Goal: Task Accomplishment & Management: Use online tool/utility

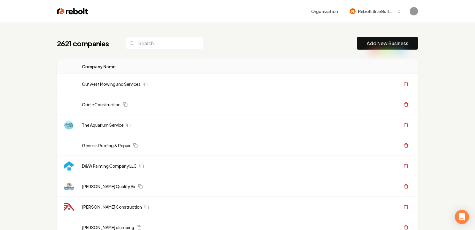
click at [375, 43] on link "Add New Business" at bounding box center [388, 43] width 42 height 7
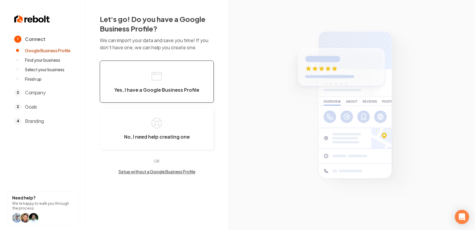
click at [156, 91] on span "Yes, I have a Google Business Profile" at bounding box center [156, 90] width 85 height 6
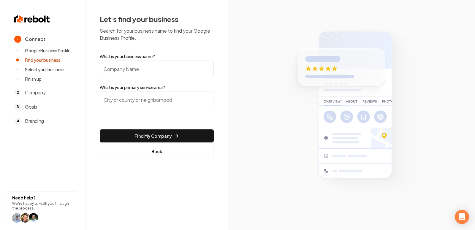
click at [125, 70] on input "What is your business name?" at bounding box center [157, 69] width 114 height 17
paste input "A&M Roofing and Masonry Co"
type input "A&M Roofing and Masonry Co"
click at [143, 100] on input "search" at bounding box center [157, 99] width 114 height 17
paste input "Oak Park, IL"
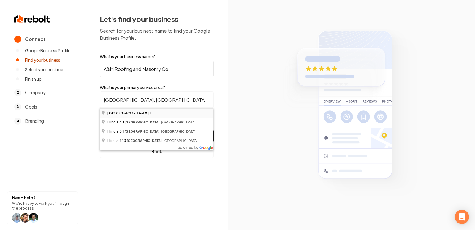
type input "Oak Park, IL"
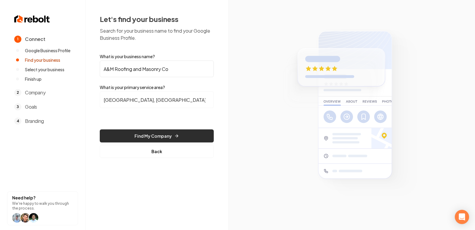
click at [147, 138] on button "Find My Company" at bounding box center [157, 135] width 114 height 13
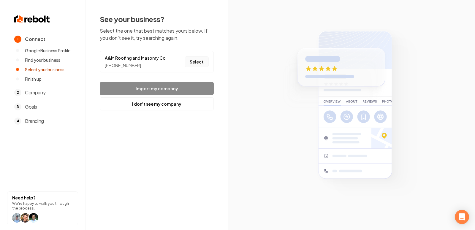
click at [196, 60] on button "Select" at bounding box center [197, 61] width 24 height 11
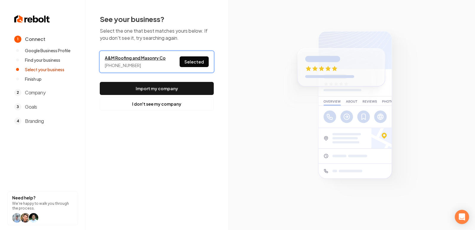
click at [148, 59] on link "A&M Roofing and Masonry Co" at bounding box center [135, 58] width 61 height 6
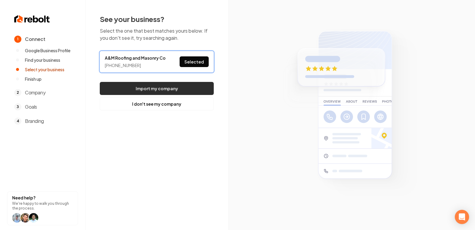
click at [158, 85] on button "Import my company" at bounding box center [157, 88] width 114 height 13
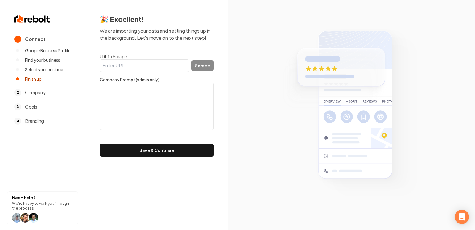
click at [118, 61] on input "URL to Scrape" at bounding box center [144, 65] width 89 height 12
paste input "https://www.amroofingmasonry.com/"
type input "https://www.amroofingmasonry.com/"
click at [201, 62] on button "Scrape" at bounding box center [203, 65] width 22 height 11
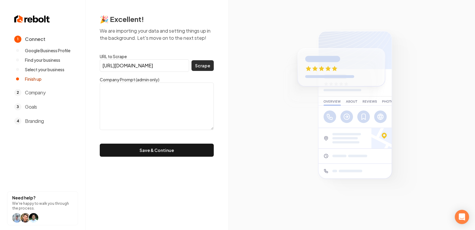
scroll to position [0, 0]
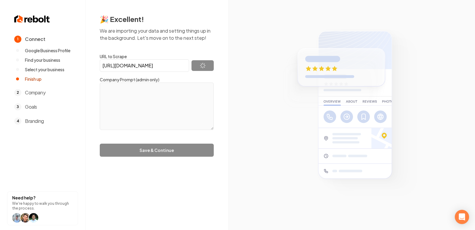
type textarea "Since 2023, A & M Roofing and Masonry has been a trusted family business in the…"
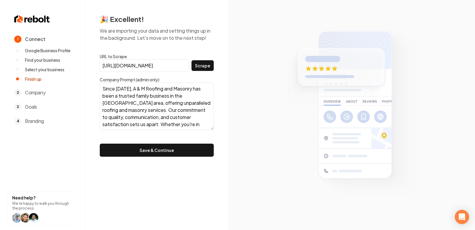
scroll to position [21, 0]
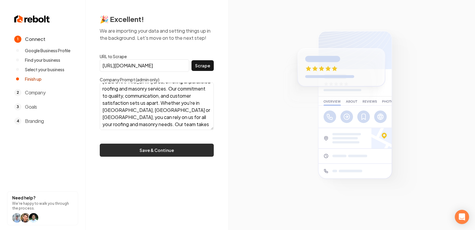
click at [159, 146] on button "Save & Continue" at bounding box center [157, 150] width 114 height 13
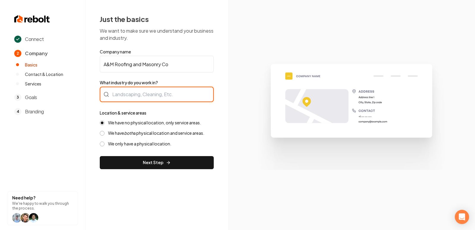
click at [137, 93] on div at bounding box center [157, 94] width 114 height 15
type input "Roofing"
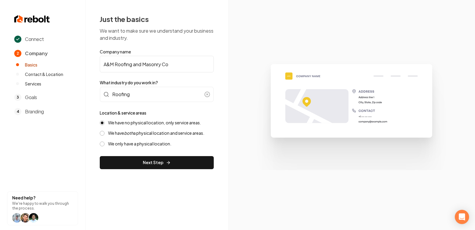
click at [183, 192] on div "Connect 2 Company Basics Contact & Location Services 3 Goals 4 Branding Need he…" at bounding box center [237, 115] width 475 height 230
click at [170, 173] on div "Just the basics We want to make sure we understand your business and industry. …" at bounding box center [157, 92] width 143 height 184
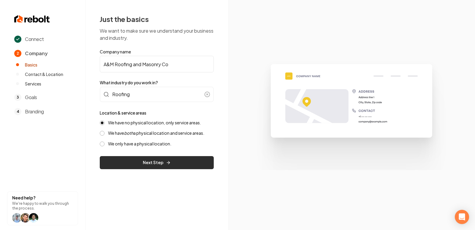
click at [154, 165] on button "Next Step" at bounding box center [157, 162] width 114 height 13
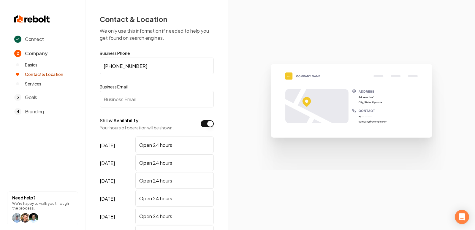
click at [133, 102] on input "Business Email" at bounding box center [157, 99] width 114 height 17
paste input "amroofingmasonry@gmail.com"
type input "amroofingmasonry@gmail.com"
click at [235, 148] on section at bounding box center [351, 115] width 247 height 230
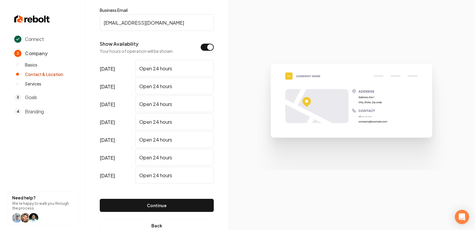
scroll to position [93, 0]
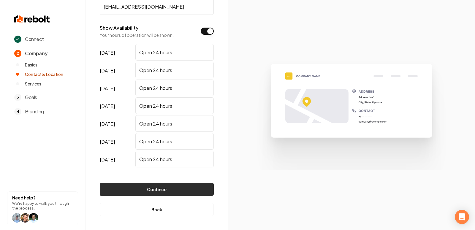
click at [164, 194] on button "Continue" at bounding box center [157, 189] width 114 height 13
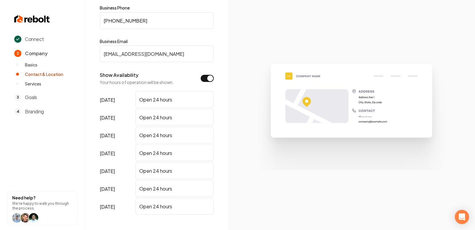
scroll to position [0, 0]
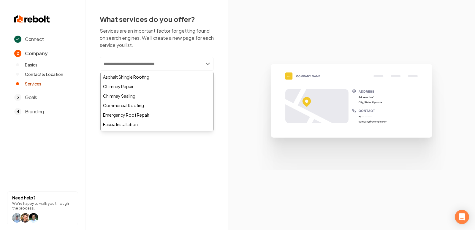
click at [147, 66] on input "text" at bounding box center [157, 64] width 114 height 14
type input "*"
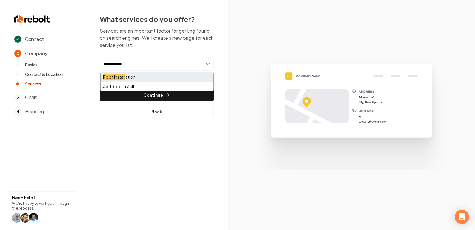
type input "**********"
click at [133, 78] on div "Roof Install ation" at bounding box center [157, 77] width 113 height 10
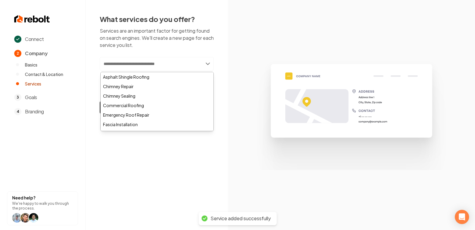
click at [140, 65] on input "text" at bounding box center [157, 64] width 114 height 14
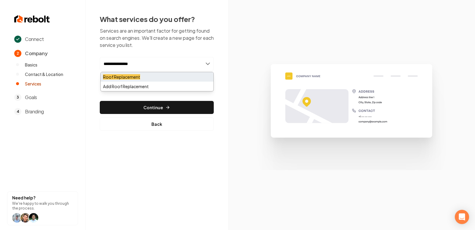
type input "**********"
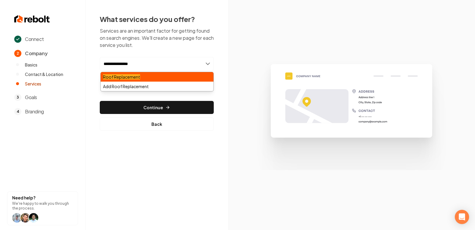
click at [138, 79] on mark "Roof Replacement" at bounding box center [121, 76] width 37 height 5
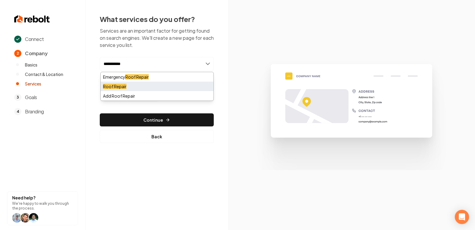
type input "**********"
click at [156, 87] on div "Roof Repair" at bounding box center [157, 87] width 113 height 10
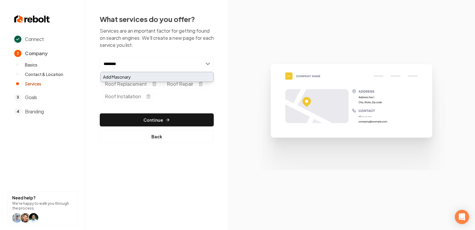
type input "********"
click at [120, 78] on div "Add Masonary" at bounding box center [157, 77] width 113 height 10
type input "******"
click at [112, 76] on div "Add Siding" at bounding box center [157, 77] width 113 height 10
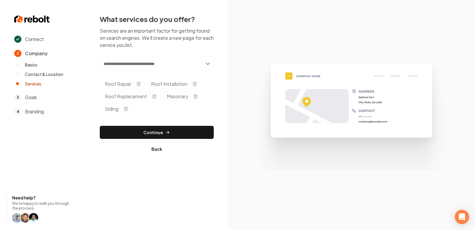
click at [267, 84] on img at bounding box center [352, 115] width 206 height 110
click at [177, 131] on button "Continue" at bounding box center [157, 132] width 114 height 13
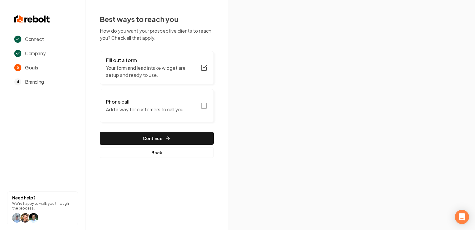
click at [204, 103] on icon "button" at bounding box center [203, 105] width 7 height 7
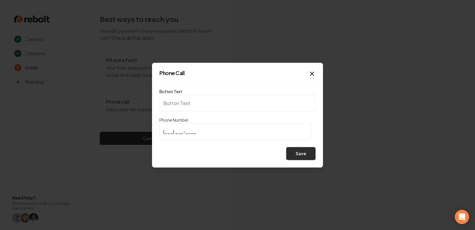
type input "Call us"
type input "(773) 949-5003"
click at [302, 154] on button "Save" at bounding box center [300, 153] width 29 height 13
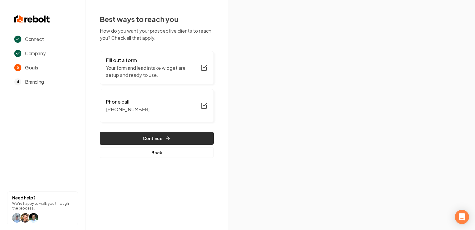
click at [174, 135] on button "Continue" at bounding box center [157, 138] width 114 height 13
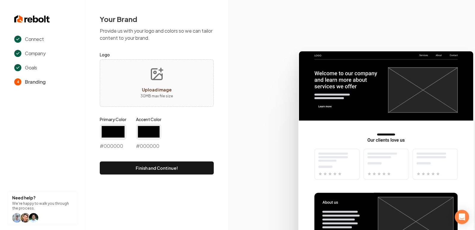
type input "#194d33"
type input "#70be00"
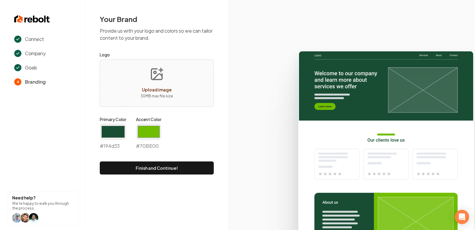
click at [155, 79] on icon "Upload image" at bounding box center [157, 74] width 14 height 14
type input "**********"
click at [109, 134] on input "#194d33" at bounding box center [113, 132] width 27 height 17
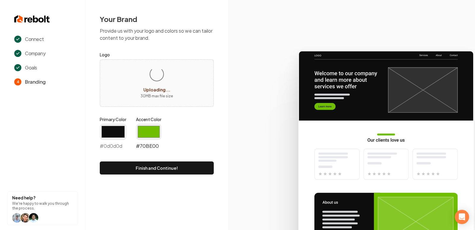
type input "#0d0d0d"
click at [152, 132] on input "#70be00" at bounding box center [149, 132] width 26 height 17
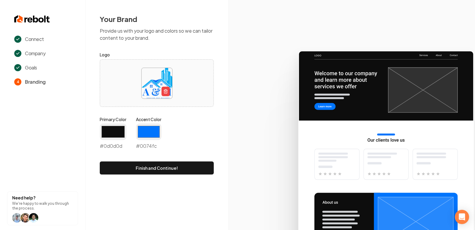
type input "#0074fc"
click at [244, 134] on icon at bounding box center [351, 138] width 247 height 184
click at [241, 149] on icon at bounding box center [351, 138] width 247 height 184
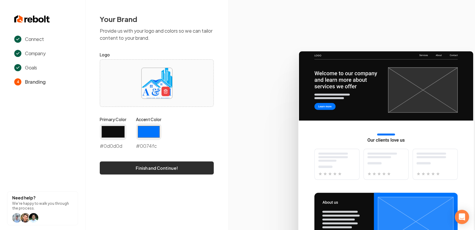
click at [180, 170] on button "Finish and Continue!" at bounding box center [157, 168] width 114 height 13
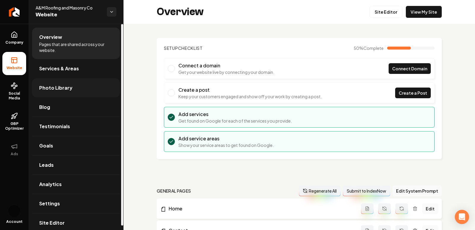
click at [61, 88] on span "Photo Library" at bounding box center [55, 87] width 33 height 7
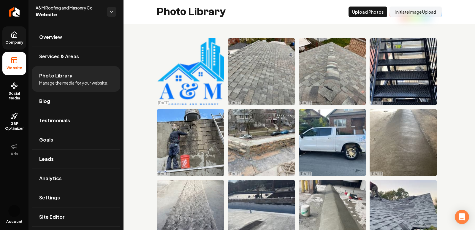
click at [18, 37] on icon at bounding box center [14, 34] width 7 height 7
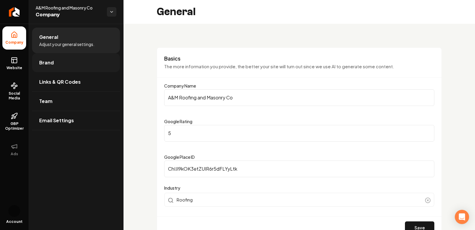
click at [50, 55] on link "Brand" at bounding box center [76, 62] width 88 height 19
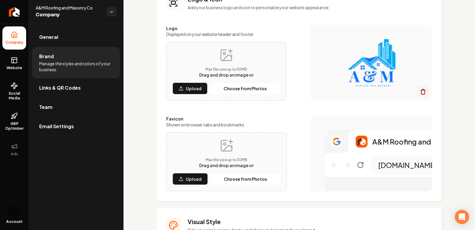
scroll to position [113, 0]
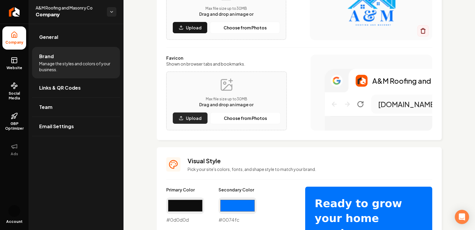
click at [184, 122] on button "Upload" at bounding box center [190, 118] width 35 height 12
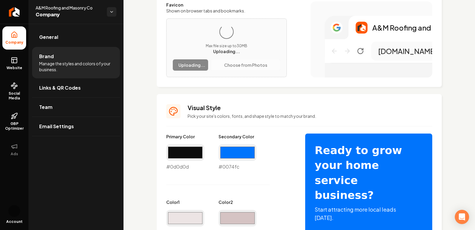
scroll to position [178, 0]
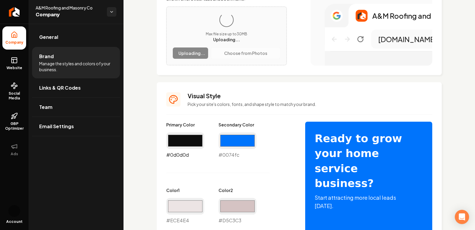
click at [172, 141] on input "#0d0d0d" at bounding box center [185, 140] width 38 height 17
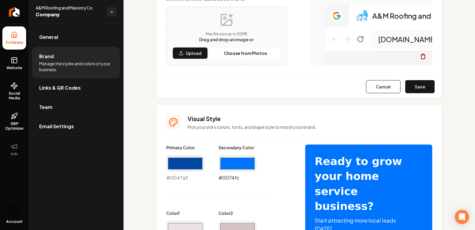
drag, startPoint x: 238, startPoint y: 164, endPoint x: 179, endPoint y: 157, distance: 59.7
click at [179, 158] on input "#0047a3" at bounding box center [185, 163] width 38 height 17
type input "#0054c2"
click at [275, 124] on p "Pick your site's colors, fonts, and shape style to match your brand." at bounding box center [310, 127] width 245 height 6
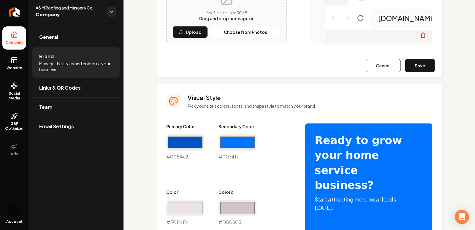
scroll to position [551, 0]
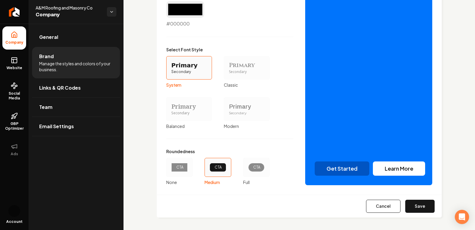
click at [422, 213] on div "Cancel Save" at bounding box center [299, 206] width 285 height 23
click at [422, 208] on button "Save" at bounding box center [419, 206] width 29 height 13
type input "#ece4e4"
type input "#d5c3c3"
type input "#dcd0d0"
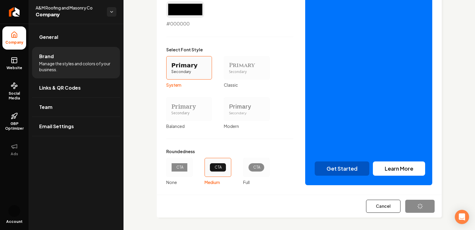
type input "#3f2f2f"
type input "#0d0d0d"
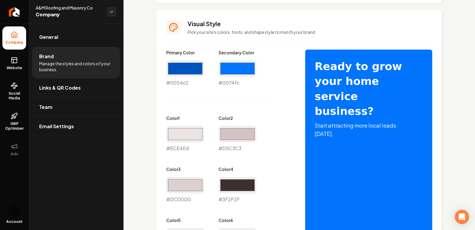
scroll to position [273, 0]
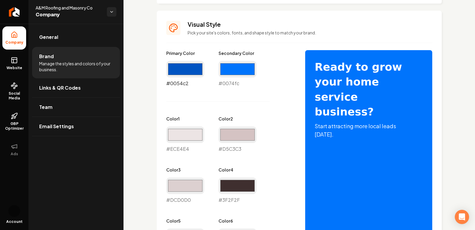
click at [183, 67] on input "#0054c2" at bounding box center [185, 69] width 38 height 17
click at [239, 75] on input "#0074fc" at bounding box center [238, 69] width 38 height 17
click at [239, 70] on input "#0074fc" at bounding box center [238, 69] width 38 height 17
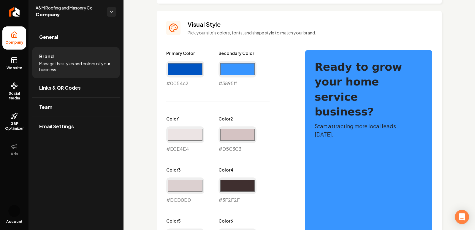
type input "#3895ff"
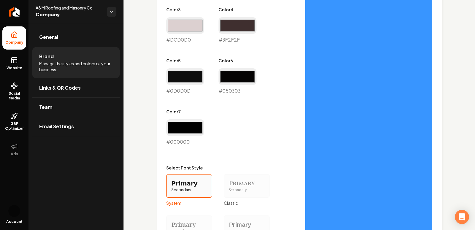
scroll to position [551, 0]
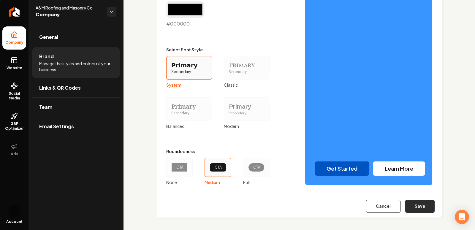
click at [419, 209] on button "Save" at bounding box center [419, 206] width 29 height 13
type input "#ece4e4"
type input "#d5c3c3"
type input "#dcd0d0"
type input "#3f2f2f"
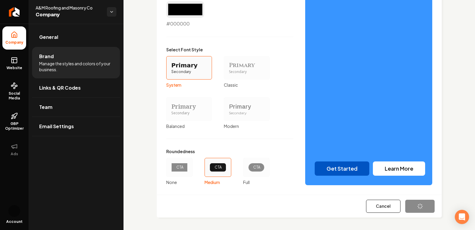
type input "#0d0d0d"
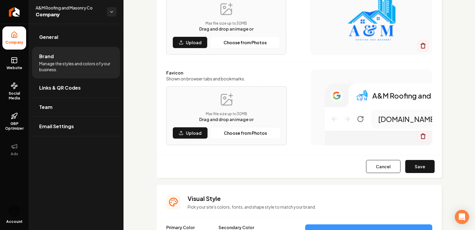
scroll to position [117, 0]
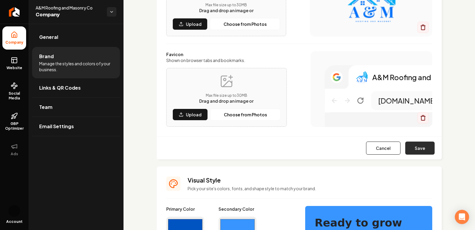
click at [419, 144] on button "Save" at bounding box center [419, 148] width 29 height 13
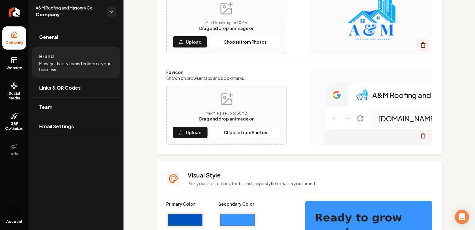
scroll to position [0, 0]
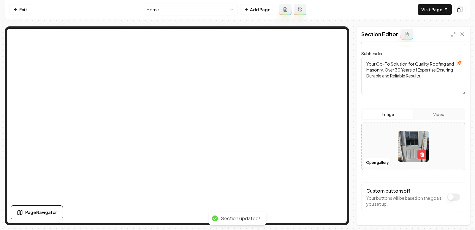
scroll to position [60, 0]
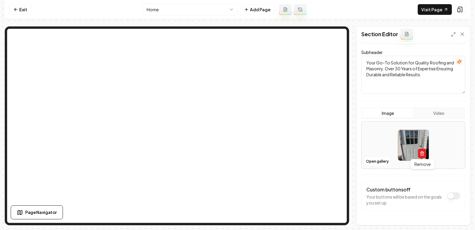
click at [423, 155] on icon "button" at bounding box center [422, 153] width 5 height 5
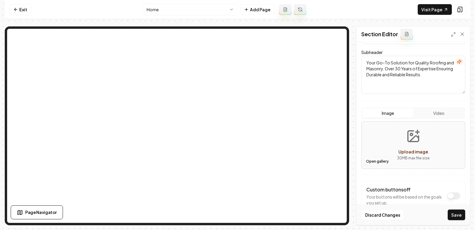
click at [379, 160] on button "Open gallery" at bounding box center [377, 162] width 27 height 10
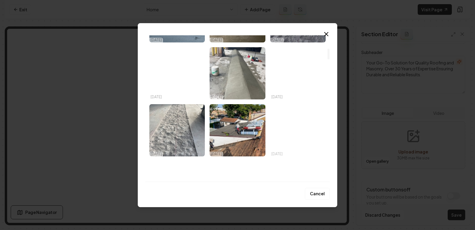
scroll to position [179, 0]
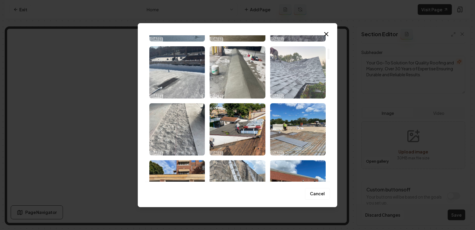
click at [301, 67] on img "Select image image_68e69db95c7cd75eb827f44a.jpeg" at bounding box center [298, 72] width 56 height 52
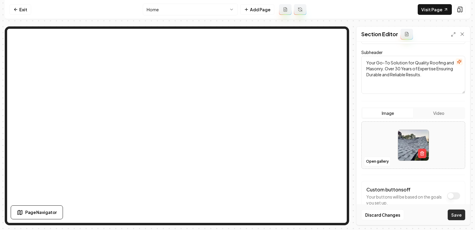
click at [455, 217] on button "Save" at bounding box center [457, 215] width 18 height 11
click at [373, 162] on button "Open gallery" at bounding box center [377, 162] width 27 height 10
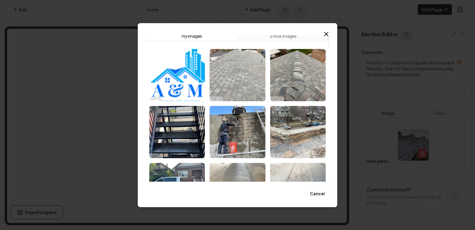
scroll to position [4, 0]
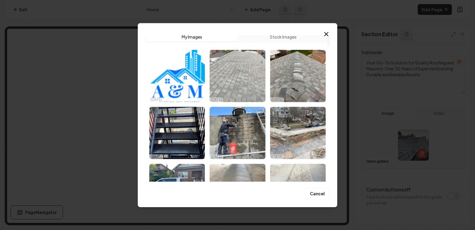
click at [246, 82] on img "Select image image_68e69db95c7cd75eb827f560.jpeg" at bounding box center [238, 76] width 56 height 52
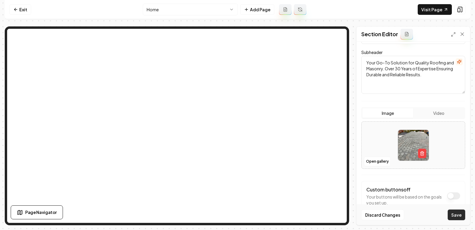
click at [457, 218] on button "Save" at bounding box center [457, 215] width 18 height 11
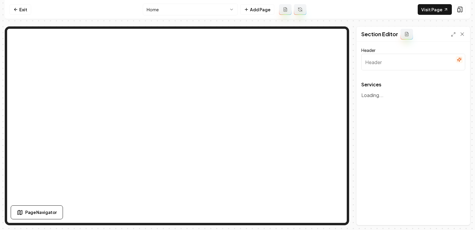
type input "Expert Roofing and Masonry Services"
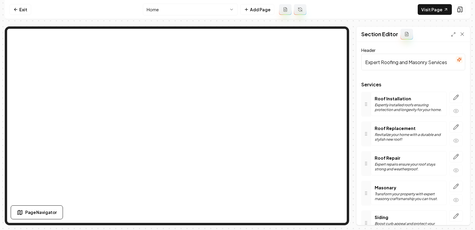
scroll to position [34, 0]
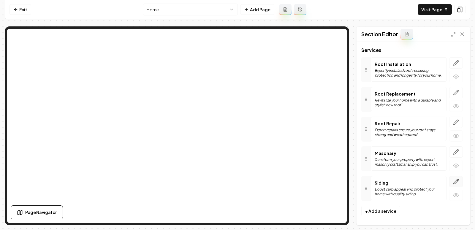
click at [451, 180] on button "button" at bounding box center [456, 181] width 14 height 11
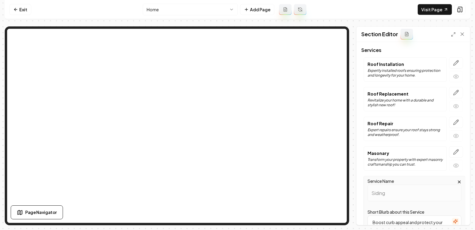
scroll to position [180, 0]
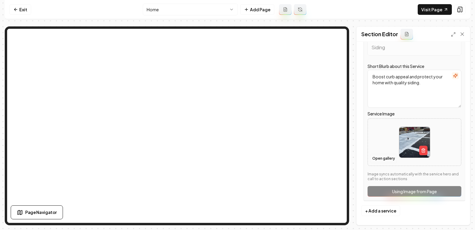
click at [380, 160] on button "Open gallery" at bounding box center [383, 159] width 27 height 10
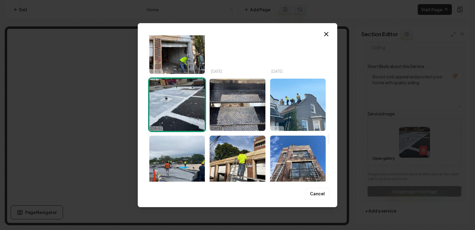
scroll to position [1349, 0]
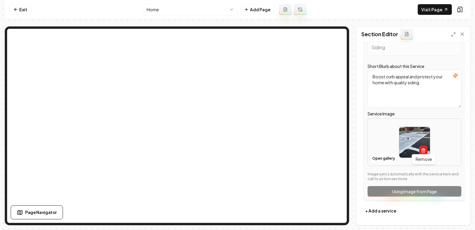
click at [423, 149] on icon "button" at bounding box center [424, 149] width 4 height 0
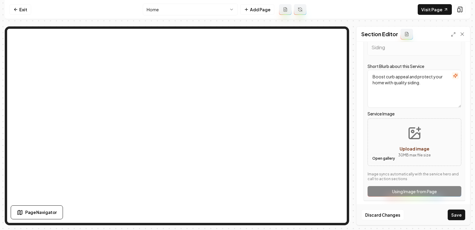
click at [384, 155] on button "Open gallery" at bounding box center [383, 159] width 27 height 10
click at [409, 128] on icon "Upload image" at bounding box center [414, 133] width 11 height 11
type input "**********"
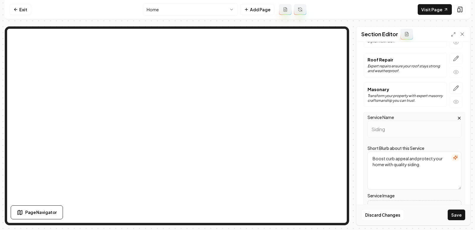
scroll to position [97, 0]
click at [454, 89] on icon "button" at bounding box center [456, 90] width 6 height 6
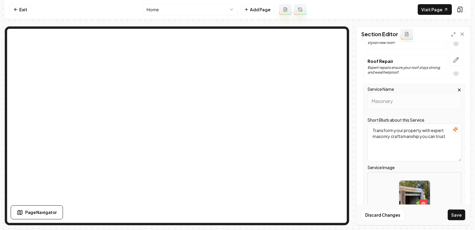
click at [454, 89] on div "Service Name Masonary" at bounding box center [415, 98] width 94 height 24
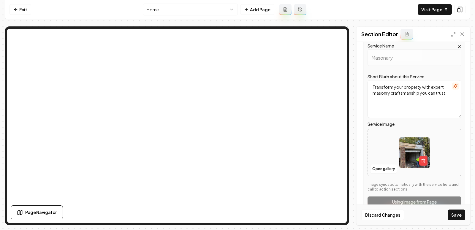
scroll to position [139, 0]
click at [424, 161] on icon "button" at bounding box center [423, 161] width 5 height 5
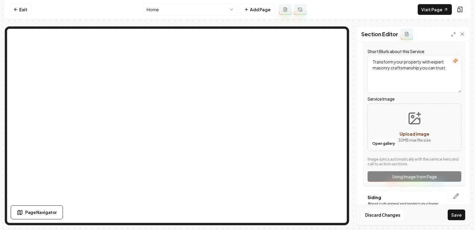
scroll to position [165, 0]
click at [384, 139] on button "Open gallery" at bounding box center [383, 144] width 27 height 10
click at [384, 145] on button "Open gallery" at bounding box center [383, 144] width 27 height 10
click at [406, 124] on button "Upload image 30 MB max file size" at bounding box center [414, 128] width 42 height 42
type input "**********"
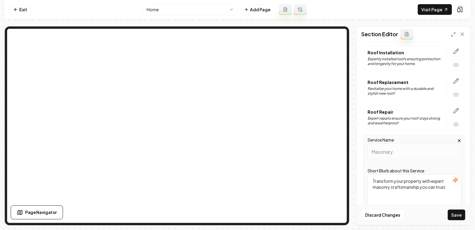
scroll to position [45, 0]
click at [455, 110] on icon "button" at bounding box center [456, 111] width 5 height 5
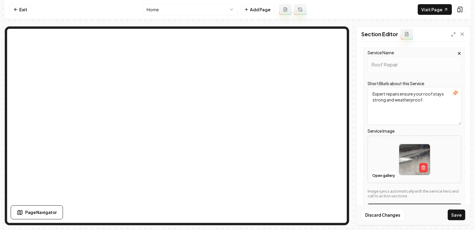
scroll to position [104, 0]
click at [425, 168] on icon "button" at bounding box center [423, 167] width 5 height 5
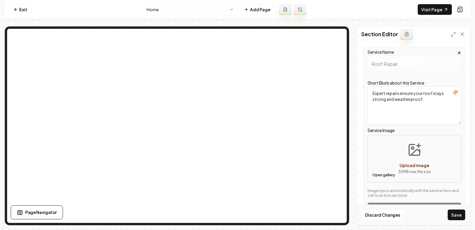
click at [381, 173] on button "Open gallery" at bounding box center [383, 175] width 27 height 10
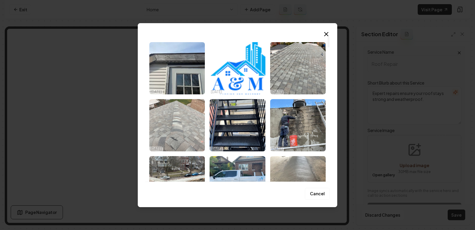
scroll to position [14, 0]
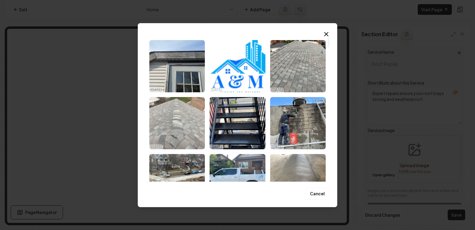
click at [178, 118] on img "Select image image_68e69db95c7cd75eb827f445.jpeg" at bounding box center [177, 123] width 56 height 52
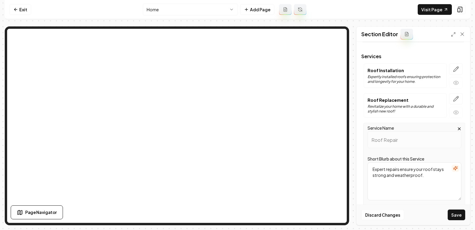
scroll to position [15, 0]
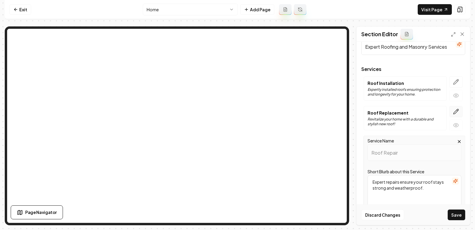
click at [457, 110] on icon "button" at bounding box center [456, 111] width 5 height 5
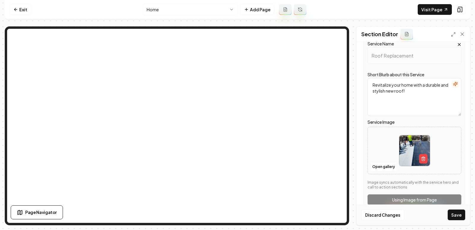
scroll to position [83, 0]
click at [381, 165] on button "Open gallery" at bounding box center [383, 167] width 27 height 10
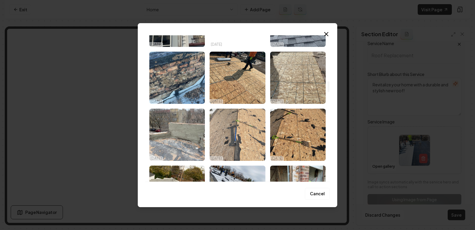
scroll to position [629, 0]
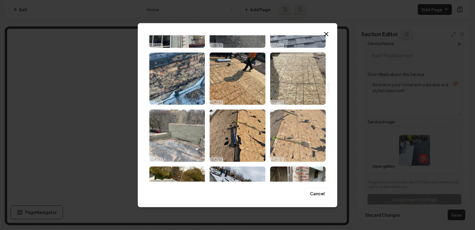
click at [293, 144] on img "Select image image_68e69db75c7cd75eb827e95b.jpeg" at bounding box center [298, 136] width 56 height 52
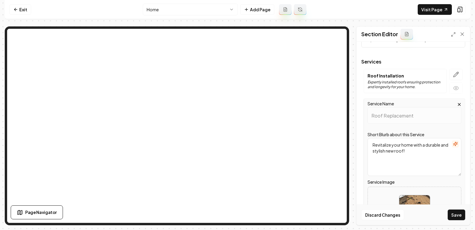
scroll to position [20, 0]
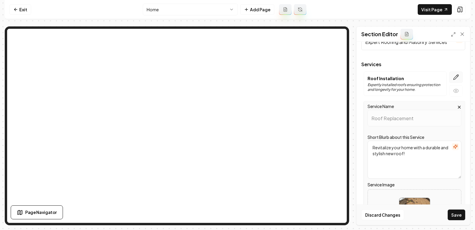
click at [456, 76] on icon "button" at bounding box center [456, 77] width 5 height 5
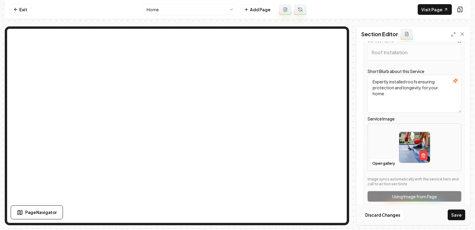
scroll to position [66, 0]
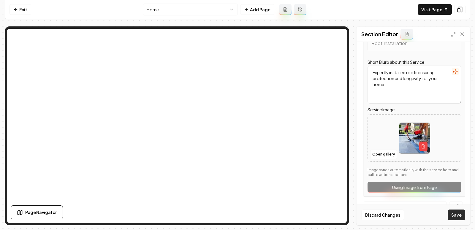
click at [456, 216] on button "Save" at bounding box center [457, 215] width 18 height 11
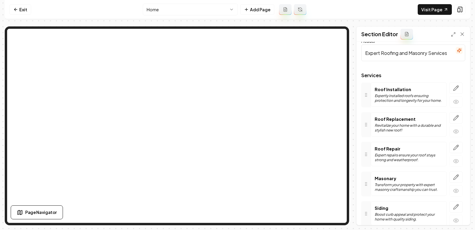
scroll to position [0, 0]
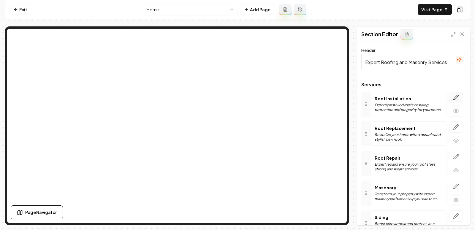
click at [454, 97] on icon "button" at bounding box center [456, 97] width 6 height 6
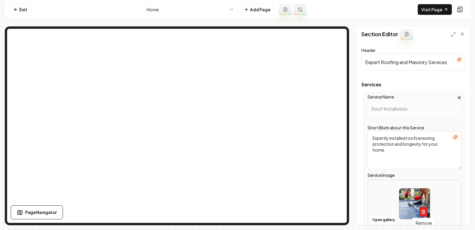
click at [423, 212] on line "button" at bounding box center [423, 212] width 0 height 1
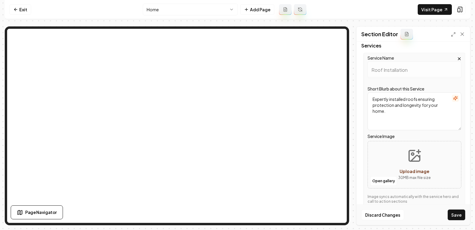
scroll to position [39, 0]
click at [384, 181] on button "Open gallery" at bounding box center [383, 181] width 27 height 10
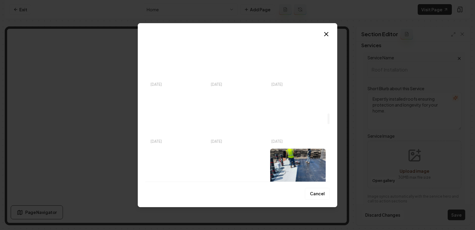
scroll to position [1077, 0]
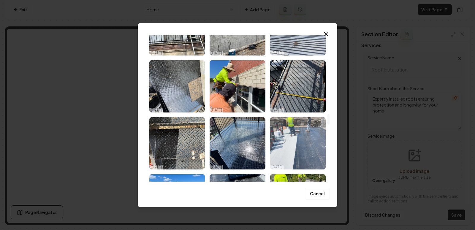
click at [303, 144] on img "Select image image_68e69db55c7cd75eb827e0c6.jpeg" at bounding box center [298, 143] width 56 height 52
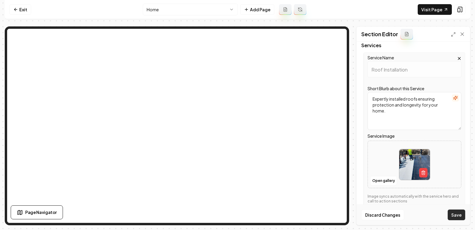
click at [461, 220] on button "Save" at bounding box center [457, 215] width 18 height 11
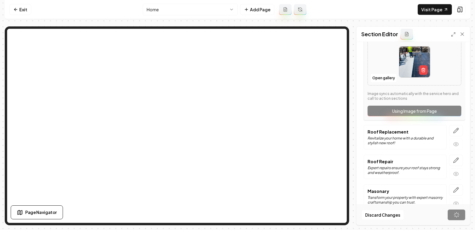
scroll to position [174, 0]
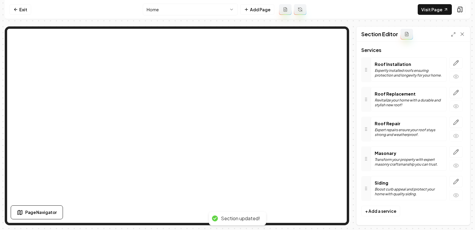
click at [454, 153] on icon "button" at bounding box center [456, 152] width 6 height 6
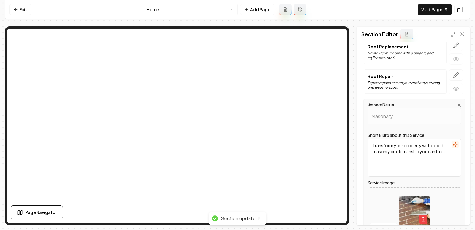
scroll to position [100, 0]
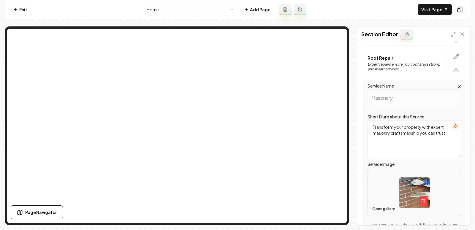
click at [381, 207] on button "Open gallery" at bounding box center [383, 209] width 27 height 10
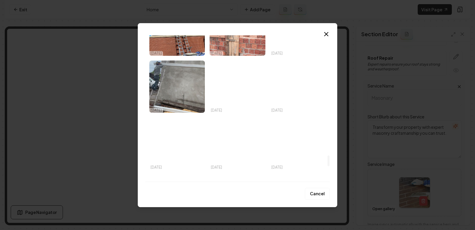
scroll to position [1648, 0]
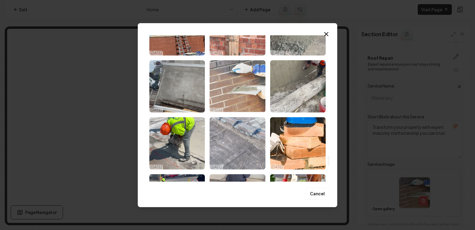
click at [240, 84] on img "Select image image_68e69db25c7cd75eb827d2f1.jpeg" at bounding box center [238, 86] width 56 height 52
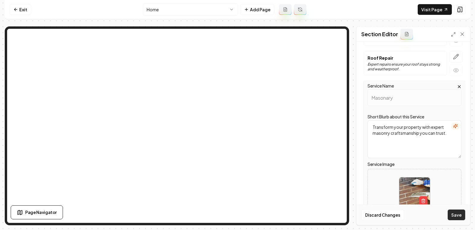
click at [453, 213] on button "Save" at bounding box center [457, 215] width 18 height 11
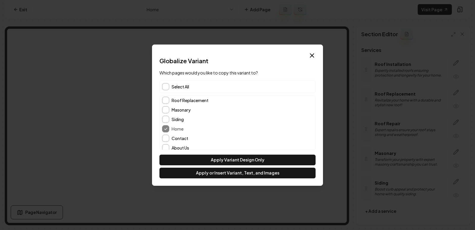
scroll to position [33, 0]
click at [166, 145] on button "About Us" at bounding box center [165, 144] width 7 height 7
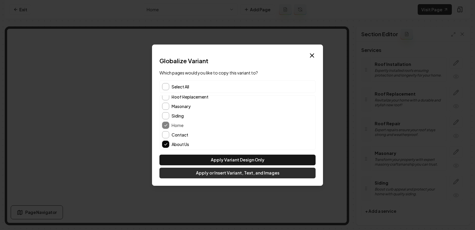
click at [247, 173] on button "Apply or Insert Variant, Text, and Images" at bounding box center [237, 173] width 156 height 11
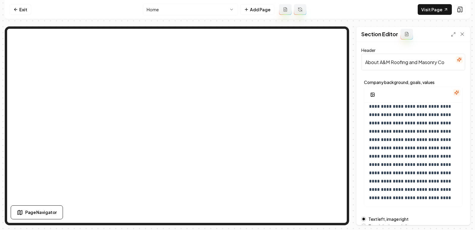
scroll to position [89, 0]
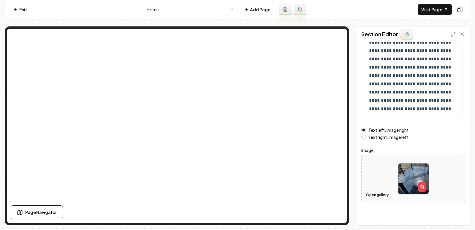
click at [383, 191] on button "Open gallery" at bounding box center [377, 195] width 27 height 10
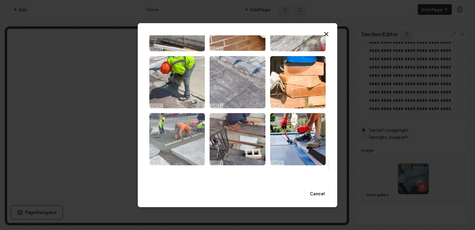
scroll to position [1708, 0]
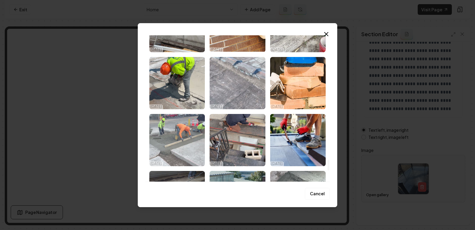
click at [180, 148] on img "Select image image_68e69db25c7cd75eb827d2e6.jpeg" at bounding box center [177, 140] width 56 height 52
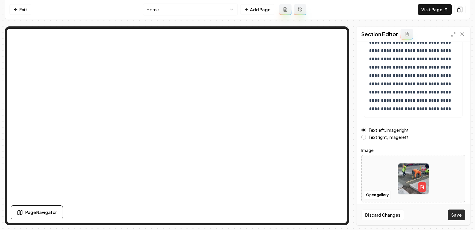
click at [462, 215] on button "Save" at bounding box center [457, 215] width 18 height 11
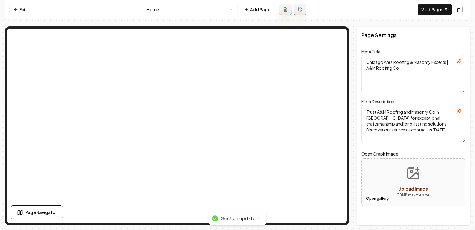
scroll to position [0, 0]
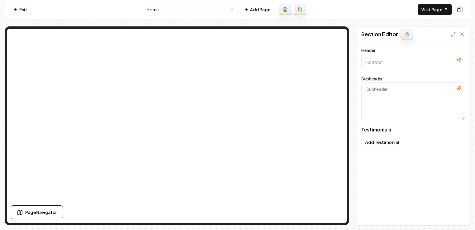
type input "What Locals Love About Us"
type textarea "Genuine stories on how we've made a difference in their projects"
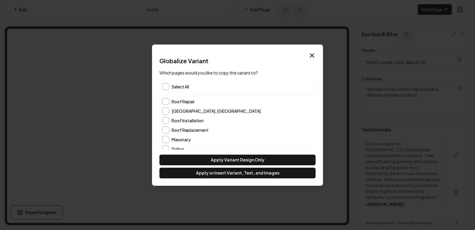
scroll to position [33, 0]
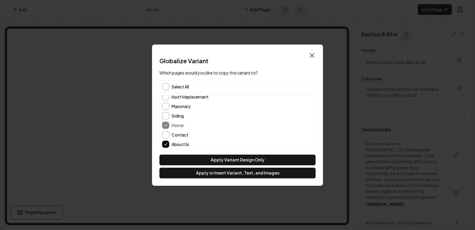
click at [315, 55] on icon "button" at bounding box center [312, 55] width 7 height 7
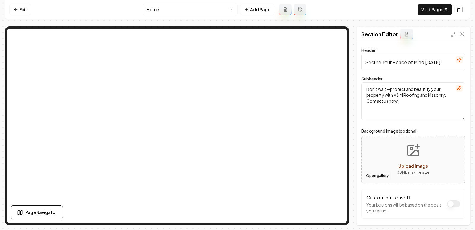
click at [381, 177] on button "Open gallery" at bounding box center [377, 176] width 27 height 10
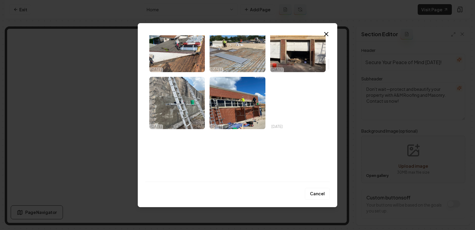
scroll to position [320, 0]
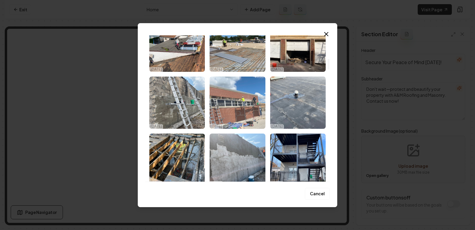
click at [245, 93] on img "Select image image_68e69db95c7cd75eb827f30a.jpeg" at bounding box center [238, 103] width 56 height 52
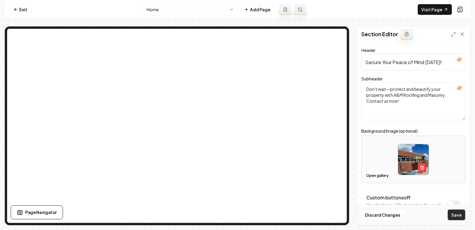
click at [459, 214] on button "Save" at bounding box center [457, 215] width 18 height 11
click at [368, 174] on button "Open gallery" at bounding box center [377, 176] width 27 height 10
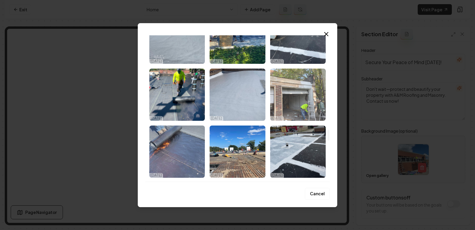
scroll to position [1296, 0]
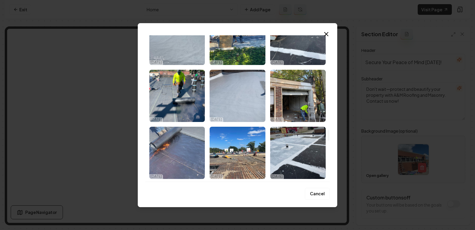
click at [323, 26] on div "Upload My Images Stock Images 10/08/25 10/08/25 10/08/25 10/08/25 10/08/25 10/0…" at bounding box center [238, 115] width 200 height 184
click at [328, 33] on icon "button" at bounding box center [326, 34] width 7 height 7
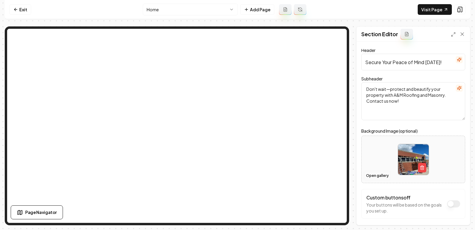
click at [375, 175] on button "Open gallery" at bounding box center [377, 176] width 27 height 10
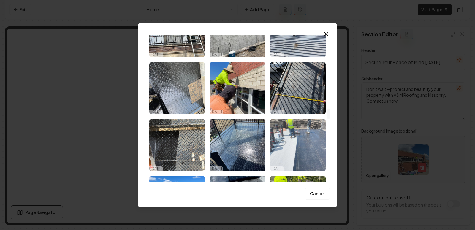
scroll to position [1102, 0]
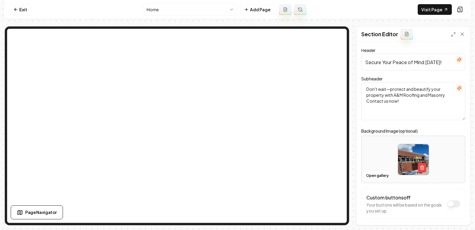
click at [164, 6] on html "Computer Required This feature is only available on a computer. Please switch t…" at bounding box center [237, 115] width 475 height 230
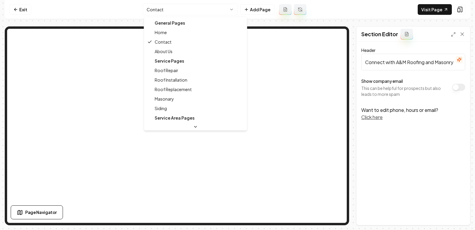
click at [162, 9] on html "Computer Required This feature is only available on a computer. Please switch t…" at bounding box center [237, 115] width 475 height 230
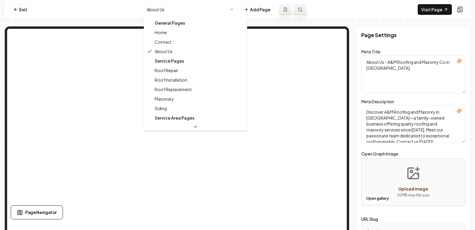
click at [186, 9] on html "Computer Required This feature is only available on a computer. Please switch t…" at bounding box center [237, 115] width 475 height 230
type textarea "Contact Us - A&M Roofing and Masonry Co"
type textarea "Contact A&M Roofing and Masonry Co in the Greater Chicago area for exceptional …"
type input "contact-us"
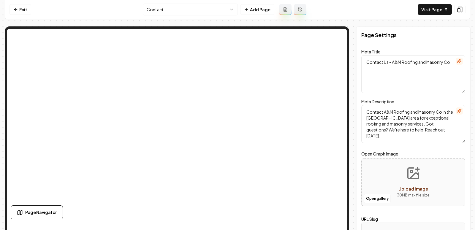
click at [172, 14] on html "Computer Required This feature is only available on a computer. Please switch t…" at bounding box center [237, 115] width 475 height 230
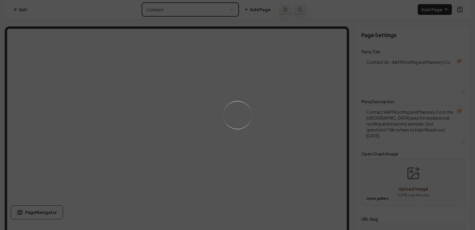
type textarea "Chicago Area Roofing & Masonry Experts | A&M Roofing Co"
type textarea "Trust A&M Roofing and Masonry Co in Chicago for exceptional craftsmanship and l…"
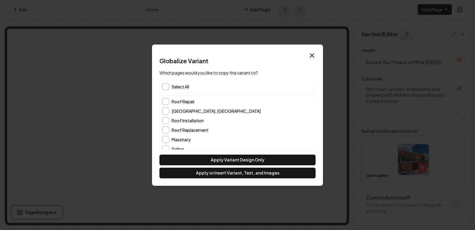
scroll to position [33, 0]
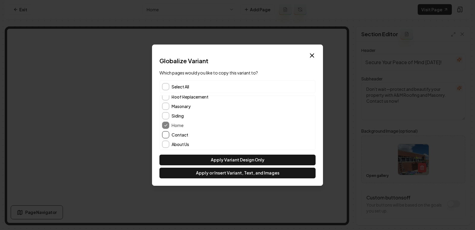
click at [166, 135] on button "Contact" at bounding box center [165, 134] width 7 height 7
click at [166, 143] on button "About Us" at bounding box center [165, 144] width 7 height 7
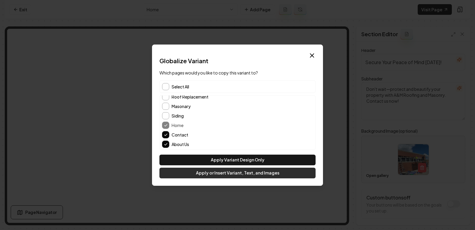
click at [240, 176] on button "Apply or Insert Variant, Text, and Images" at bounding box center [237, 173] width 156 height 11
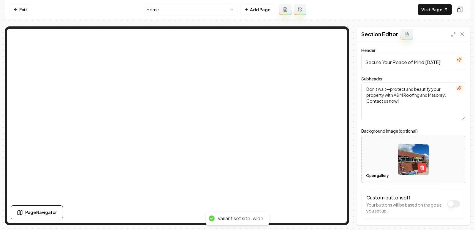
click at [168, 14] on html "Computer Required This feature is only available on a computer. Please switch t…" at bounding box center [237, 115] width 475 height 230
click at [167, 14] on html "Computer Required This feature is only available on a computer. Please switch t…" at bounding box center [237, 115] width 475 height 230
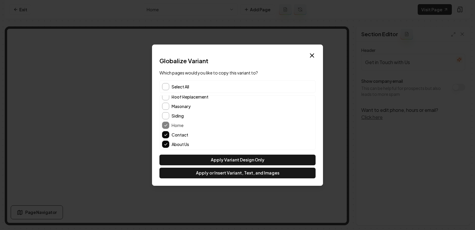
click at [167, 141] on button "About Us" at bounding box center [165, 144] width 7 height 7
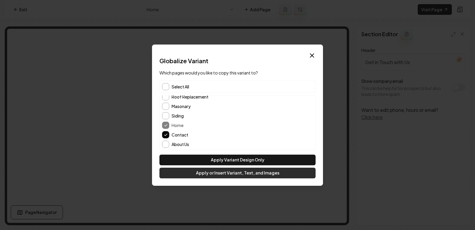
click at [213, 173] on button "Apply or Insert Variant, Text, and Images" at bounding box center [237, 173] width 156 height 11
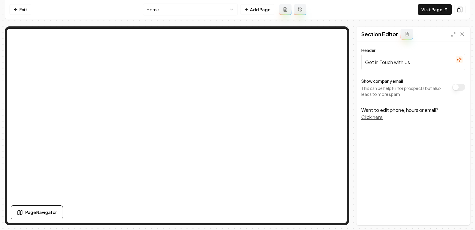
click at [172, 6] on html "Computer Required This feature is only available on a computer. Please switch t…" at bounding box center [237, 115] width 475 height 230
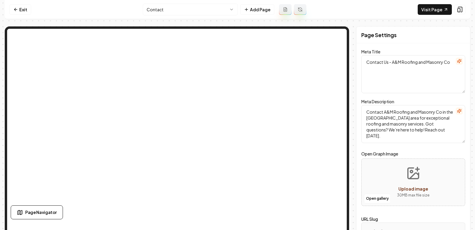
click at [173, 21] on div "Exit Contact Add Page Visit Page Page Navigator Page Settings Meta Title Contac…" at bounding box center [238, 112] width 466 height 225
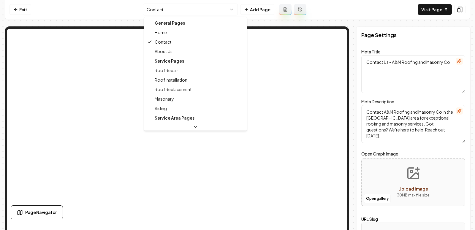
click at [161, 10] on html "Computer Required This feature is only available on a computer. Please switch t…" at bounding box center [237, 115] width 475 height 230
type textarea "About Us - A&M Roofing and Masonry Co in Chicago"
type textarea "Discover A&M Roofing and Masonry in Chicago—a family-owned business offering qu…"
type input "about-us"
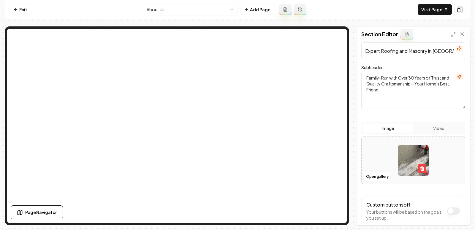
scroll to position [58, 0]
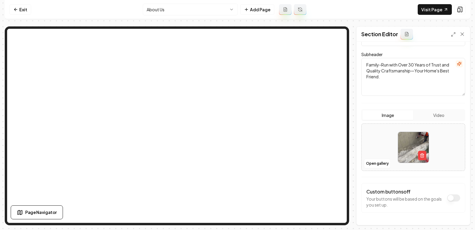
click at [421, 159] on img at bounding box center [413, 147] width 31 height 31
click at [369, 164] on button "Open gallery" at bounding box center [377, 164] width 27 height 10
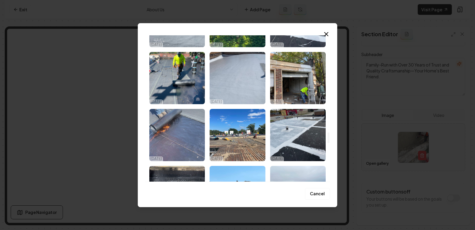
scroll to position [1278, 0]
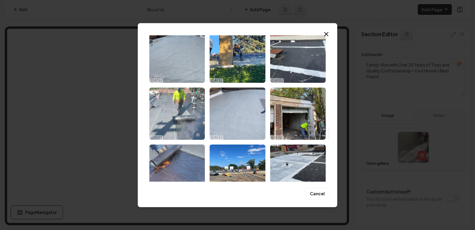
click at [178, 114] on img "Select image image_68e69db55c7cd75eb827e06b.jpeg" at bounding box center [177, 114] width 56 height 52
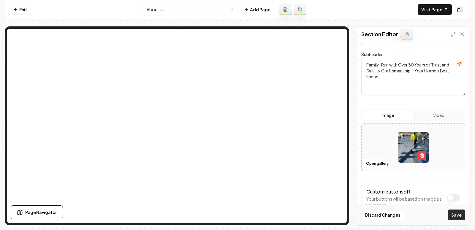
click at [450, 219] on button "Save" at bounding box center [457, 215] width 18 height 11
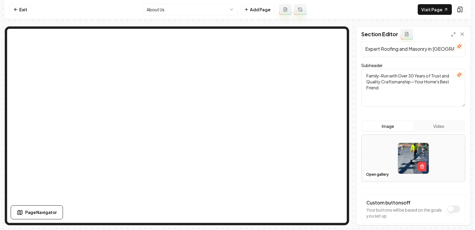
scroll to position [47, 0]
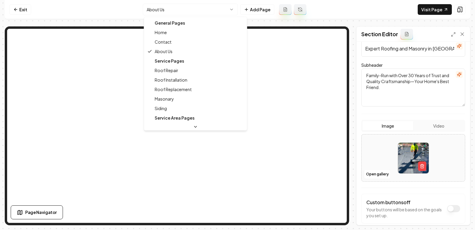
click at [181, 9] on html "Computer Required This feature is only available on a computer. Please switch t…" at bounding box center [237, 115] width 475 height 230
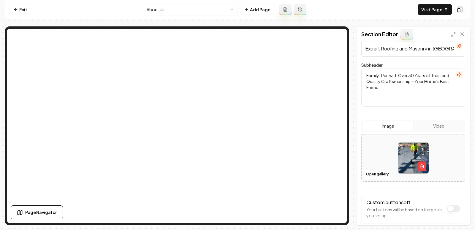
click at [422, 51] on input "Expert Roofing and Masonry in Chicago" at bounding box center [413, 48] width 104 height 17
click at [423, 46] on input "Expert Roofing and Masonry in Chicago" at bounding box center [413, 48] width 104 height 17
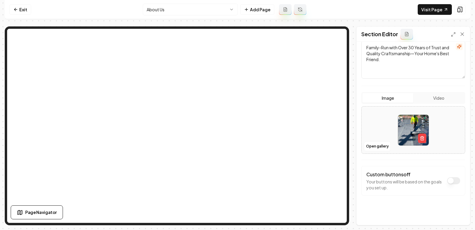
type input "Expert Roofing and Masonry in Chicago"
click at [191, 7] on html "Computer Required This feature is only available on a computer. Please switch t…" at bounding box center [237, 115] width 475 height 230
click at [435, 12] on link "Visit Page" at bounding box center [435, 9] width 34 height 11
click at [204, 4] on html "Computer Required This feature is only available on a computer. Please switch t…" at bounding box center [237, 115] width 475 height 230
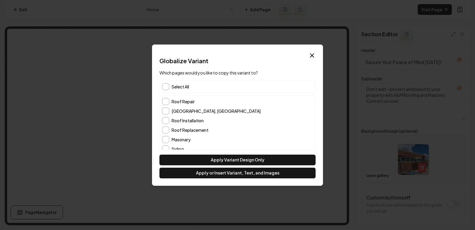
click at [177, 86] on span "Select All" at bounding box center [181, 87] width 18 height 6
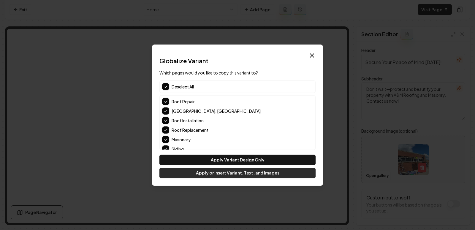
click at [245, 175] on button "Apply or Insert Variant, Text, and Images" at bounding box center [237, 173] width 156 height 11
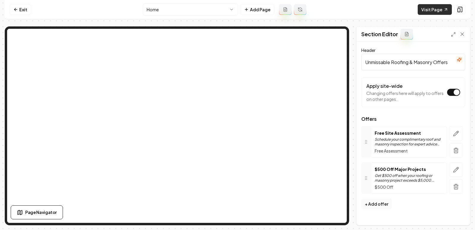
click at [430, 10] on link "Visit Page" at bounding box center [435, 9] width 34 height 11
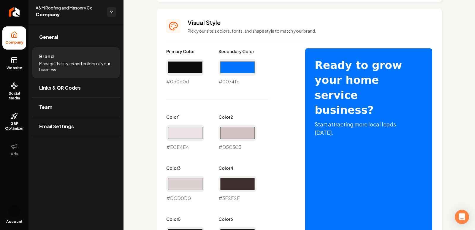
scroll to position [252, 0]
click at [271, 91] on div "Primary Color #0d0d0d #0d0d0d Secondary Color #0074fc #0074fc Color 1 #ece4e4 #…" at bounding box center [229, 176] width 127 height 256
click at [241, 69] on input "#0074fc" at bounding box center [238, 67] width 38 height 17
click at [192, 66] on input "#0d0d0d" at bounding box center [185, 67] width 38 height 17
type input "#005ec2"
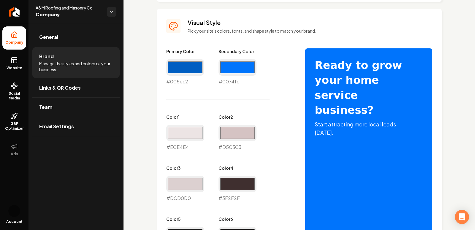
click at [284, 50] on div "Primary Color #005ec2 #005ec2 Secondary Color #0074fc #0074fc Color 1 #ece4e4 #…" at bounding box center [229, 176] width 127 height 256
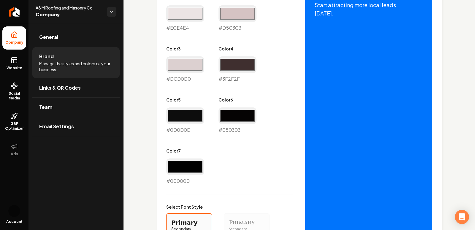
scroll to position [290, 0]
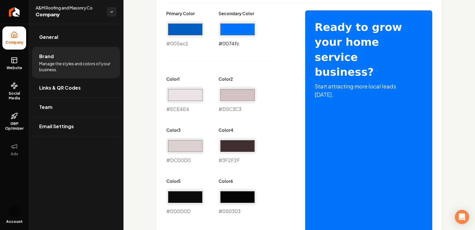
click at [233, 28] on input "#0074fc" at bounding box center [238, 29] width 38 height 17
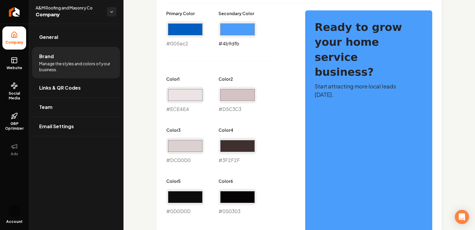
type input "#4b9dfb"
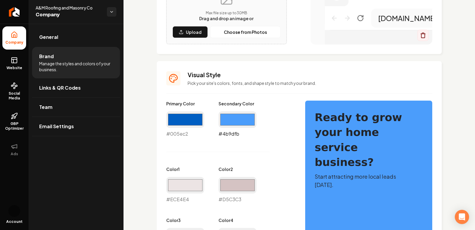
scroll to position [507, 0]
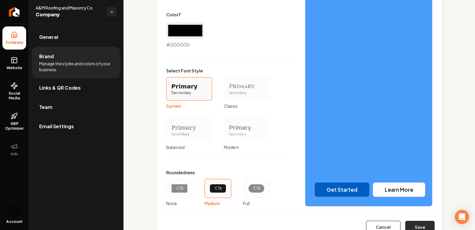
click at [419, 221] on button "Save" at bounding box center [419, 227] width 29 height 13
type input "#ece4e4"
type input "#d5c3c3"
type input "#dcd0d0"
type input "#3f2f2f"
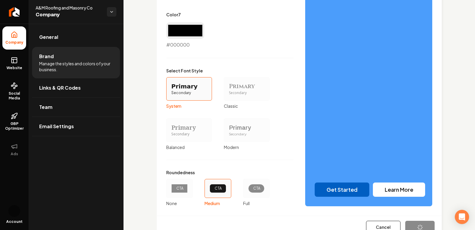
type input "#0d0d0d"
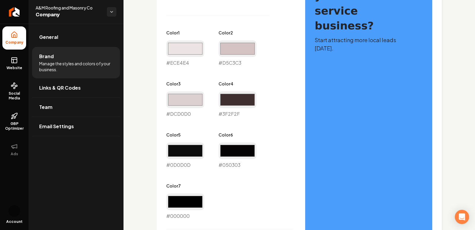
scroll to position [253, 0]
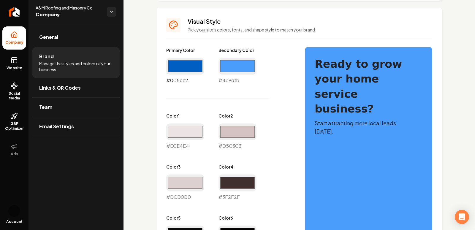
click at [192, 61] on input "#005ec2" at bounding box center [185, 66] width 38 height 17
type input "#000000"
click at [264, 134] on div "Primary Color #000000 #000000 Secondary Color #4b9dfb #4b9dfb Color 1 #ece4e4 #…" at bounding box center [229, 175] width 127 height 256
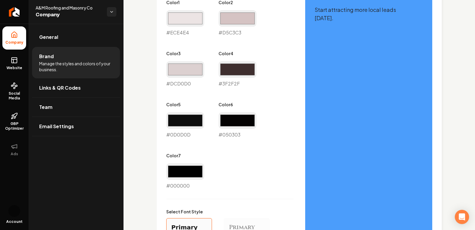
scroll to position [529, 0]
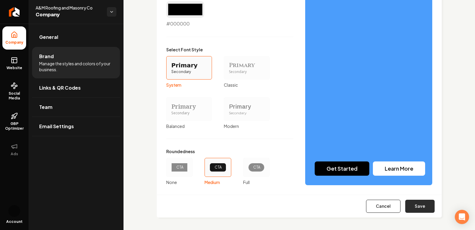
click at [416, 205] on button "Save" at bounding box center [419, 206] width 29 height 13
type input "#ece4e4"
type input "#d5c3c3"
type input "#dcd0d0"
type input "#3f2f2f"
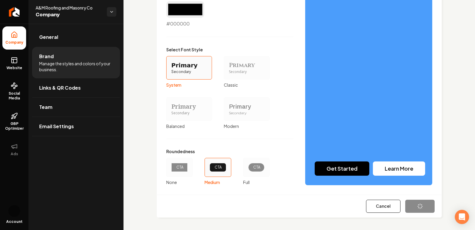
type input "#0d0d0d"
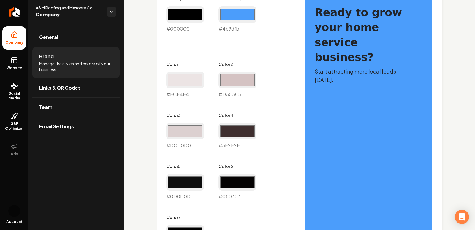
scroll to position [195, 0]
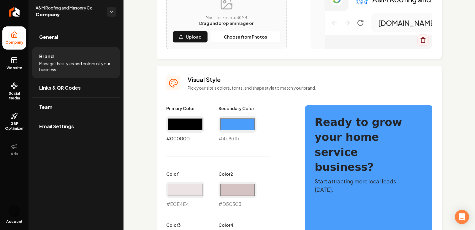
click at [174, 131] on input "#000000" at bounding box center [185, 124] width 38 height 17
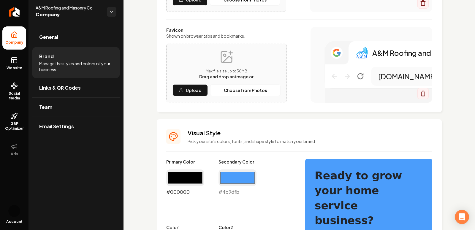
scroll to position [129, 0]
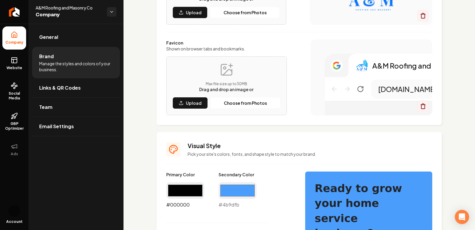
click at [176, 183] on input "#000000" at bounding box center [185, 190] width 38 height 17
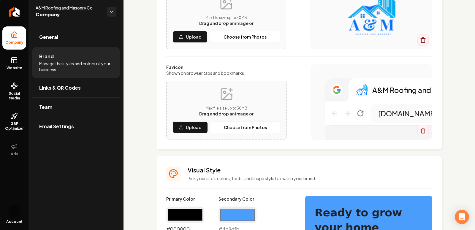
scroll to position [106, 0]
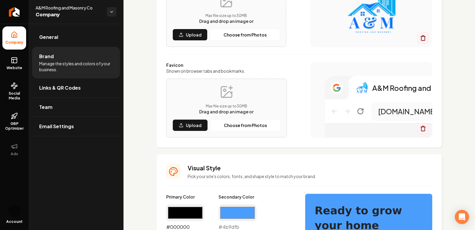
click at [180, 214] on input "#000000" at bounding box center [185, 213] width 38 height 17
type input "#0877f9"
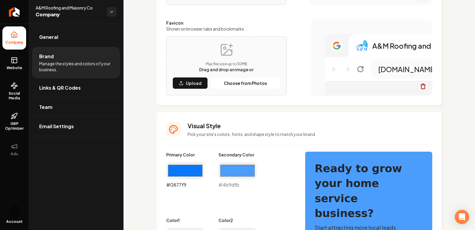
scroll to position [151, 0]
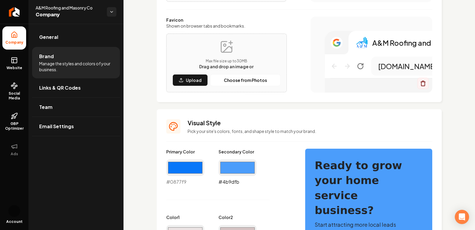
click at [241, 170] on input "#4b9dfb" at bounding box center [238, 167] width 38 height 17
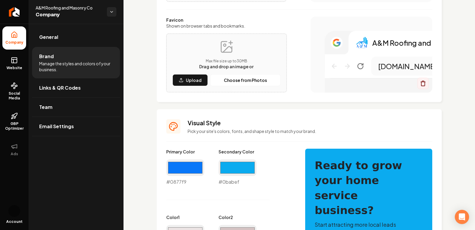
type input "#0babef"
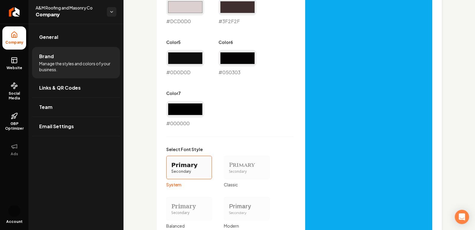
scroll to position [529, 0]
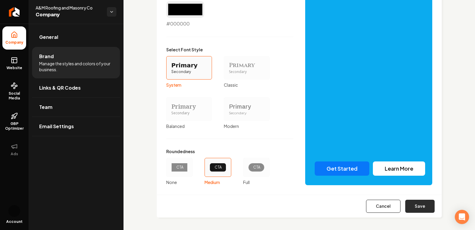
click at [427, 207] on button "Save" at bounding box center [419, 206] width 29 height 13
type input "#ece4e4"
type input "#d5c3c3"
type input "#dcd0d0"
type input "#3f2f2f"
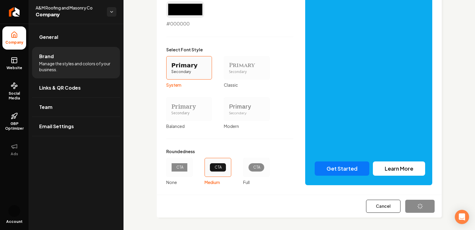
type input "#0d0d0d"
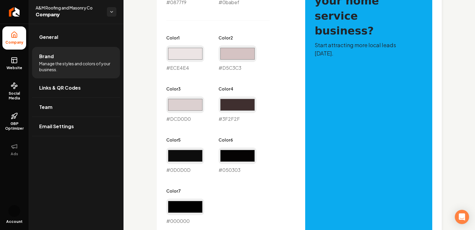
scroll to position [332, 0]
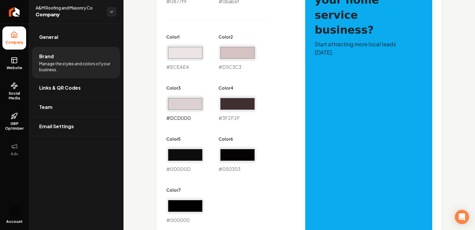
click at [190, 103] on input "#dcd0d0" at bounding box center [185, 104] width 38 height 17
type input "#d0d7dc"
click at [182, 56] on input "#ece4e4" at bounding box center [185, 53] width 38 height 17
type input "#e4e8ec"
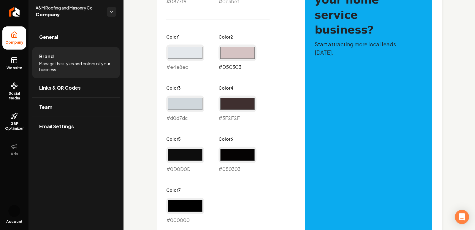
click at [241, 48] on input "#d5c3c3" at bounding box center [238, 53] width 38 height 17
type input "#c6ccd7"
click at [291, 41] on div "Primary Color #0877f9 #0877f9 Secondary Color #0babef #0babef Color 1 #e4e8ec #…" at bounding box center [229, 96] width 127 height 256
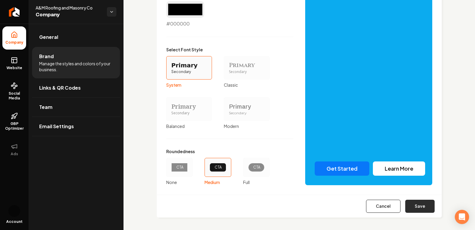
click at [416, 203] on button "Save" at bounding box center [419, 206] width 29 height 13
type input "#3f2f2f"
type input "#0d0d0d"
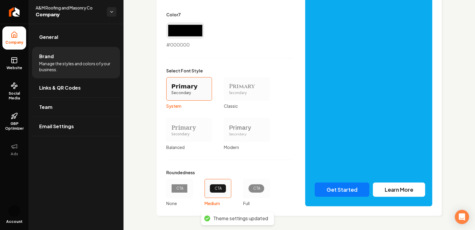
scroll to position [506, 0]
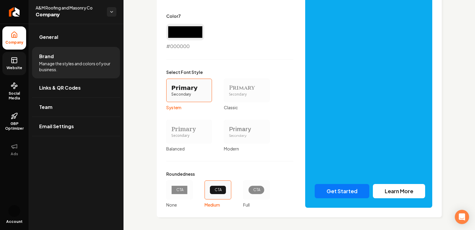
click at [13, 56] on link "Website" at bounding box center [14, 63] width 24 height 23
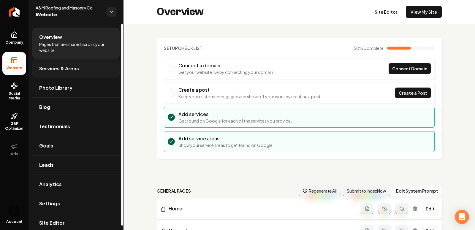
click at [72, 71] on span "Services & Areas" at bounding box center [59, 68] width 40 height 7
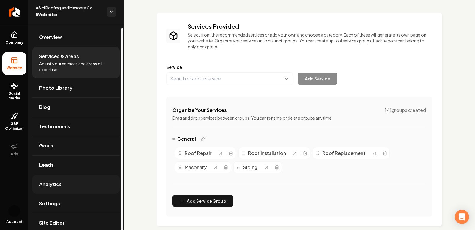
scroll to position [5, 0]
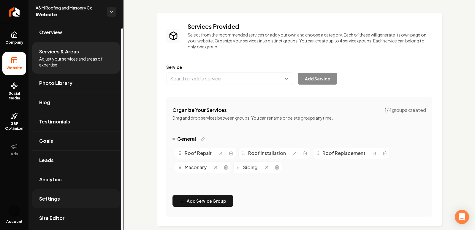
click at [52, 193] on link "Settings" at bounding box center [76, 198] width 88 height 19
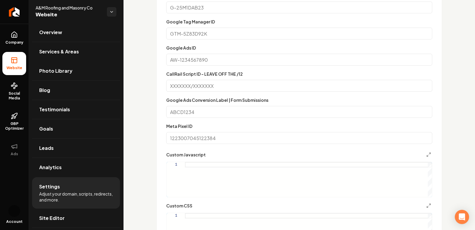
scroll to position [251, 0]
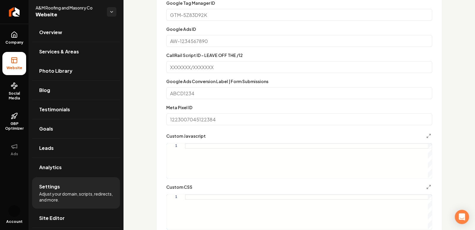
click at [224, 199] on div "Main content area" at bounding box center [308, 212] width 247 height 35
click at [232, 197] on div ".grab-navbar-variant-2-logo img { height: 8rem ; max-height: 8rem ; } ////////" at bounding box center [308, 212] width 247 height 35
click at [457, 187] on div "**********" at bounding box center [300, 131] width 352 height 716
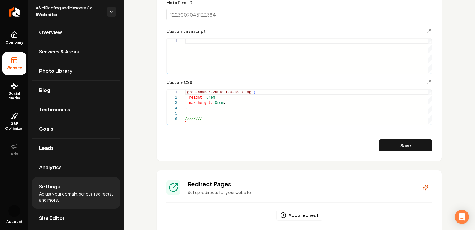
scroll to position [378, 0]
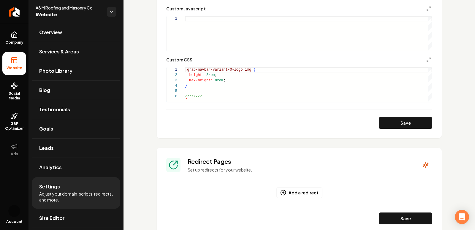
click at [401, 127] on button "Save" at bounding box center [405, 123] width 53 height 12
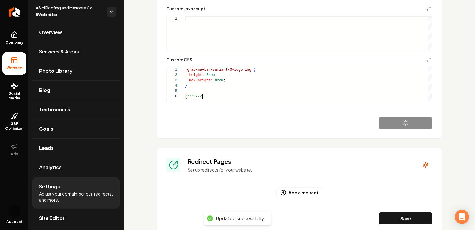
scroll to position [27, 17]
drag, startPoint x: 208, startPoint y: 96, endPoint x: 173, endPoint y: 95, distance: 35.6
click at [173, 95] on div "**********" at bounding box center [299, 84] width 265 height 35
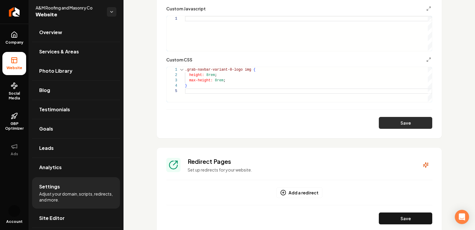
click at [409, 120] on button "Save" at bounding box center [405, 123] width 53 height 12
click at [208, 72] on div ".grab-navbar-variant-0-logo img { height: 8rem ; max-height: 8rem ; }" at bounding box center [308, 84] width 247 height 35
click at [217, 81] on div ".grab-navbar-variant-0-logo img { height: 6rem ; max-height: 8rem ; }" at bounding box center [308, 84] width 247 height 35
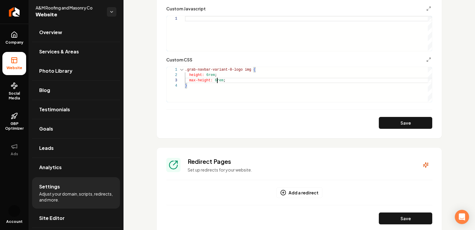
scroll to position [11, 32]
type textarea "**********"
click at [413, 122] on button "Save" at bounding box center [405, 123] width 53 height 12
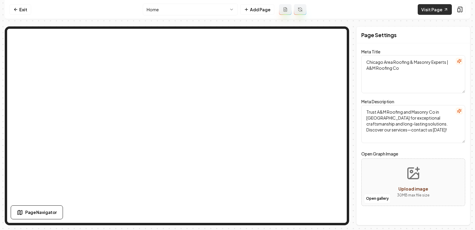
click at [445, 8] on icon at bounding box center [446, 9] width 5 height 5
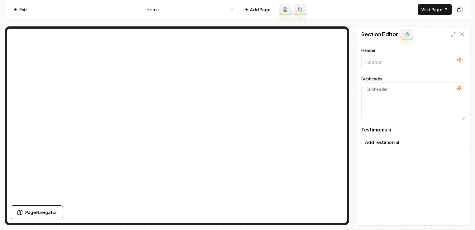
type input "What Locals Love About Us"
type textarea "Genuine stories on how we've made a difference in their projects"
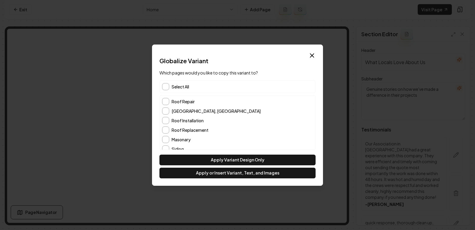
scroll to position [33, 0]
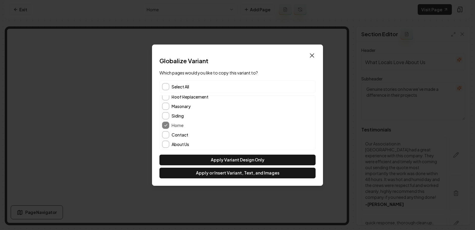
click at [312, 57] on icon "button" at bounding box center [312, 55] width 7 height 7
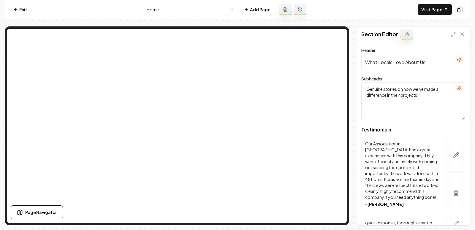
click at [196, 15] on html "Computer Required This feature is only available on a computer. Please switch t…" at bounding box center [237, 115] width 475 height 230
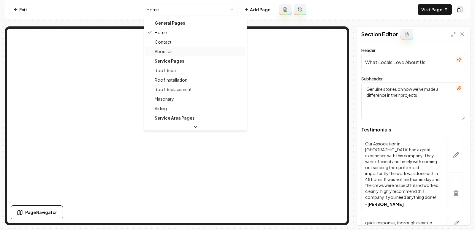
scroll to position [10, 0]
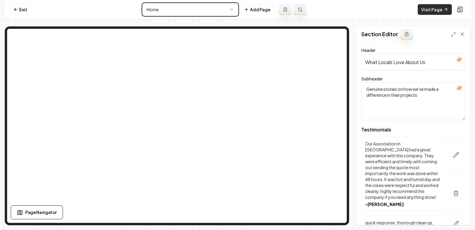
click at [421, 6] on html "Computer Required This feature is only available on a computer. Please switch t…" at bounding box center [237, 115] width 475 height 230
click at [431, 8] on link "Visit Page" at bounding box center [435, 9] width 34 height 11
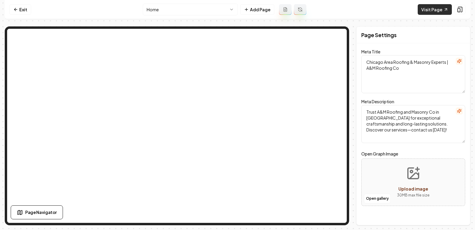
click at [436, 8] on link "Visit Page" at bounding box center [435, 9] width 34 height 11
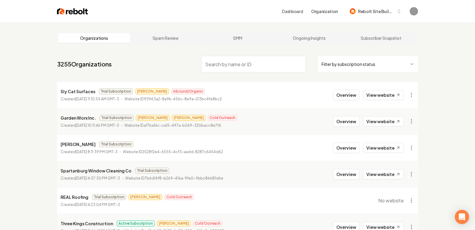
paste input "A to Z Complete Construction"
type input "A to Z Complete Construction"
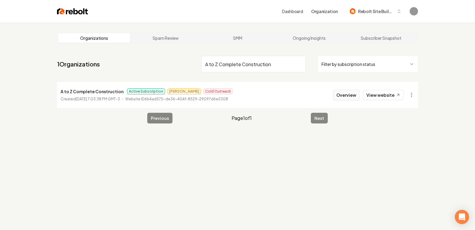
click at [350, 93] on button "Overview" at bounding box center [346, 95] width 26 height 11
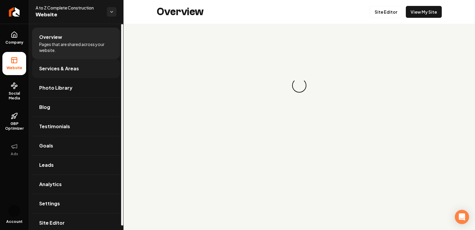
click at [50, 68] on span "Services & Areas" at bounding box center [59, 68] width 40 height 7
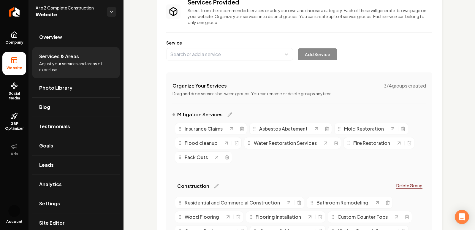
scroll to position [45, 0]
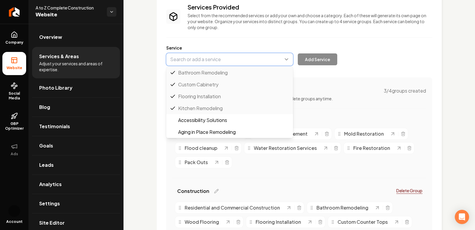
click at [201, 65] on button "Main content area" at bounding box center [229, 59] width 127 height 12
paste input "New Construction After Water Loss"
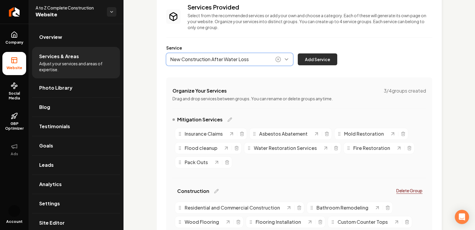
type input "New Construction After Water Loss"
click at [323, 56] on button "Add Service" at bounding box center [317, 59] width 39 height 12
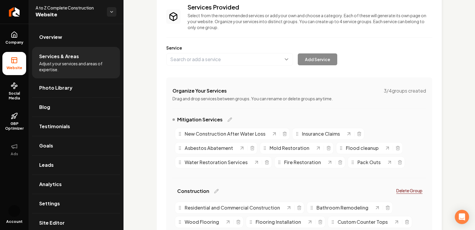
scroll to position [0, 0]
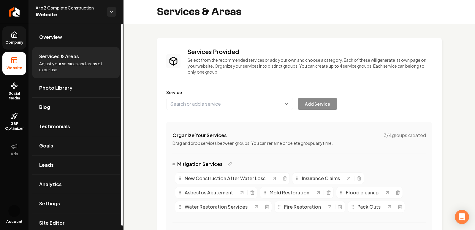
click at [7, 38] on link "Company" at bounding box center [14, 37] width 24 height 23
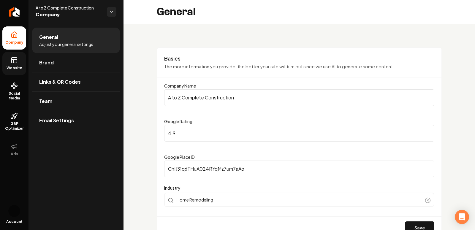
click at [20, 66] on span "Website" at bounding box center [14, 68] width 20 height 5
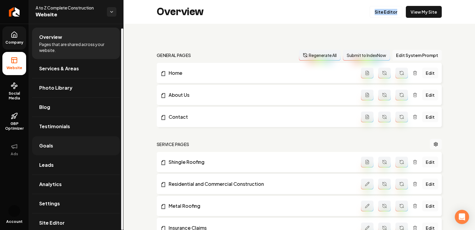
scroll to position [5, 0]
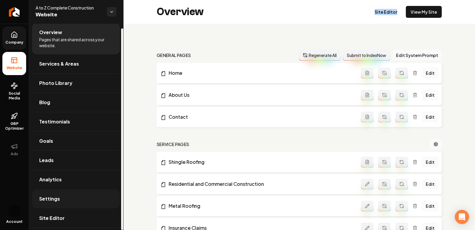
click at [46, 205] on link "Settings" at bounding box center [76, 198] width 88 height 19
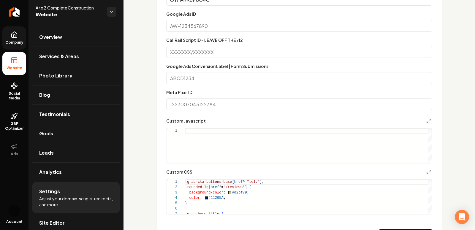
scroll to position [440, 0]
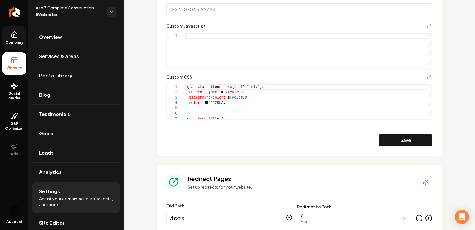
click at [429, 79] on button "Main content area" at bounding box center [428, 76] width 7 height 7
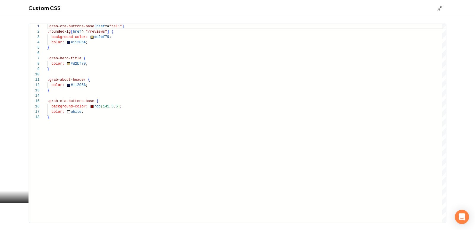
scroll to position [5, 20]
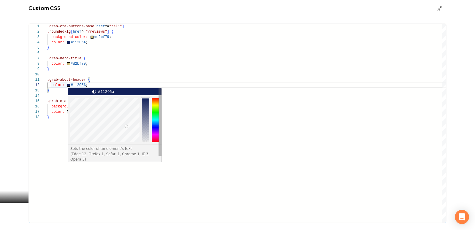
click at [69, 85] on div ".grab-cta-buttons-base [ href ^= "tel:" ] , .rounded-lg [ href ^= "/reviews" ] …" at bounding box center [246, 123] width 399 height 199
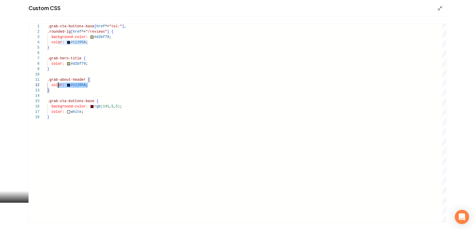
scroll to position [5, 0]
drag, startPoint x: 93, startPoint y: 85, endPoint x: 32, endPoint y: 85, distance: 60.9
click at [47, 85] on div ".grab-cta-buttons-base [ href ^= "tel:" ] , .rounded-lg [ href ^= "/reviews" ] …" at bounding box center [246, 123] width 399 height 199
click at [99, 97] on div ".grab-cta-buttons-base [ href ^= "tel:" ] , .rounded-lg [ href ^= "/reviews" ] …" at bounding box center [246, 123] width 399 height 199
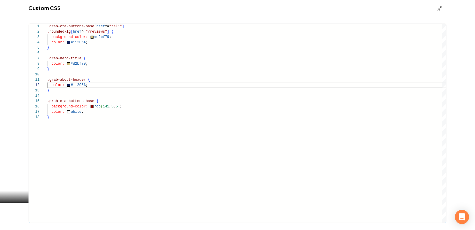
click at [69, 85] on div ".grab-cta-buttons-base [ href ^= "tel:" ] , .rounded-lg [ href ^= "/reviews" ] …" at bounding box center [246, 123] width 399 height 199
click at [68, 85] on div ".grab-cta-buttons-base [ href ^= "tel:" ] , .rounded-lg [ href ^= "/reviews" ] …" at bounding box center [246, 123] width 399 height 199
click at [101, 101] on div ".grab-cta-buttons-base [ href ^= "tel:" ] , .rounded-lg [ href ^= "/reviews" ] …" at bounding box center [246, 123] width 399 height 199
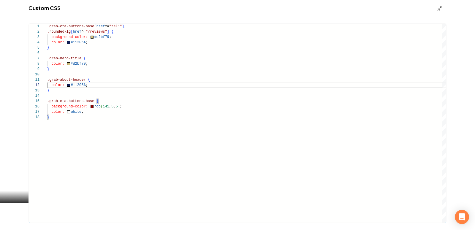
click at [69, 86] on div ".grab-cta-buttons-base [ href ^= "tel:" ] , .rounded-lg [ href ^= "/reviews" ] …" at bounding box center [246, 123] width 399 height 199
click at [67, 84] on div ".grab-cta-buttons-base [ href ^= "tel:" ] , .rounded-lg [ href ^= "/reviews" ] …" at bounding box center [246, 123] width 399 height 199
click at [72, 84] on div ".grab-cta-buttons-base [ href ^= "tel:" ] , .rounded-lg [ href ^= "/reviews" ] …" at bounding box center [246, 123] width 399 height 199
click at [80, 86] on div ".grab-cta-buttons-base [ href ^= "tel:" ] , .rounded-lg [ href ^= "/reviews" ] …" at bounding box center [246, 123] width 399 height 199
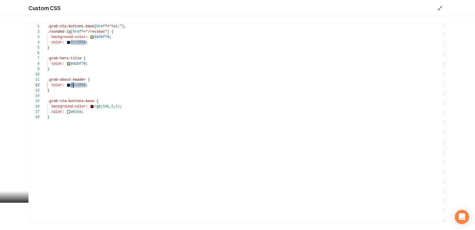
scroll to position [5, 34]
click at [68, 82] on div ".grab-cta-buttons-base [ href ^= "tel:" ] , .rounded-lg [ href ^= "/reviews" ] …" at bounding box center [246, 123] width 399 height 199
click at [68, 85] on div ".grab-cta-buttons-base [ href ^= "tel:" ] , .rounded-lg [ href ^= "/reviews" ] …" at bounding box center [246, 123] width 399 height 199
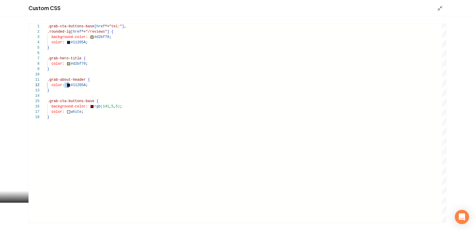
click at [69, 84] on div ".grab-cta-buttons-base [ href ^= "tel:" ] , .rounded-lg [ href ^= "/reviews" ] …" at bounding box center [246, 123] width 399 height 199
type textarea "**********"
click at [67, 64] on div ".grab-cta-buttons-base [ href ^= "tel:" ] , .rounded-lg [ href ^= "/reviews" ] …" at bounding box center [246, 123] width 399 height 199
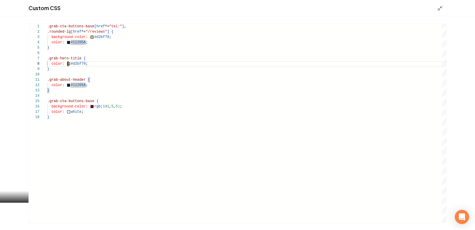
scroll to position [37, 20]
click at [69, 63] on div ".grab-cta-buttons-base [ href ^= "tel:" ] , .rounded-lg [ href ^= "/reviews" ] …" at bounding box center [246, 123] width 399 height 199
click at [441, 12] on div "Custom CSS" at bounding box center [237, 8] width 475 height 16
click at [440, 7] on icon "Main content area" at bounding box center [440, 8] width 6 height 6
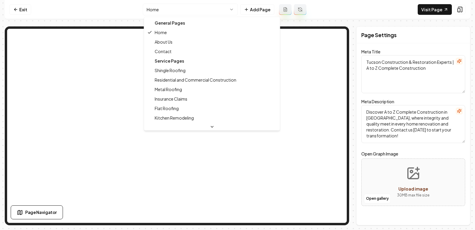
click at [187, 10] on html "Computer Required This feature is only available on a computer. Please switch t…" at bounding box center [237, 115] width 475 height 230
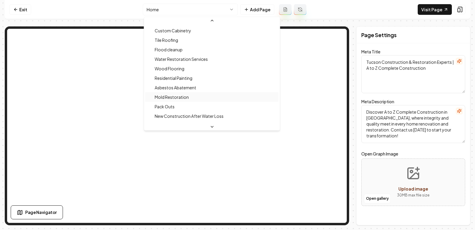
scroll to position [152, 0]
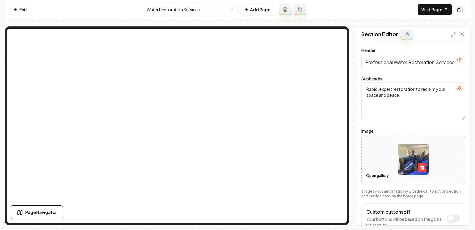
click at [460, 86] on icon "button" at bounding box center [459, 88] width 5 height 5
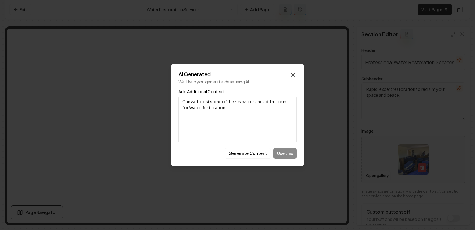
type textarea "Can we boost some of the key words and add more in for Water Restoration"
click at [295, 74] on icon "button" at bounding box center [293, 75] width 7 height 7
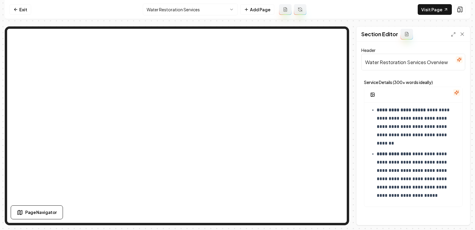
scroll to position [458, 0]
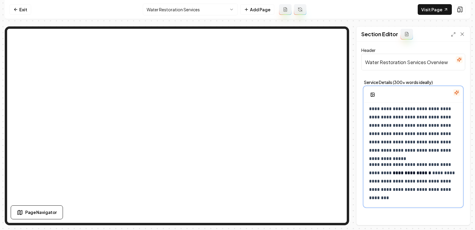
click at [403, 130] on p "**********" at bounding box center [413, 130] width 89 height 50
click at [406, 152] on p "**********" at bounding box center [413, 130] width 89 height 50
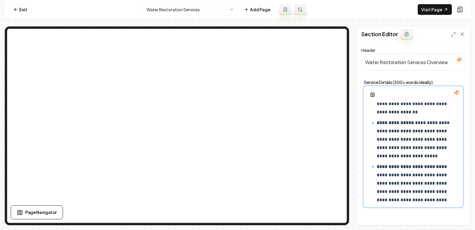
scroll to position [0, 0]
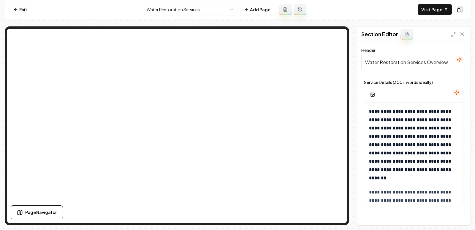
click at [456, 97] on div at bounding box center [413, 95] width 98 height 16
click at [456, 92] on icon "button" at bounding box center [457, 93] width 4 height 4
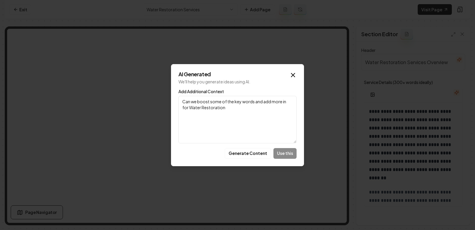
click at [286, 103] on textarea "Can we boost some of the key words and add more in for Water Restoration" at bounding box center [237, 120] width 118 height 48
type textarea "Can we boost some of the key words and add more in for Water Restoration"
click at [257, 156] on button "Generate Content" at bounding box center [248, 153] width 46 height 11
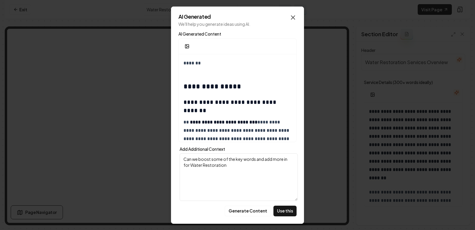
click at [293, 16] on icon "button" at bounding box center [293, 17] width 7 height 7
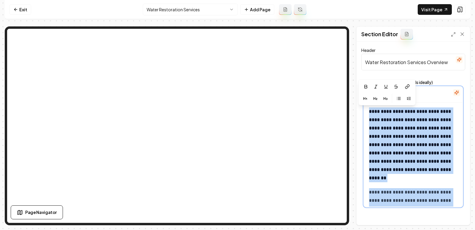
drag, startPoint x: 402, startPoint y: 198, endPoint x: 341, endPoint y: 27, distance: 181.3
click at [341, 27] on div "**********" at bounding box center [238, 125] width 466 height 199
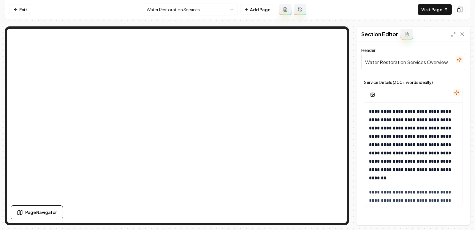
click at [384, 65] on input "Water Restoration Services Overview" at bounding box center [413, 62] width 104 height 17
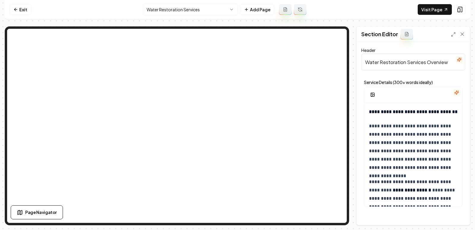
scroll to position [458, 0]
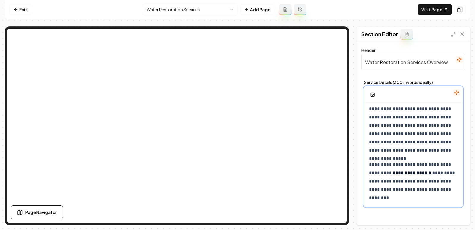
click at [418, 127] on p "**********" at bounding box center [413, 130] width 89 height 50
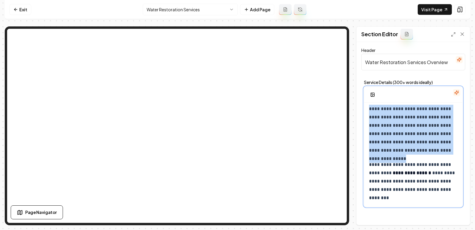
click at [418, 127] on p "**********" at bounding box center [413, 130] width 89 height 50
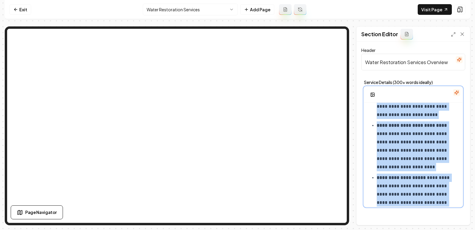
scroll to position [0, 0]
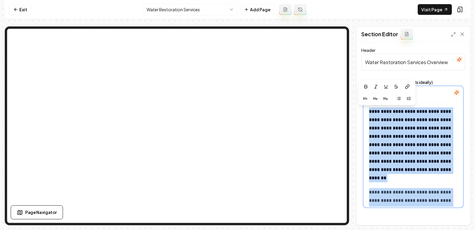
drag, startPoint x: 406, startPoint y: 200, endPoint x: 359, endPoint y: 51, distance: 156.5
click at [359, 51] on div "**********" at bounding box center [413, 133] width 113 height 183
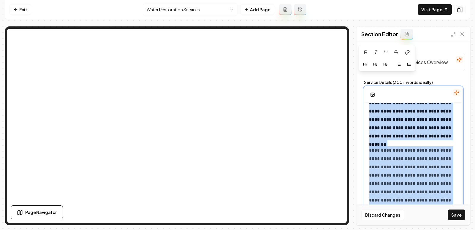
scroll to position [34, 0]
click at [416, 133] on strong "**********" at bounding box center [410, 110] width 83 height 71
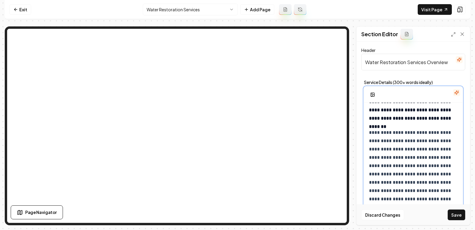
scroll to position [51, 0]
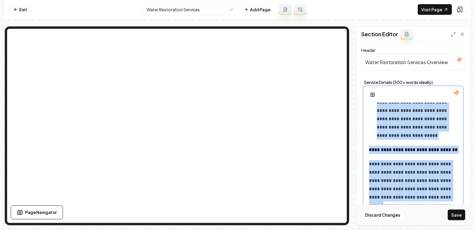
drag, startPoint x: 371, startPoint y: 132, endPoint x: 440, endPoint y: 237, distance: 126.0
click at [440, 230] on html "**********" at bounding box center [237, 115] width 475 height 230
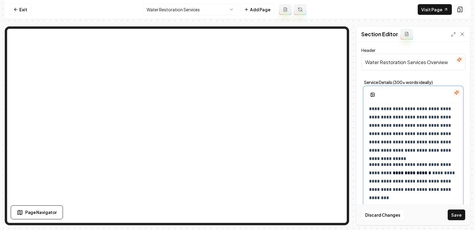
click at [423, 200] on p "**********" at bounding box center [413, 182] width 89 height 42
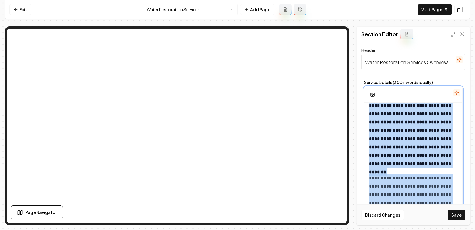
scroll to position [0, 0]
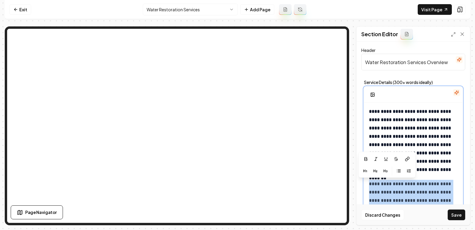
drag, startPoint x: 409, startPoint y: 200, endPoint x: 365, endPoint y: 183, distance: 46.6
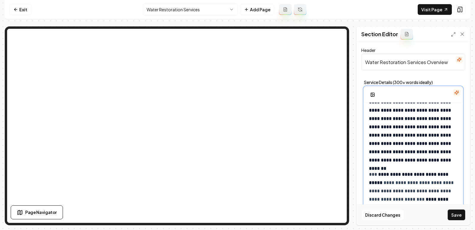
scroll to position [10, 0]
click at [458, 216] on button "Save" at bounding box center [457, 215] width 18 height 11
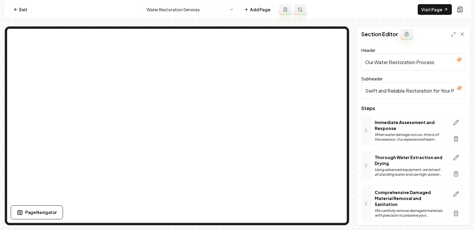
scroll to position [41, 0]
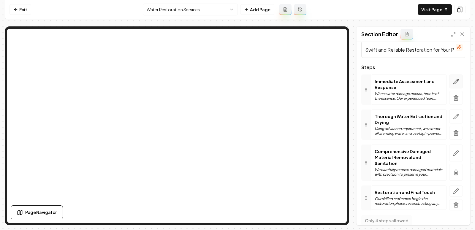
click at [456, 79] on icon "button" at bounding box center [456, 82] width 6 height 6
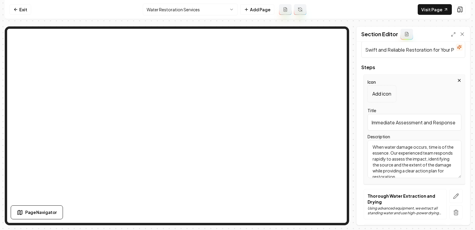
click at [399, 156] on textarea "When water damage occurs, time is of the essence. Our experienced team responds…" at bounding box center [415, 159] width 94 height 38
paste textarea "water restoration team responds rapidly to assess the impact, identifying the w…"
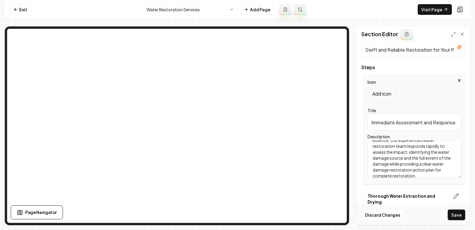
scroll to position [0, 0]
type textarea "When water damage occurs, time is of the essence. Our experienced water restora…"
click at [458, 216] on button "Save" at bounding box center [457, 215] width 18 height 11
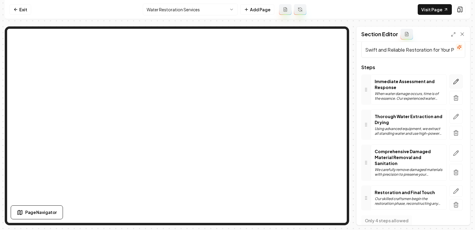
click at [454, 82] on icon "button" at bounding box center [456, 82] width 6 height 6
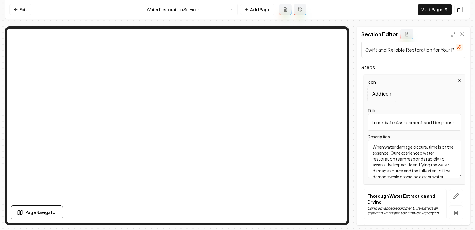
drag, startPoint x: 419, startPoint y: 172, endPoint x: 357, endPoint y: 86, distance: 105.8
click at [357, 86] on div "Header Our Water Restoration Process Subheader Swift and Reliable Restoration f…" at bounding box center [413, 133] width 113 height 183
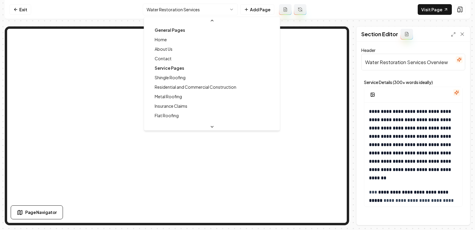
click at [193, 10] on html "**********" at bounding box center [237, 115] width 475 height 230
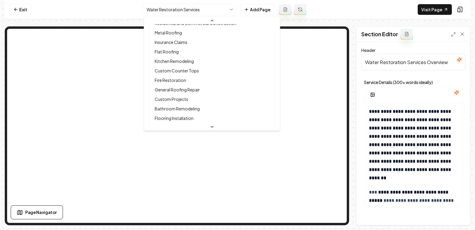
scroll to position [50, 0]
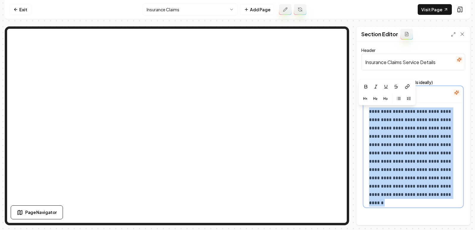
drag, startPoint x: 404, startPoint y: 198, endPoint x: 360, endPoint y: 40, distance: 164.0
click at [360, 40] on div "**********" at bounding box center [413, 126] width 113 height 198
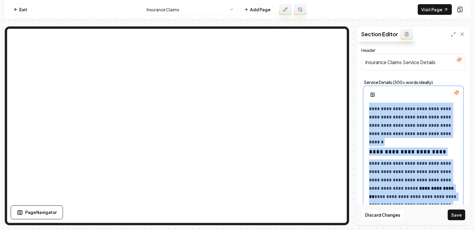
scroll to position [63, 0]
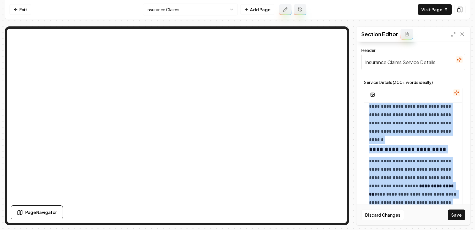
click at [383, 214] on button "Discard Changes" at bounding box center [382, 215] width 43 height 11
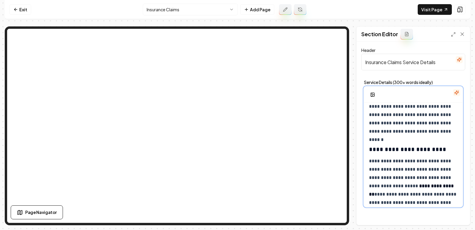
click at [412, 151] on h3 "**********" at bounding box center [413, 149] width 89 height 8
click at [404, 125] on p "**********" at bounding box center [413, 89] width 89 height 91
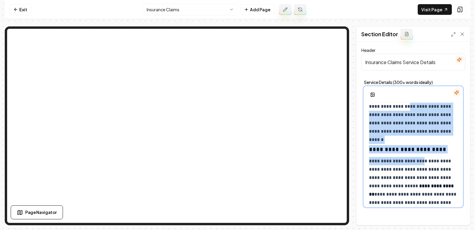
drag, startPoint x: 370, startPoint y: 106, endPoint x: 422, endPoint y: 156, distance: 71.6
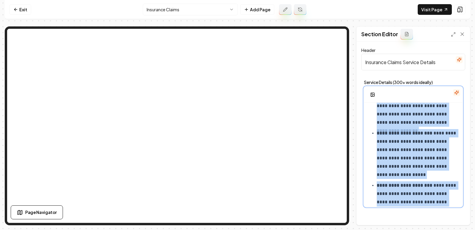
scroll to position [647, 0]
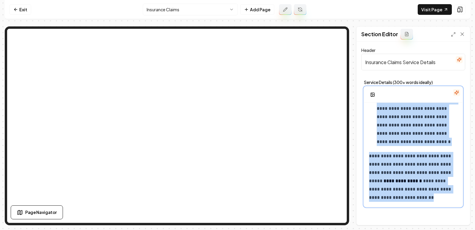
drag, startPoint x: 370, startPoint y: 110, endPoint x: 470, endPoint y: 234, distance: 160.0
click at [470, 230] on html "**********" at bounding box center [237, 115] width 475 height 230
copy div "**********"
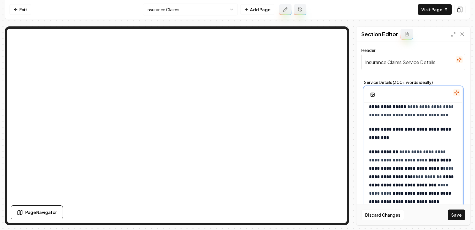
scroll to position [0, 0]
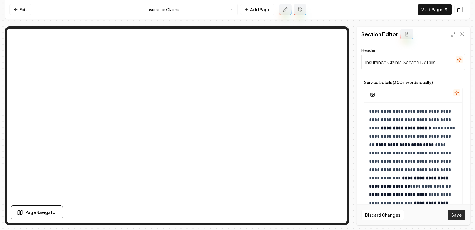
click at [454, 217] on button "Save" at bounding box center [457, 215] width 18 height 11
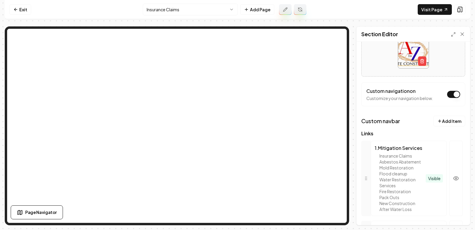
scroll to position [59, 0]
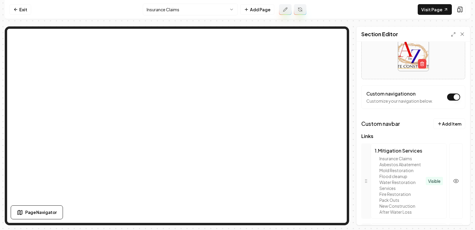
click at [417, 9] on nav "Exit Insurance Claims Add Page Visit Page" at bounding box center [238, 9] width 466 height 19
click at [429, 9] on link "Visit Page" at bounding box center [435, 9] width 34 height 11
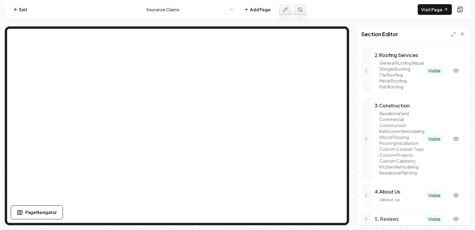
scroll to position [0, 0]
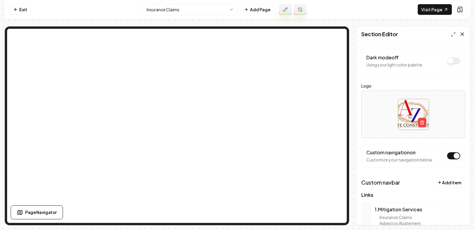
click at [463, 34] on icon at bounding box center [462, 34] width 3 height 3
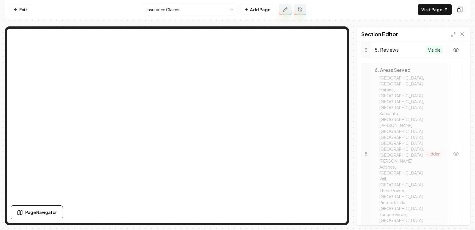
scroll to position [465, 0]
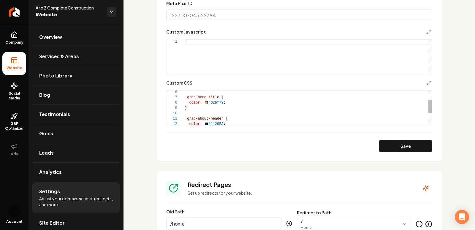
scroll to position [441, 0]
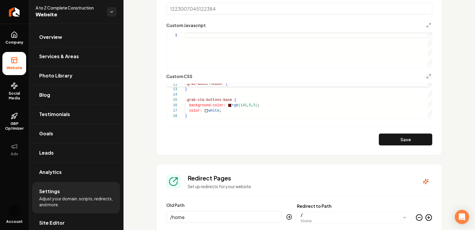
click at [429, 78] on button "Main content area" at bounding box center [428, 76] width 7 height 7
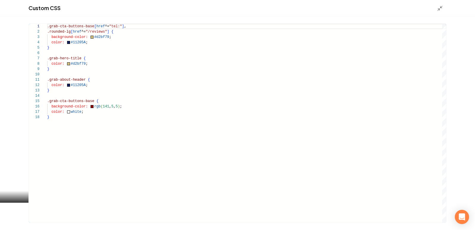
scroll to position [5, 20]
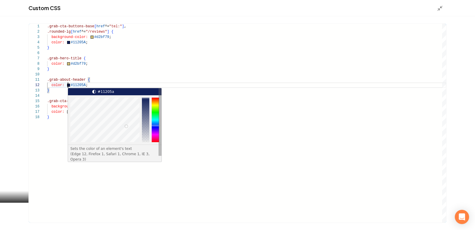
click at [68, 86] on div ".grab-cta-buttons-base [ href ^= "tel:" ] , .rounded-lg [ href ^= "/reviews" ] …" at bounding box center [246, 123] width 399 height 199
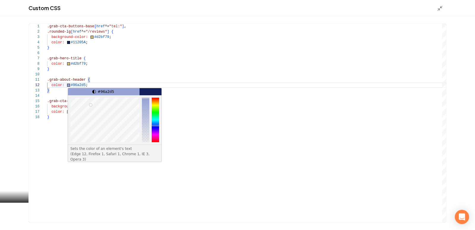
type textarea "**********"
click at [206, 113] on div ".grab-cta-buttons-base [ href ^= "tel:" ] , .rounded-lg [ href ^= "/reviews" ] …" at bounding box center [246, 123] width 399 height 199
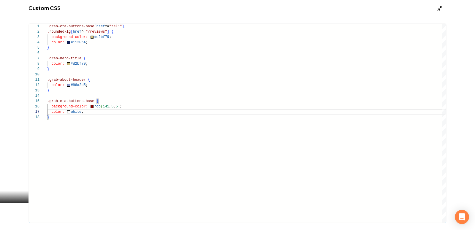
click at [437, 9] on icon "Main content area" at bounding box center [440, 8] width 6 height 6
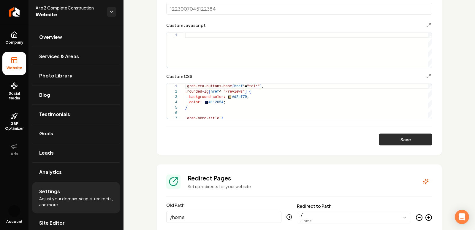
click at [409, 139] on button "Save" at bounding box center [405, 140] width 53 height 12
click at [429, 77] on icon "Main content area" at bounding box center [428, 76] width 5 height 5
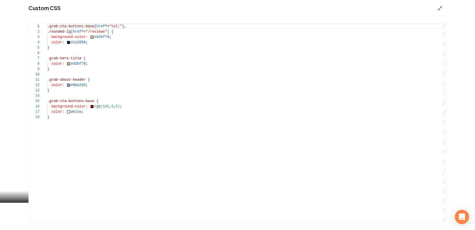
scroll to position [21, 51]
click at [311, 104] on div ".grab-cta-buttons-base [ href ^= "tel:" ] , .rounded-lg [ href ^= "/reviews" ] …" at bounding box center [246, 123] width 399 height 199
drag, startPoint x: 97, startPoint y: 87, endPoint x: 67, endPoint y: 87, distance: 30.0
click at [67, 87] on div ".grab-cta-buttons-base [ href ^= "tel:" ] , .rounded-lg [ href ^= "/reviews" ] …" at bounding box center [246, 123] width 399 height 199
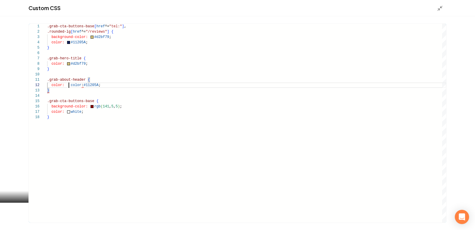
scroll to position [5, 21]
click at [69, 86] on div ".grab-cta-buttons-base [ href ^= "tel:" ] , .rounded-lg [ href ^= "/reviews" ] …" at bounding box center [246, 123] width 399 height 199
click at [80, 88] on div ".grab-cta-buttons-base [ href ^= "tel:" ] , .rounded-lg [ href ^= "/reviews" ] …" at bounding box center [246, 123] width 399 height 199
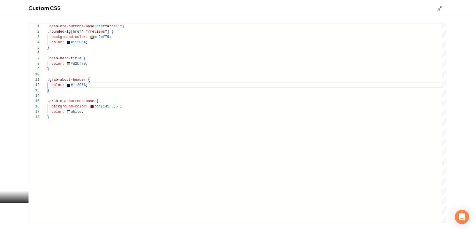
type textarea "**********"
click at [436, 11] on div "Custom CSS" at bounding box center [237, 8] width 475 height 16
click at [439, 10] on polyline "Main content area" at bounding box center [438, 9] width 1 height 1
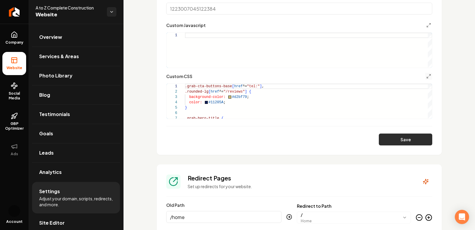
click at [393, 136] on button "Save" at bounding box center [405, 140] width 53 height 12
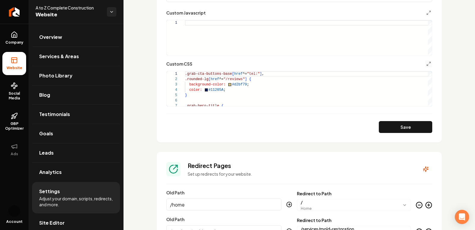
scroll to position [456, 0]
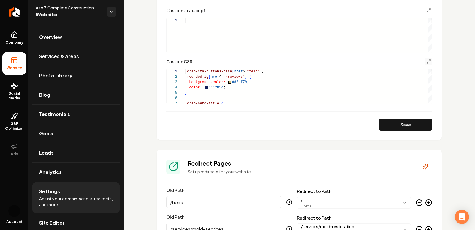
click at [422, 58] on div "Custom CSS" at bounding box center [299, 61] width 266 height 7
click at [426, 58] on button "Main content area" at bounding box center [428, 61] width 7 height 7
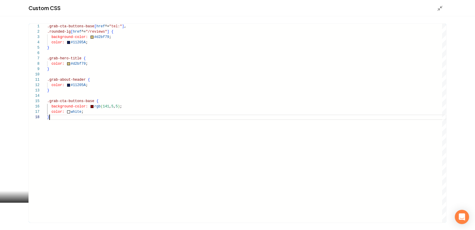
click at [119, 118] on div ".grab-cta-buttons-base [ href ^= "tel:" ] , .rounded-lg [ href ^= "/reviews" ] …" at bounding box center [246, 123] width 399 height 199
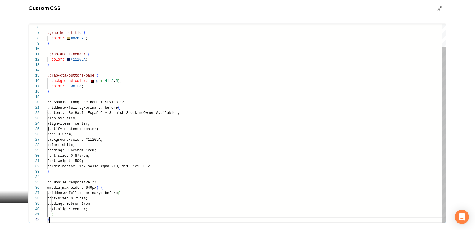
scroll to position [5, 2]
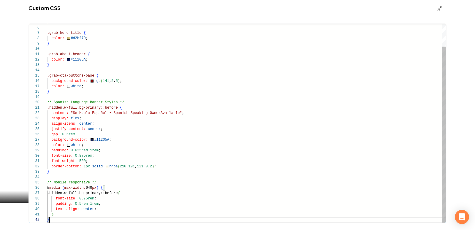
click at [54, 97] on div "} .grab-hero-title { color: #d2bf79 ; } .grab-about-header { color: #11205A ; }…" at bounding box center [246, 110] width 399 height 224
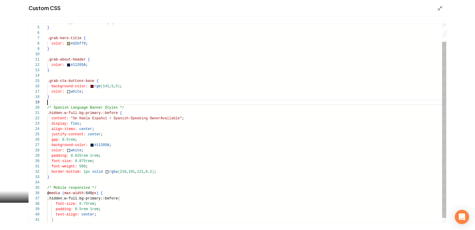
scroll to position [42, 0]
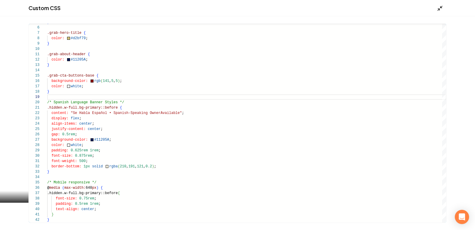
type textarea "**********"
click at [441, 8] on line "Main content area" at bounding box center [442, 7] width 2 height 2
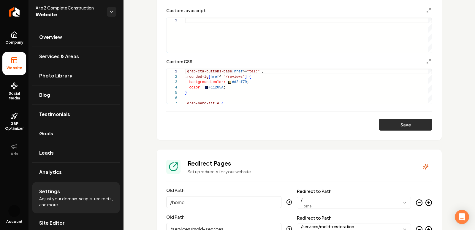
click at [403, 126] on button "Save" at bounding box center [405, 125] width 53 height 12
click at [423, 60] on div "Custom CSS" at bounding box center [299, 61] width 266 height 7
click at [428, 60] on icon "Main content area" at bounding box center [428, 61] width 5 height 5
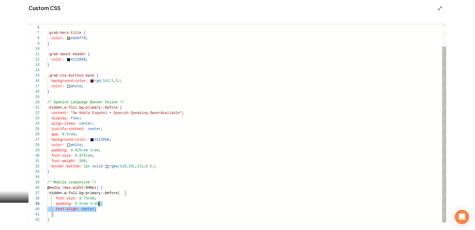
scroll to position [21, 0]
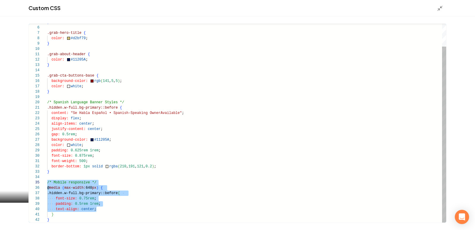
drag, startPoint x: 109, startPoint y: 211, endPoint x: 44, endPoint y: 185, distance: 70.0
click at [47, 185] on div "} .grab-hero-title { color: #d2bf79 ; } .grab-about-header { color: #11205A ; }…" at bounding box center [246, 110] width 399 height 224
click at [68, 219] on div "} .grab-hero-title { color: #d2bf79 ; } .grab-about-header { color: #11205A ; }…" at bounding box center [246, 110] width 399 height 224
drag, startPoint x: 58, startPoint y: 222, endPoint x: 45, endPoint y: 183, distance: 41.0
click at [47, 182] on div "} .grab-hero-title { color: #d2bf79 ; } .grab-about-header { color: #11205A ; }…" at bounding box center [246, 110] width 399 height 224
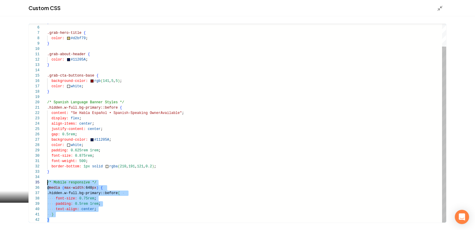
click at [60, 204] on div "} .grab-hero-title { color: #d2bf79 ; } .grab-about-header { color: #11205A ; }…" at bounding box center [246, 110] width 399 height 224
click at [62, 218] on div "} .grab-hero-title { color: #d2bf79 ; } .grab-about-header { color: #11205A ; }…" at bounding box center [246, 110] width 399 height 224
drag, startPoint x: 55, startPoint y: 222, endPoint x: 46, endPoint y: 181, distance: 42.8
click at [47, 181] on div "} .grab-hero-title { color: #d2bf79 ; } .grab-about-header { color: #11205A ; }…" at bounding box center [246, 110] width 399 height 224
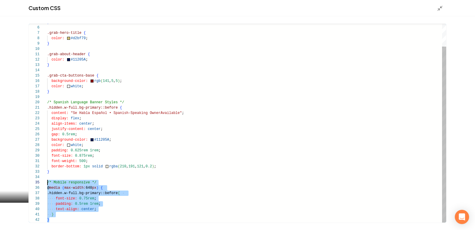
scroll to position [21, 0]
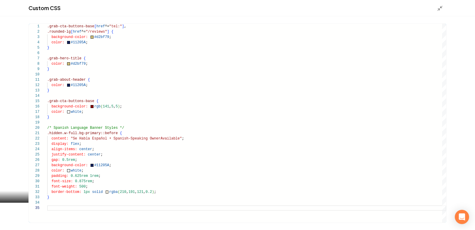
type textarea "**********"
click at [435, 11] on div "Custom CSS" at bounding box center [237, 8] width 475 height 16
click at [437, 11] on icon "Main content area" at bounding box center [440, 8] width 6 height 6
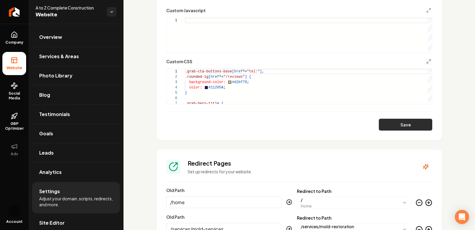
click at [388, 126] on button "Save" at bounding box center [405, 125] width 53 height 12
click at [430, 62] on icon "Main content area" at bounding box center [428, 61] width 5 height 5
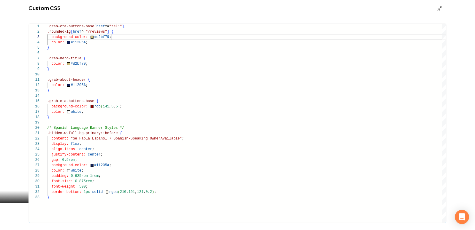
scroll to position [11, 64]
click at [121, 38] on div ".grab-cta-buttons-base [ href ^= "tel:" ] , .rounded-lg [ href ^= "/reviews" ] …" at bounding box center [246, 123] width 399 height 199
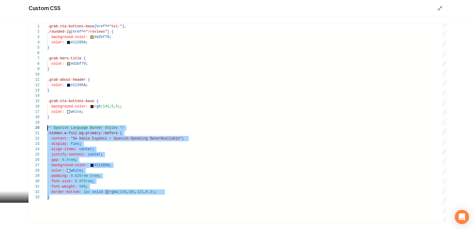
scroll to position [48, 0]
drag, startPoint x: 55, startPoint y: 198, endPoint x: 39, endPoint y: 127, distance: 72.8
click at [47, 127] on div ".grab-cta-buttons-base [ href ^= "tel:" ] , .rounded-lg [ href ^= "/reviews" ] …" at bounding box center [246, 123] width 399 height 199
click at [86, 115] on div ".grab-cta-buttons-base [ href ^= "tel:" ] , .rounded-lg [ href ^= "/reviews" ] …" at bounding box center [246, 123] width 399 height 199
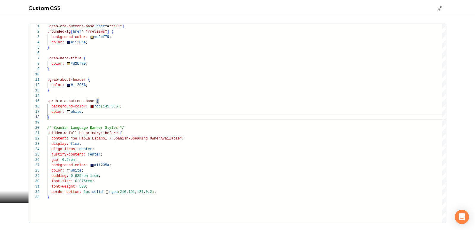
scroll to position [27, 30]
click at [138, 158] on div ".grab-cta-buttons-base [ href ^= "tel:" ] , .rounded-lg [ href ^= "/reviews" ] …" at bounding box center [246, 123] width 399 height 199
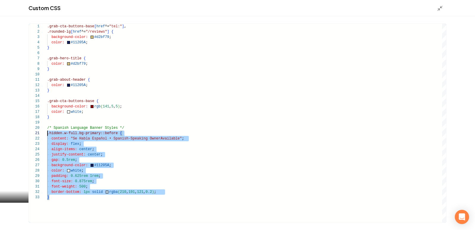
scroll to position [48, 0]
drag, startPoint x: 58, startPoint y: 203, endPoint x: 43, endPoint y: 128, distance: 76.3
click at [47, 128] on div ".grab-cta-buttons-base [ href ^= "tel:" ] , .rounded-lg [ href ^= "/reviews" ] …" at bounding box center [246, 123] width 399 height 199
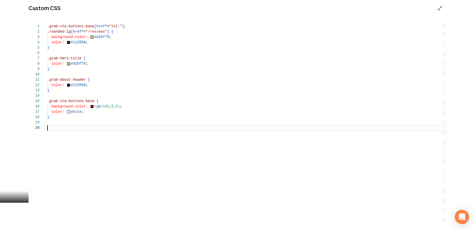
type textarea "**********"
click at [439, 7] on icon "Main content area" at bounding box center [440, 8] width 6 height 6
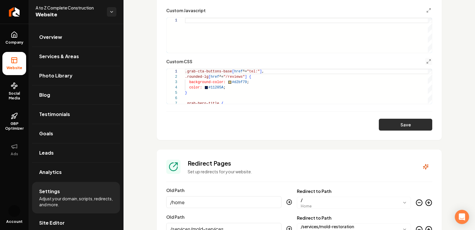
click at [399, 125] on button "Save" at bounding box center [405, 125] width 53 height 12
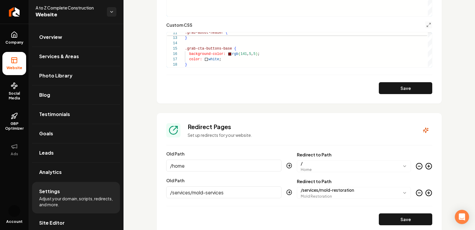
scroll to position [491, 0]
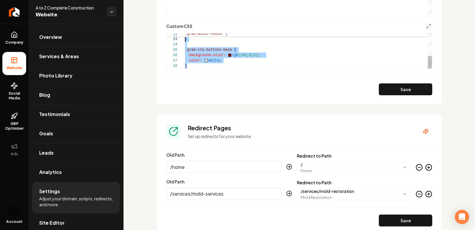
type textarea "**********"
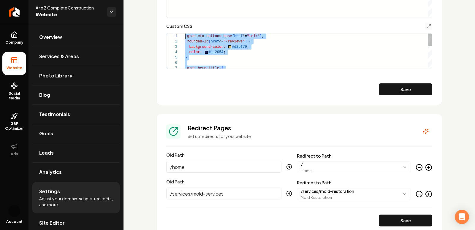
drag, startPoint x: 188, startPoint y: 63, endPoint x: 169, endPoint y: -2, distance: 67.8
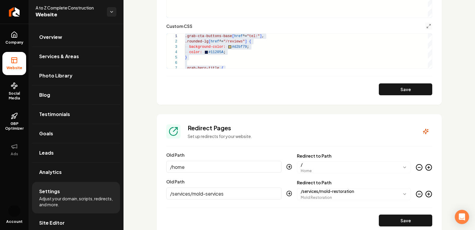
click at [425, 30] on div "**********" at bounding box center [299, 46] width 266 height 46
click at [425, 27] on button "Main content area" at bounding box center [428, 26] width 7 height 7
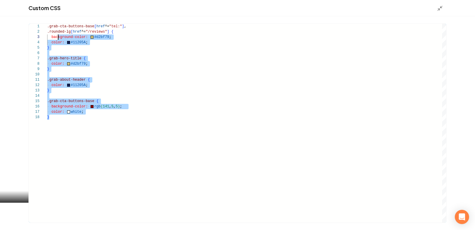
scroll to position [5, 0]
drag, startPoint x: 134, startPoint y: 137, endPoint x: 41, endPoint y: 31, distance: 141.4
click at [47, 31] on div ".grab-cta-buttons-base [ href ^= "tel:" ] , .rounded-lg [ href ^= "/reviews" ] …" at bounding box center [246, 123] width 399 height 199
click at [86, 137] on div ".grab-cta-buttons-base [ href ^= "tel:" ] , .rounded-lg [ href ^= "/reviews" ] …" at bounding box center [246, 123] width 399 height 199
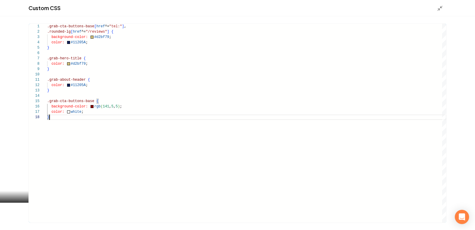
type textarea "**********"
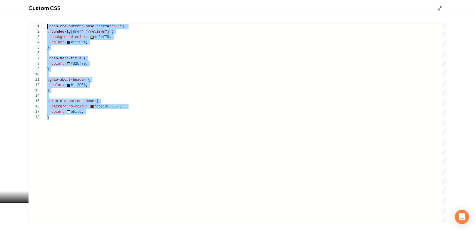
drag, startPoint x: 81, startPoint y: 134, endPoint x: 45, endPoint y: -37, distance: 175.2
click at [47, 24] on div ".grab-cta-buttons-base [ href ^= "tel:" ] , .rounded-lg [ href ^= "/reviews" ] …" at bounding box center [246, 123] width 399 height 199
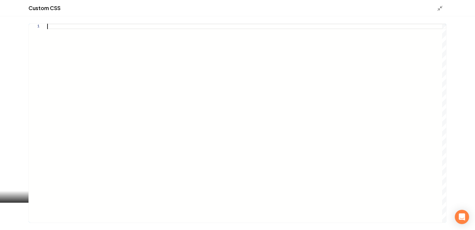
type textarea "**********"
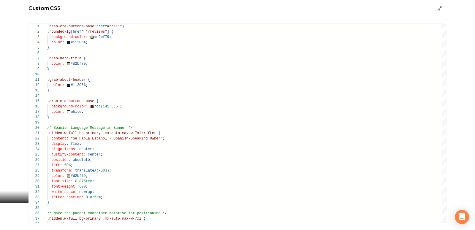
click at [445, 14] on div "Custom CSS" at bounding box center [237, 8] width 475 height 16
click at [442, 11] on icon "Main content area" at bounding box center [440, 8] width 6 height 6
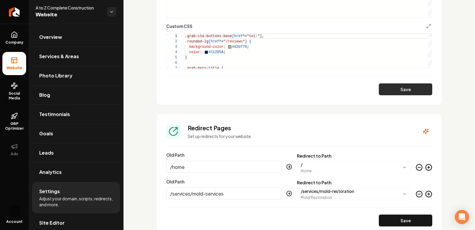
click at [393, 90] on button "Save" at bounding box center [405, 89] width 53 height 12
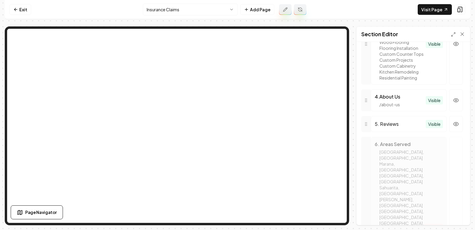
scroll to position [465, 0]
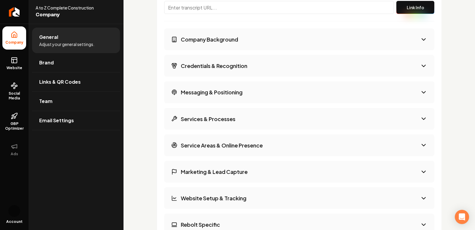
scroll to position [723, 0]
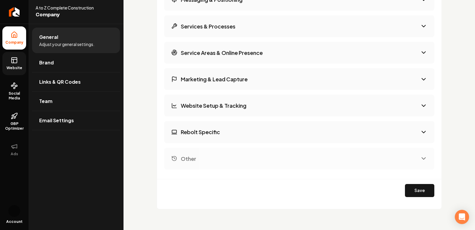
click at [18, 63] on link "Website" at bounding box center [14, 63] width 24 height 23
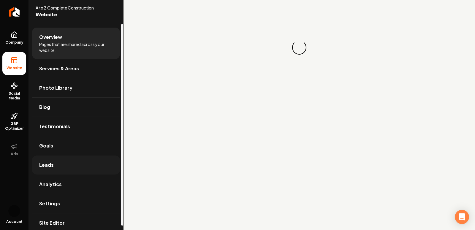
scroll to position [5, 0]
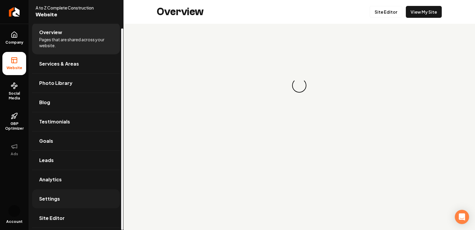
click at [63, 194] on link "Settings" at bounding box center [76, 198] width 88 height 19
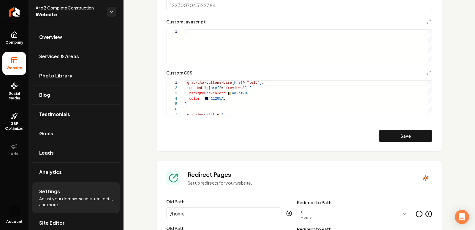
scroll to position [433, 0]
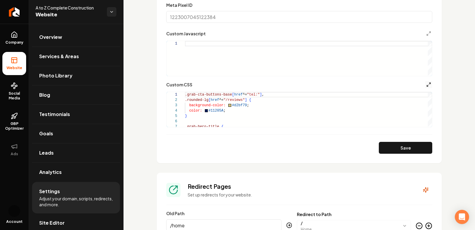
click at [428, 85] on line "Main content area" at bounding box center [427, 85] width 1 height 1
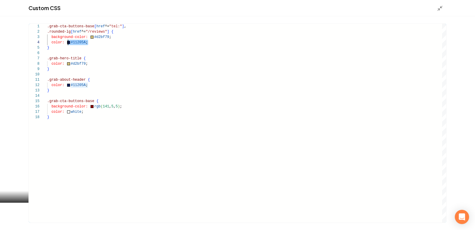
scroll to position [16, 17]
drag, startPoint x: 98, startPoint y: 44, endPoint x: 66, endPoint y: 43, distance: 32.7
click at [66, 43] on div ".grab-cta-buttons-base [ href ^= "tel:" ] , .rounded-lg [ href ^= "/reviews" ] …" at bounding box center [246, 123] width 399 height 199
click at [69, 41] on div ".grab-cta-buttons-base [ href ^= "tel:" ] , .rounded-lg [ href ^= "/reviews" ] …" at bounding box center [246, 123] width 399 height 199
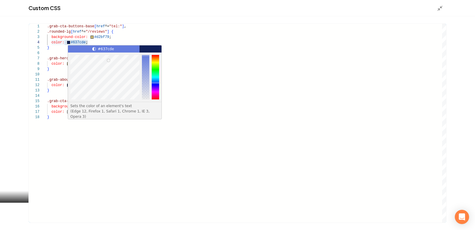
type textarea "**********"
click at [212, 70] on div ".grab-cta-buttons-base [ href ^= "tel:" ] , .rounded-lg [ href ^= "/reviews" ] …" at bounding box center [246, 123] width 399 height 199
click at [202, 44] on div ".grab-cta-buttons-base [ href ^= "tel:" ] , .rounded-lg [ href ^= "/reviews" ] …" at bounding box center [246, 123] width 399 height 199
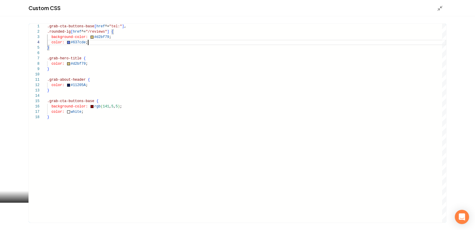
click at [436, 10] on div "Custom CSS" at bounding box center [237, 8] width 475 height 16
click at [445, 10] on div "Main content area" at bounding box center [442, 8] width 10 height 7
click at [441, 10] on icon "Main content area" at bounding box center [440, 8] width 6 height 6
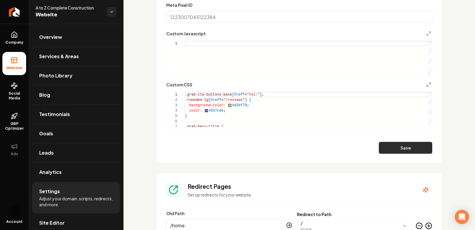
click at [399, 147] on button "Save" at bounding box center [405, 148] width 53 height 12
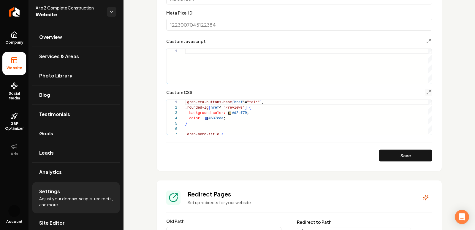
scroll to position [423, 0]
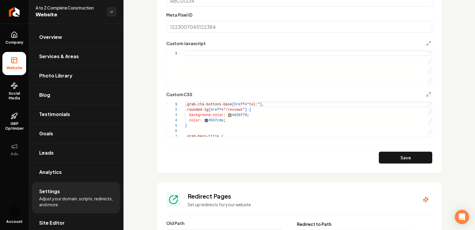
click at [428, 91] on button "Main content area" at bounding box center [428, 94] width 7 height 7
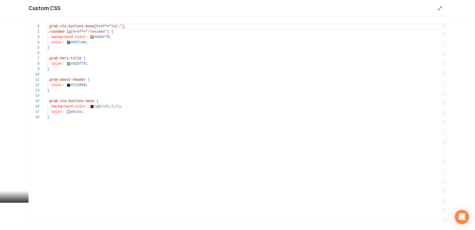
click at [143, 133] on div ".grab-cta-buttons-base [ href ^= "tel:" ] , .rounded-lg [ href ^= "/reviews" ] …" at bounding box center [246, 123] width 399 height 199
type textarea "**********"
click at [440, 7] on icon "Main content area" at bounding box center [440, 8] width 6 height 6
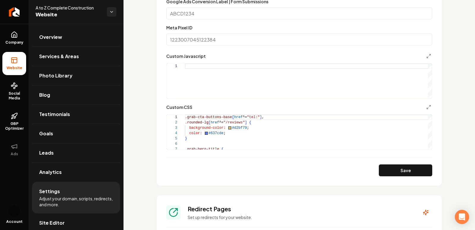
scroll to position [410, 0]
click at [429, 53] on button "Main content area" at bounding box center [428, 56] width 7 height 7
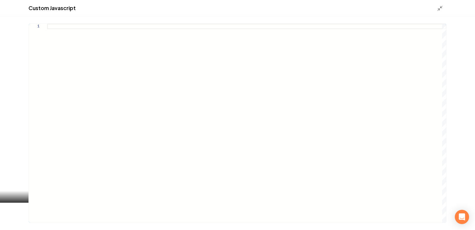
click at [174, 50] on div "Main content area" at bounding box center [246, 123] width 399 height 199
type textarea "****** ******** ******"
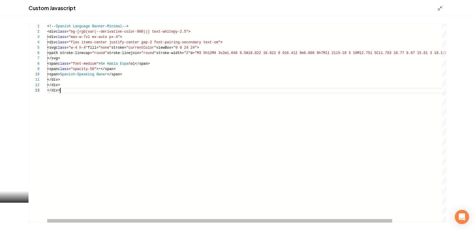
scroll to position [11, 12]
click at [414, 168] on div "<!-- Spanish Language Banner - Minimal --> <div class = "bg-[rgb(var(--derivati…" at bounding box center [275, 123] width 456 height 199
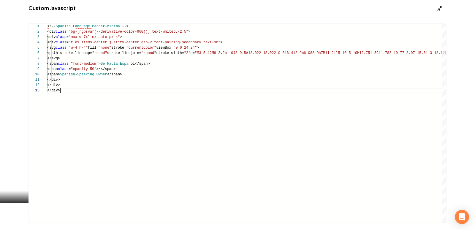
click at [440, 8] on icon "Main content area" at bounding box center [440, 8] width 6 height 6
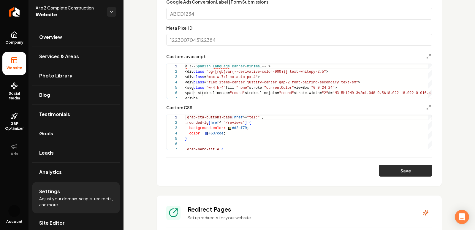
click at [410, 169] on button "Save" at bounding box center [405, 171] width 53 height 12
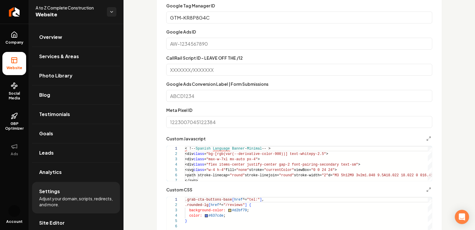
scroll to position [326, 0]
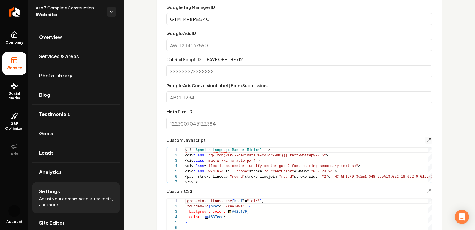
click at [427, 140] on icon "Main content area" at bounding box center [428, 140] width 5 height 5
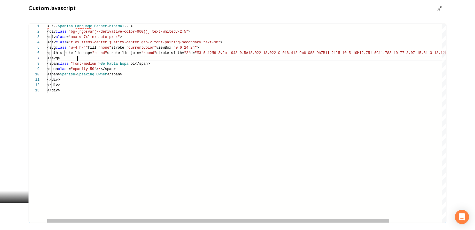
click at [181, 59] on div "< !-- Spanish Language Banner - Minimal -- > <div class = "bg-[rgb(var(--deriva…" at bounding box center [277, 123] width 461 height 199
click at [200, 76] on div "< !-- Spanish Language Banner - Minimal -- > <div class = "bg-[rgb(var(--deriva…" at bounding box center [277, 123] width 461 height 199
drag, startPoint x: 75, startPoint y: 94, endPoint x: 6, endPoint y: -37, distance: 147.7
click at [47, 24] on div "< !-- Spanish Language Banner - Minimal -- > <div class = "bg-[rgb(var(--deriva…" at bounding box center [277, 123] width 461 height 199
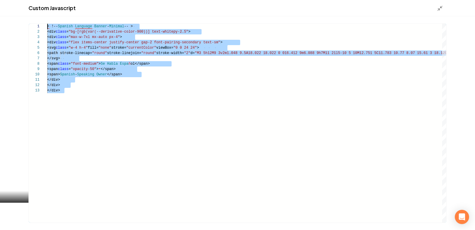
scroll to position [27, 12]
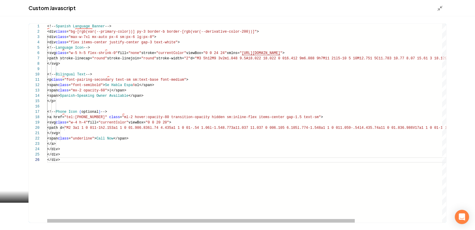
click at [328, 136] on div "<!-- Spanish Language Banner --> <div class = "bg-[rgb(var(--primary-color))] p…" at bounding box center [303, 123] width 512 height 199
click at [330, 158] on div "<!-- Spanish Language Banner --> <div class = "bg-[rgb(var(--primary-color))] p…" at bounding box center [303, 123] width 512 height 199
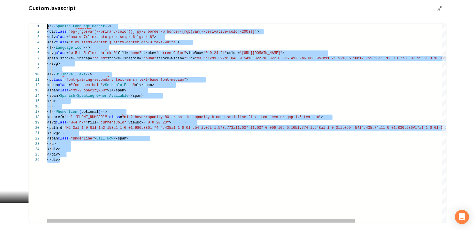
drag, startPoint x: 72, startPoint y: 166, endPoint x: 26, endPoint y: -13, distance: 184.7
click at [26, 0] on html "Company Website Social Media GBP Optimizer Ads Account A to Z Complete Construc…" at bounding box center [237, 115] width 475 height 230
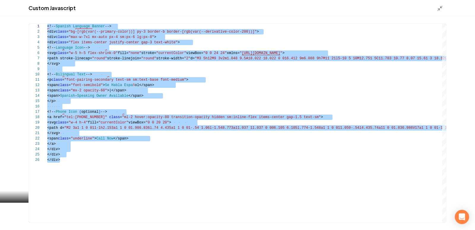
type textarea "**********"
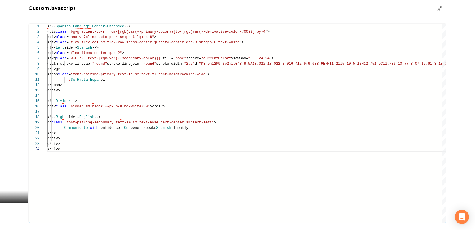
click at [440, 4] on div "Custom Javascript" at bounding box center [237, 8] width 475 height 16
click at [440, 8] on icon "Main content area" at bounding box center [440, 8] width 6 height 6
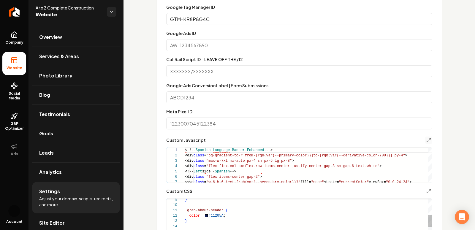
scroll to position [330, 0]
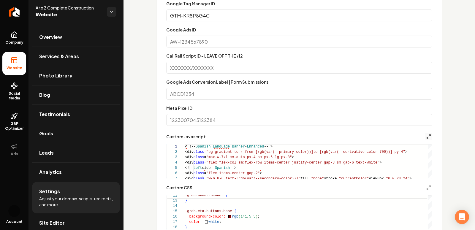
click at [429, 135] on icon "Main content area" at bounding box center [428, 136] width 5 height 5
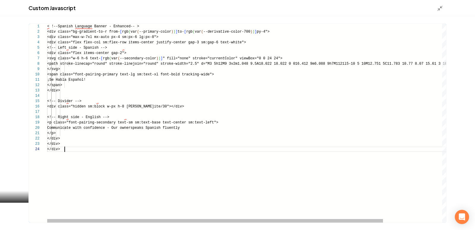
type textarea "**********"
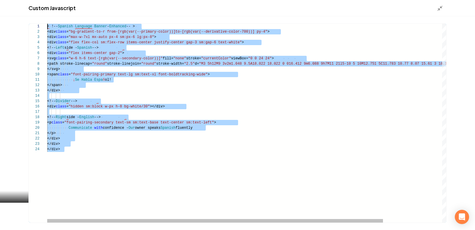
scroll to position [0, 0]
drag, startPoint x: 76, startPoint y: 157, endPoint x: 7, endPoint y: -36, distance: 204.4
click at [47, 24] on div "< !-- Spanish Language Banner - Enhanced -- > <div class = "bg-gradient-to-r fr…" at bounding box center [281, 123] width 469 height 199
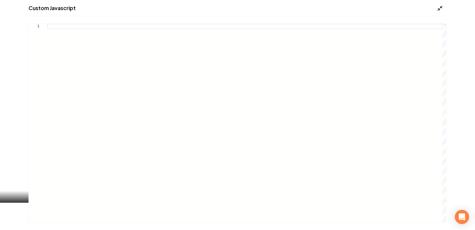
click at [442, 10] on icon "Main content area" at bounding box center [440, 8] width 6 height 6
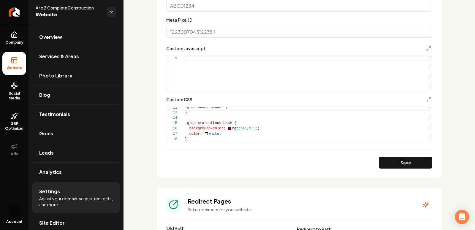
scroll to position [421, 0]
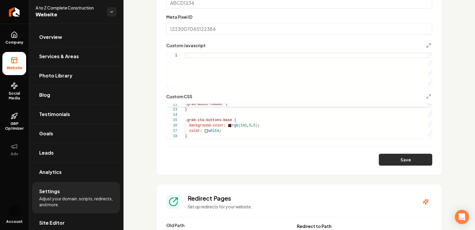
click at [412, 156] on button "Save" at bounding box center [405, 160] width 53 height 12
click at [427, 99] on button "Main content area" at bounding box center [428, 96] width 7 height 7
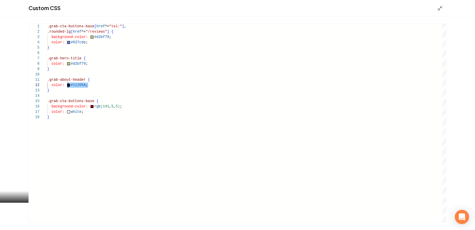
scroll to position [5, 17]
drag, startPoint x: 89, startPoint y: 86, endPoint x: 66, endPoint y: 86, distance: 23.5
click at [66, 86] on div ".grab-cta-buttons-base [ href ^= "tel:" ] , .rounded-lg [ href ^= "/reviews" ] …" at bounding box center [246, 123] width 399 height 199
drag, startPoint x: 87, startPoint y: 42, endPoint x: 66, endPoint y: 42, distance: 21.1
click at [66, 42] on div ".grab-cta-buttons-base [ href ^= "tel:" ] , .rounded-lg [ href ^= "/reviews" ] …" at bounding box center [246, 123] width 399 height 199
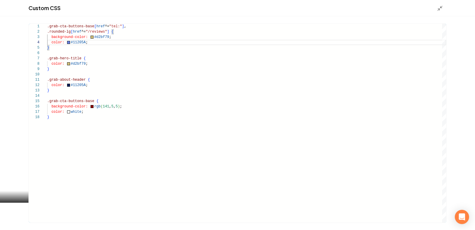
click at [128, 64] on div ".grab-cta-buttons-base [ href ^= "tel:" ] , .rounded-lg [ href ^= "/reviews" ] …" at bounding box center [246, 123] width 399 height 199
drag, startPoint x: 90, startPoint y: 87, endPoint x: 99, endPoint y: 88, distance: 8.9
click at [78, 87] on div ".grab-cta-buttons-base [ href ^= "tel:" ] , .rounded-lg [ href ^= "/reviews" ] …" at bounding box center [246, 123] width 399 height 199
click at [99, 88] on div ".grab-cta-buttons-base [ href ^= "tel:" ] , .rounded-lg [ href ^= "/reviews" ] …" at bounding box center [246, 123] width 399 height 199
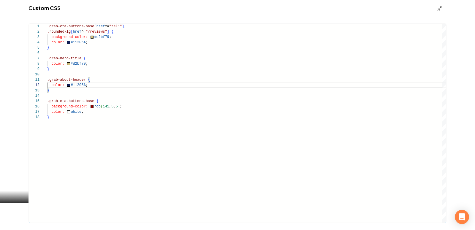
click at [79, 47] on div ".grab-cta-buttons-base [ href ^= "tel:" ] , .rounded-lg [ href ^= "/reviews" ] …" at bounding box center [246, 123] width 399 height 199
click at [222, 67] on div ".grab-cta-buttons-base [ href ^= "tel:" ] , .rounded-lg [ href ^= "/reviews" ] …" at bounding box center [246, 123] width 399 height 199
click at [105, 107] on div ".grab-cta-buttons-base [ href ^= "tel:" ] , .rounded-lg [ href ^= "/reviews" ] …" at bounding box center [246, 123] width 399 height 199
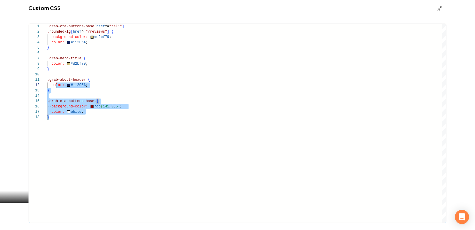
type textarea "**********"
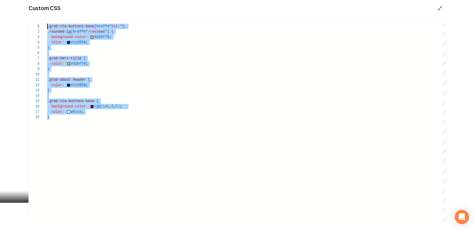
scroll to position [0, 0]
drag, startPoint x: 65, startPoint y: 133, endPoint x: 44, endPoint y: 27, distance: 108.1
click at [44, 27] on div "**********" at bounding box center [238, 123] width 418 height 199
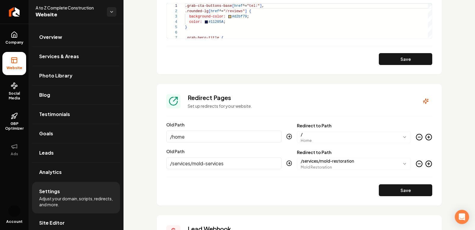
scroll to position [484, 0]
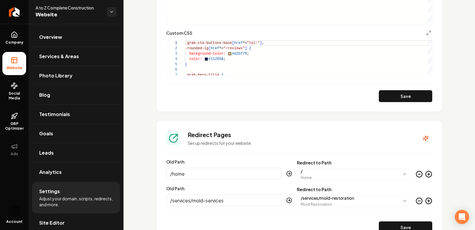
click at [429, 35] on button "Main content area" at bounding box center [428, 32] width 7 height 7
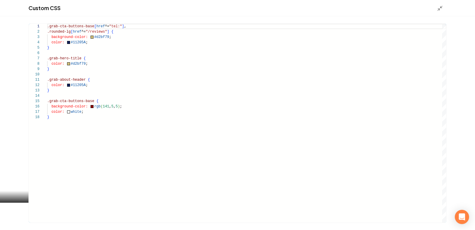
type textarea "**********"
click at [124, 32] on div ".grab-cta-buttons-base [ href ^= "tel:" ] , .rounded-lg [ href ^= "/reviews" ] …" at bounding box center [246, 123] width 399 height 199
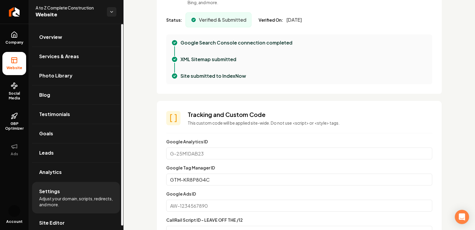
scroll to position [253, 0]
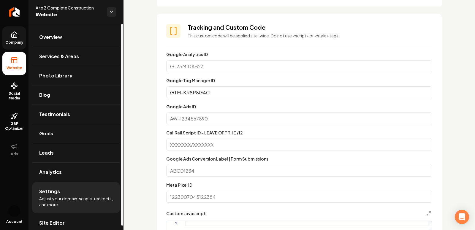
click at [9, 35] on link "Company" at bounding box center [14, 37] width 24 height 23
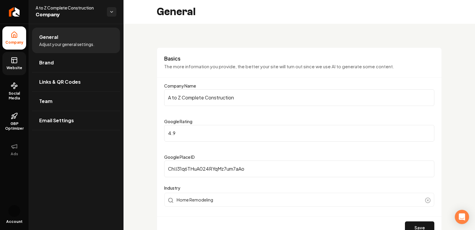
click at [10, 57] on link "Website" at bounding box center [14, 63] width 24 height 23
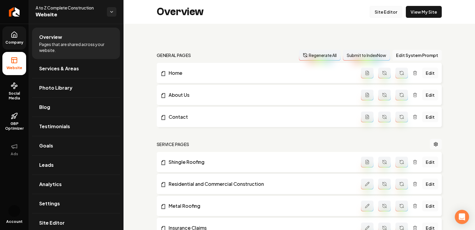
click at [393, 12] on link "Site Editor" at bounding box center [386, 12] width 33 height 12
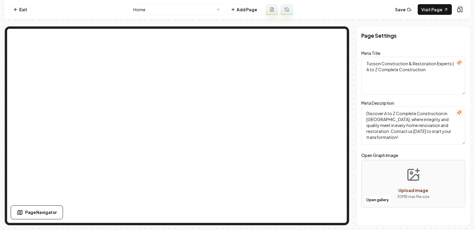
click at [194, 11] on html "Computer Required This feature is only available on a computer. Please switch t…" at bounding box center [237, 115] width 475 height 230
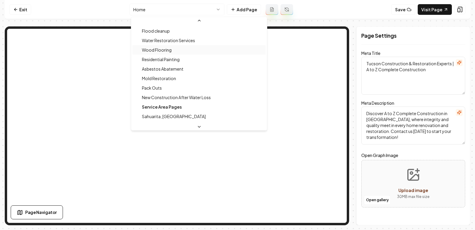
scroll to position [181, 0]
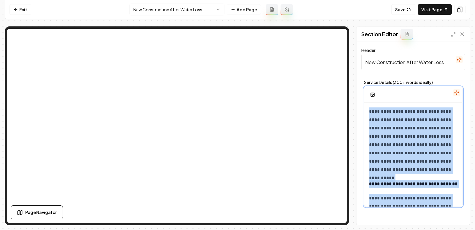
drag, startPoint x: 436, startPoint y: 199, endPoint x: 346, endPoint y: 3, distance: 216.1
click at [346, 3] on div "**********" at bounding box center [238, 112] width 466 height 225
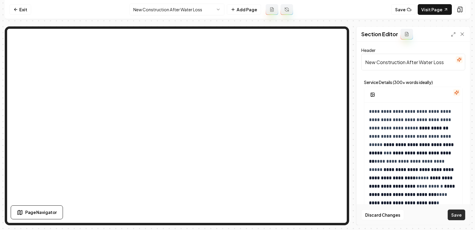
click at [453, 217] on button "Save" at bounding box center [457, 215] width 18 height 11
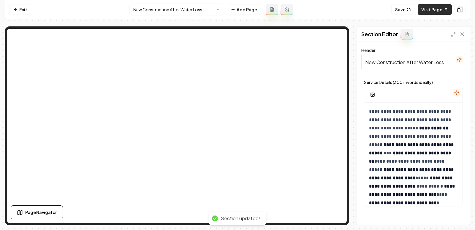
click at [433, 11] on link "Visit Page" at bounding box center [435, 9] width 34 height 11
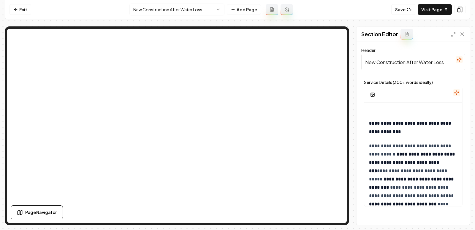
scroll to position [437, 0]
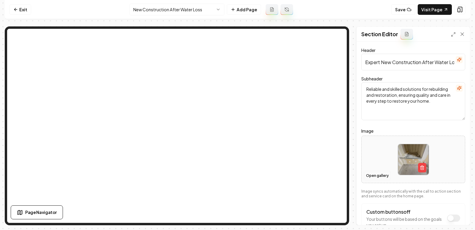
click at [378, 176] on button "Open gallery" at bounding box center [377, 176] width 27 height 10
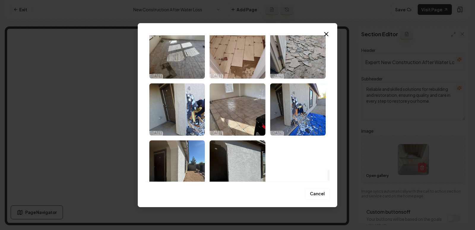
scroll to position [1751, 0]
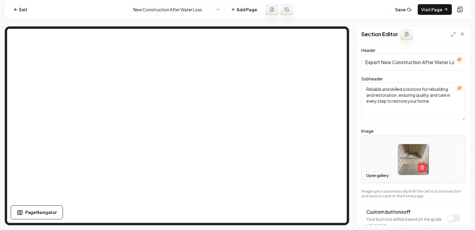
click at [376, 173] on button "Open gallery" at bounding box center [377, 176] width 27 height 10
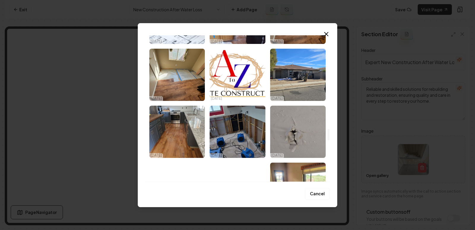
scroll to position [1213, 0]
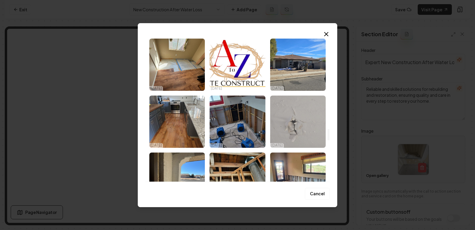
click at [300, 119] on img "Select image image_67ae6dc4432c476416c3b237.jpeg" at bounding box center [298, 122] width 56 height 52
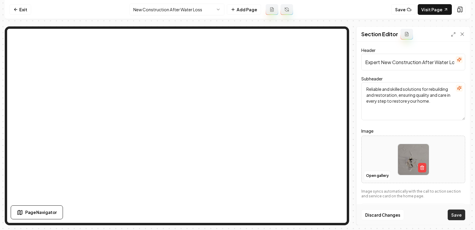
click at [457, 220] on button "Save" at bounding box center [457, 215] width 18 height 11
click at [376, 177] on button "Open gallery" at bounding box center [377, 176] width 27 height 10
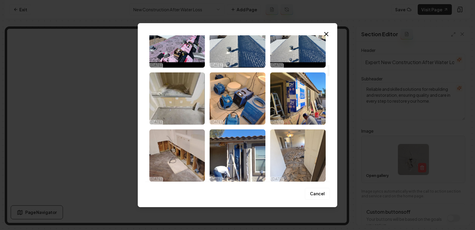
scroll to position [380, 0]
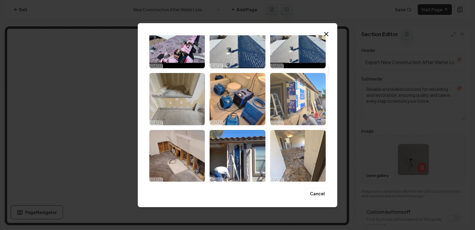
click at [298, 104] on img "Select image image_67b90e91432c476416e079ea.jpeg" at bounding box center [298, 99] width 56 height 52
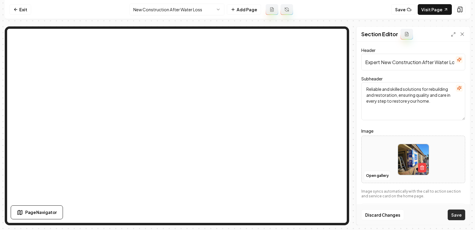
click at [450, 212] on button "Save" at bounding box center [457, 215] width 18 height 11
click at [376, 175] on button "Open gallery" at bounding box center [377, 176] width 27 height 10
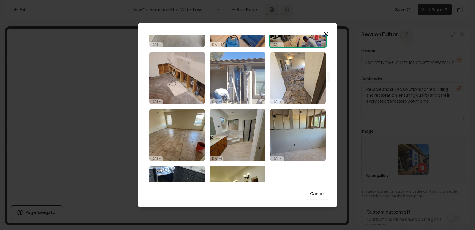
scroll to position [459, 0]
click at [243, 98] on img "Select image image_67b90e91432c476416e07b44.jpeg" at bounding box center [238, 78] width 56 height 52
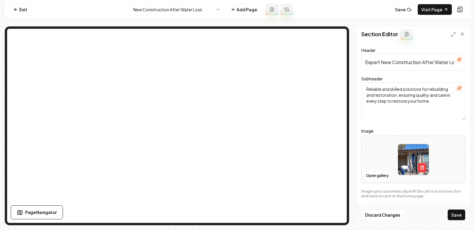
click at [460, 225] on div "Discard Changes Save" at bounding box center [413, 215] width 113 height 20
click at [456, 216] on button "Save" at bounding box center [457, 215] width 18 height 11
click at [437, 59] on input "Expert New Construction After Water Loss Services in Tucson" at bounding box center [413, 62] width 104 height 17
drag, startPoint x: 450, startPoint y: 61, endPoint x: 475, endPoint y: 61, distance: 25.2
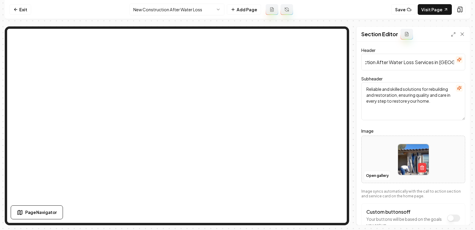
click at [475, 61] on div "Computer Required This feature is only available on a computer. Please switch t…" at bounding box center [237, 115] width 475 height 230
click at [438, 58] on input "Expert New Construction After Water Loss Services in Tucson" at bounding box center [413, 62] width 104 height 17
drag, startPoint x: 434, startPoint y: 62, endPoint x: 475, endPoint y: 62, distance: 40.4
click at [475, 62] on div "Computer Required This feature is only available on a computer. Please switch t…" at bounding box center [237, 115] width 475 height 230
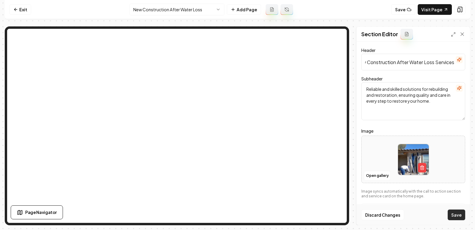
type input "Expert New Construction After Water Loss Services"
click at [454, 212] on button "Save" at bounding box center [457, 215] width 18 height 11
click at [431, 6] on link "Visit Page" at bounding box center [435, 9] width 34 height 11
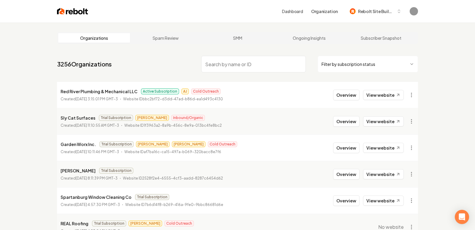
paste input "TRoman Landscaping LLC"
type input "TRoman Landscaping LLC"
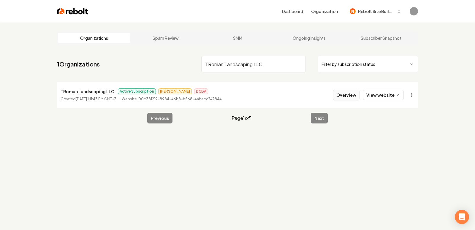
click at [344, 97] on button "Overview" at bounding box center [346, 95] width 26 height 11
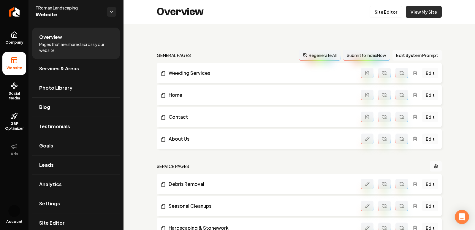
click at [422, 15] on link "View My Site" at bounding box center [424, 12] width 36 height 12
click at [386, 10] on link "Site Editor" at bounding box center [386, 12] width 33 height 12
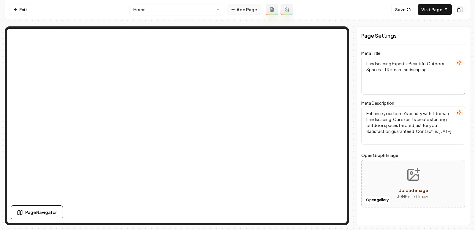
click at [252, 6] on button "Add Page" at bounding box center [244, 9] width 34 height 11
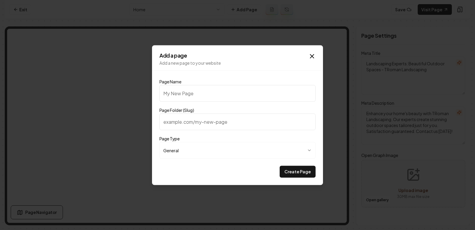
click at [238, 94] on input "Page Name" at bounding box center [237, 93] width 156 height 17
type input "L"
type input "l"
type input "L"
paste input "Leave Us A Review"
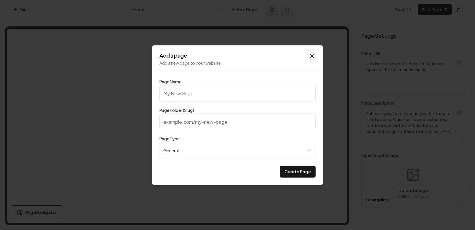
type input "Leave Us A Review"
type input "leave-us-a-review"
type input "Leave Us A Review"
click at [197, 165] on form "**********" at bounding box center [237, 128] width 156 height 97
click at [298, 172] on button "Create Page" at bounding box center [298, 172] width 36 height 12
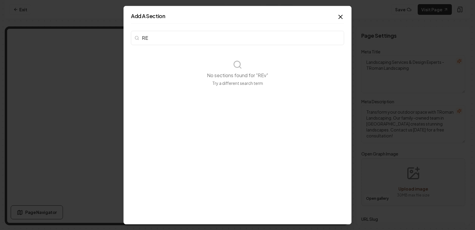
type input "R"
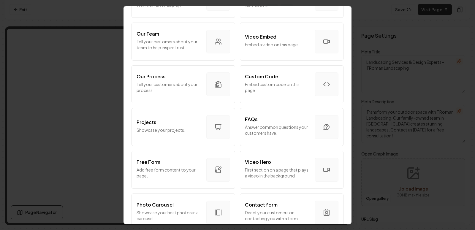
scroll to position [197, 0]
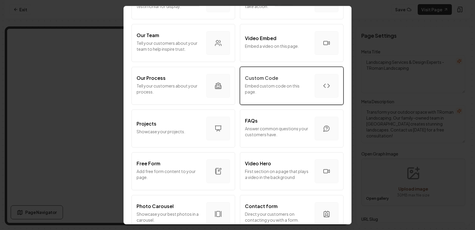
click at [274, 88] on p "Embed custom code on this page." at bounding box center [277, 89] width 65 height 12
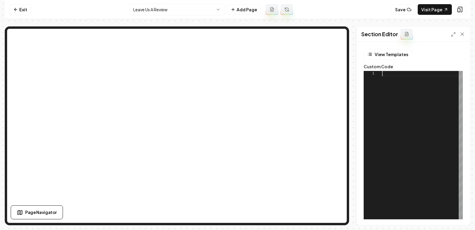
click at [392, 91] on div at bounding box center [422, 145] width 81 height 148
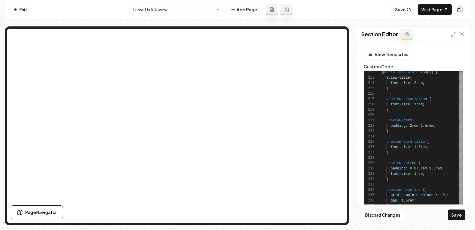
scroll to position [42, 17]
click at [459, 214] on button "Save" at bounding box center [457, 215] width 18 height 11
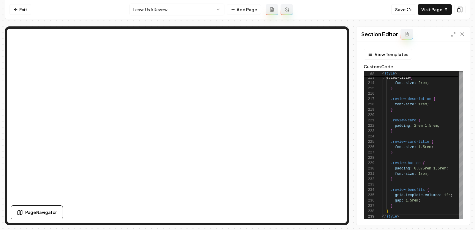
click at [446, 36] on div "Section Editor" at bounding box center [413, 34] width 113 height 15
click at [451, 32] on div "Section Editor" at bounding box center [413, 34] width 113 height 15
click at [454, 35] on icon at bounding box center [453, 34] width 5 height 5
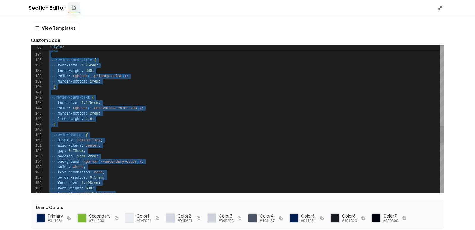
scroll to position [27, 0]
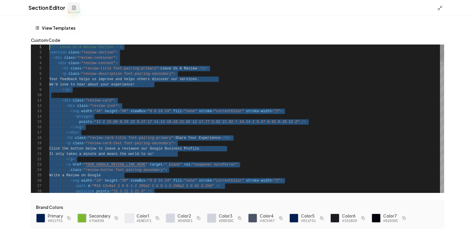
drag, startPoint x: 90, startPoint y: 191, endPoint x: 36, endPoint y: -29, distance: 225.9
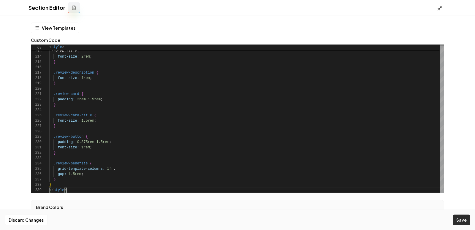
click at [460, 218] on button "Save" at bounding box center [462, 220] width 18 height 11
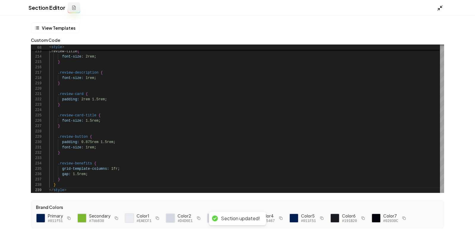
click at [438, 9] on icon at bounding box center [440, 8] width 6 height 6
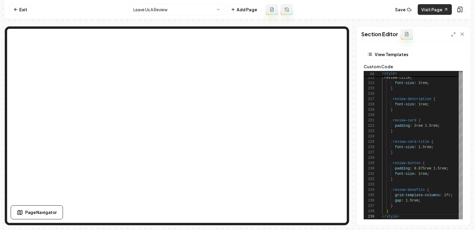
click at [431, 8] on link "Visit Page" at bounding box center [435, 9] width 34 height 11
click at [451, 36] on icon at bounding box center [453, 34] width 5 height 5
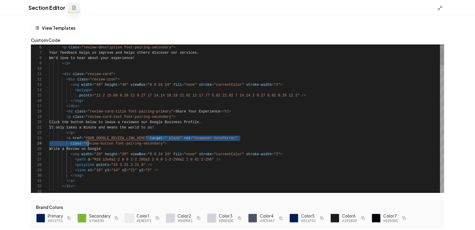
scroll to position [11, 36]
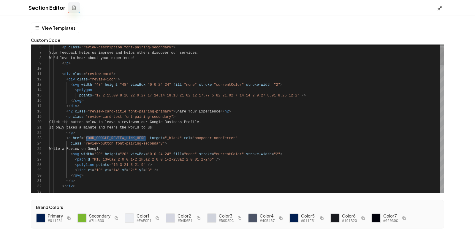
drag, startPoint x: 146, startPoint y: 139, endPoint x: 87, endPoint y: 139, distance: 59.4
click at [87, 139] on span "< a href = " YOUR_GOOGLE_REVIEW_LINK_HERE " target = "_blank" rel = "noopener n…" at bounding box center [143, 138] width 188 height 5
type textarea "**********"
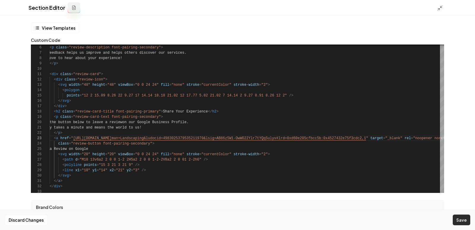
click at [462, 220] on button "Save" at bounding box center [462, 220] width 18 height 11
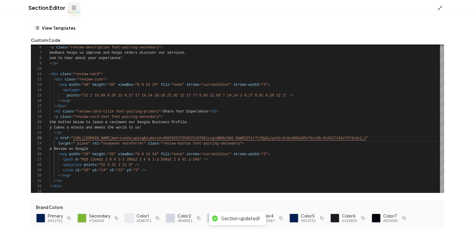
click at [437, 9] on div "Section Editor" at bounding box center [237, 7] width 475 height 15
click at [437, 9] on icon at bounding box center [440, 8] width 6 height 6
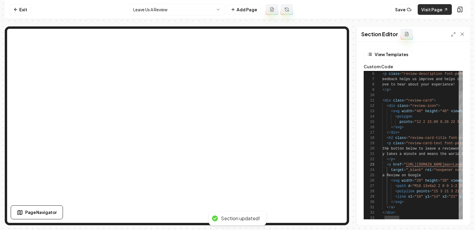
click at [427, 10] on link "Visit Page" at bounding box center [435, 9] width 34 height 11
click at [19, 13] on link "Exit" at bounding box center [21, 9] width 22 height 11
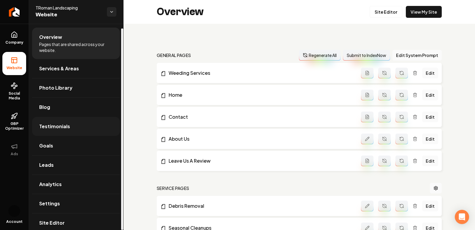
scroll to position [5, 0]
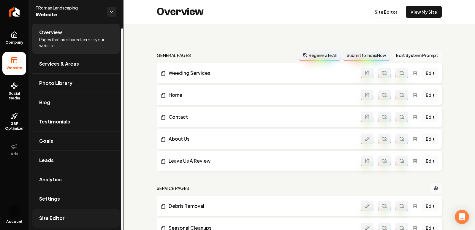
click at [57, 215] on span "Site Editor" at bounding box center [52, 218] width 26 height 7
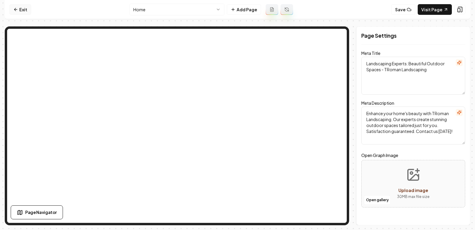
click at [14, 11] on icon at bounding box center [15, 9] width 5 height 5
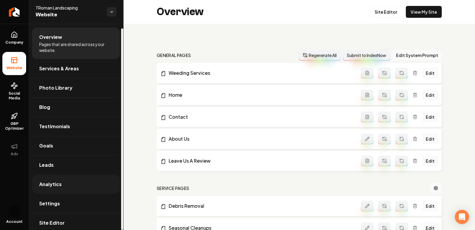
scroll to position [5, 0]
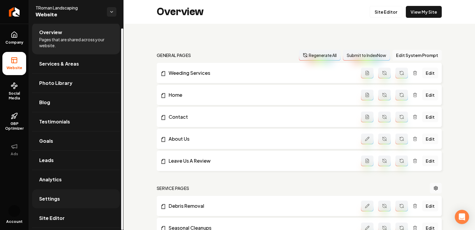
click at [53, 197] on span "Settings" at bounding box center [49, 198] width 21 height 7
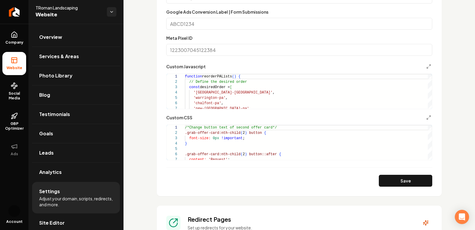
scroll to position [461, 0]
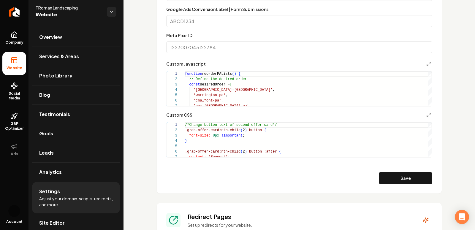
click at [425, 113] on div "Custom CSS" at bounding box center [299, 114] width 266 height 7
click at [427, 114] on icon "Main content area" at bounding box center [428, 115] width 5 height 5
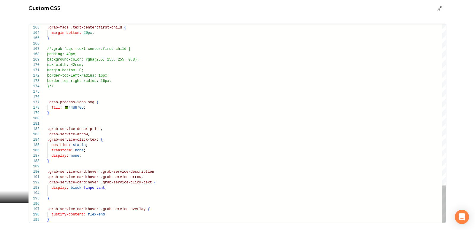
type textarea "**********"
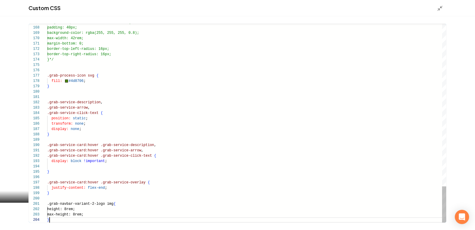
scroll to position [16, 2]
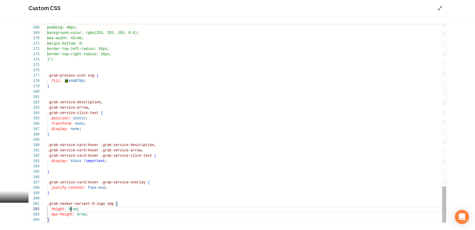
type textarea "**********"
click at [436, 10] on div "Custom CSS" at bounding box center [237, 8] width 475 height 16
click at [439, 10] on polyline "Main content area" at bounding box center [438, 9] width 1 height 1
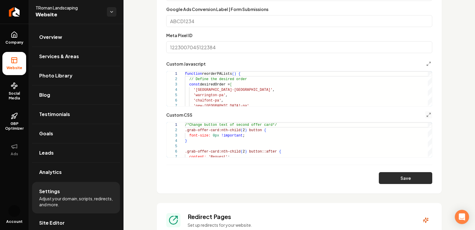
click at [397, 179] on button "Save" at bounding box center [405, 178] width 53 height 12
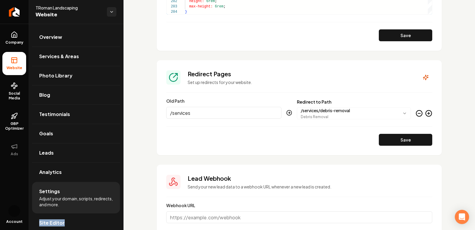
scroll to position [500, 0]
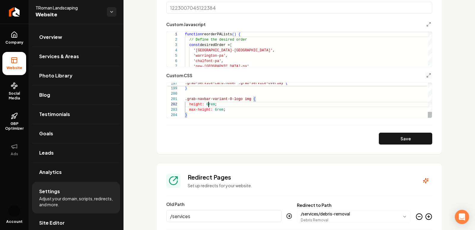
click at [404, 137] on button "Save" at bounding box center [405, 139] width 53 height 12
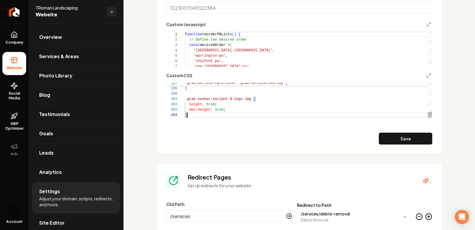
type textarea "**********"
click at [409, 141] on button "Save" at bounding box center [405, 139] width 53 height 12
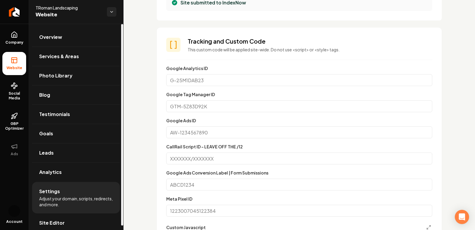
scroll to position [0, 0]
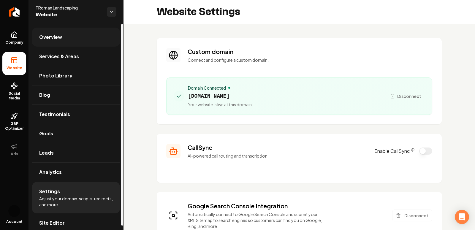
click at [46, 41] on link "Overview" at bounding box center [76, 37] width 88 height 19
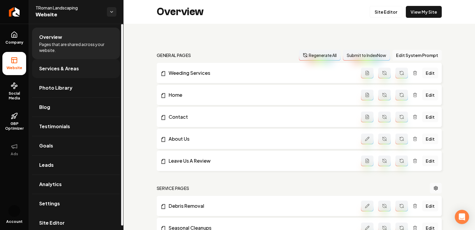
click at [51, 69] on span "Services & Areas" at bounding box center [59, 68] width 40 height 7
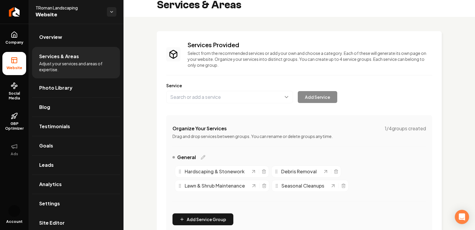
scroll to position [167, 0]
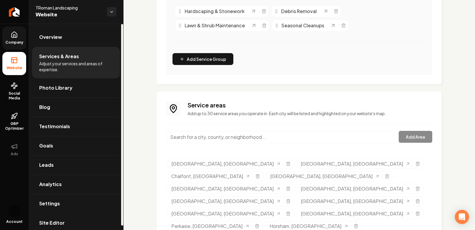
click at [10, 43] on span "Company" at bounding box center [14, 42] width 23 height 5
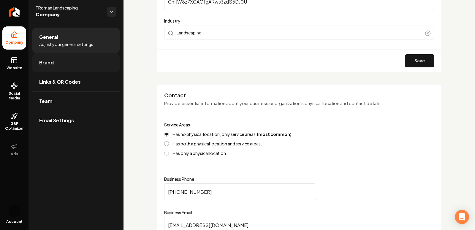
click at [63, 61] on link "Brand" at bounding box center [76, 62] width 88 height 19
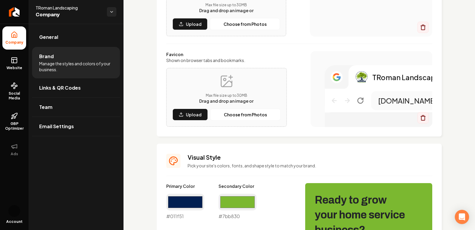
scroll to position [167, 0]
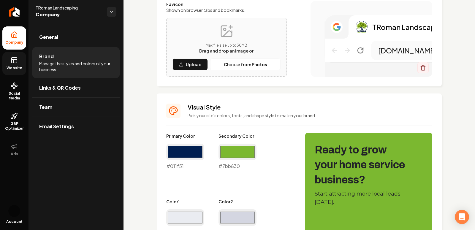
click at [10, 58] on link "Website" at bounding box center [14, 63] width 24 height 23
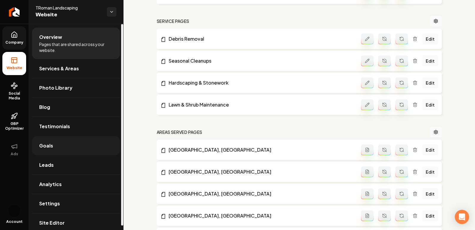
click at [56, 148] on link "Goals" at bounding box center [76, 145] width 88 height 19
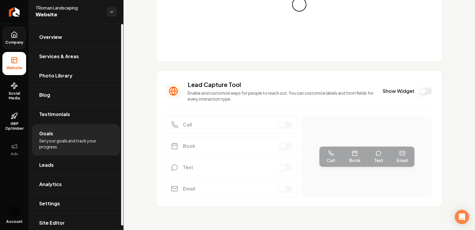
scroll to position [87, 0]
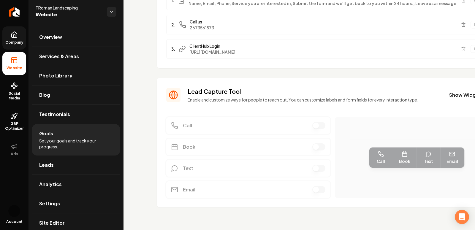
click at [453, 95] on label "Show Widget" at bounding box center [465, 95] width 32 height 7
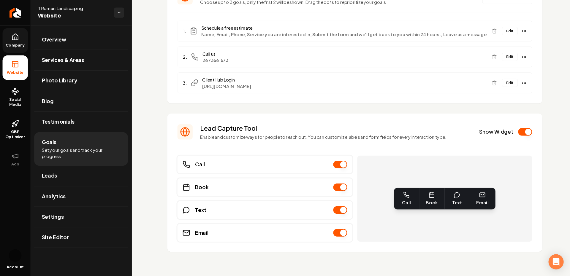
scroll to position [41, 0]
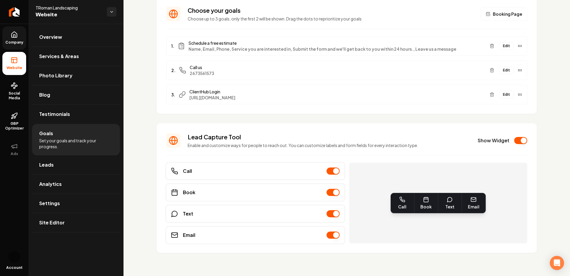
click at [475, 141] on div "Show Widget" at bounding box center [503, 140] width 50 height 7
click at [475, 141] on button "Show Widget" at bounding box center [520, 140] width 13 height 7
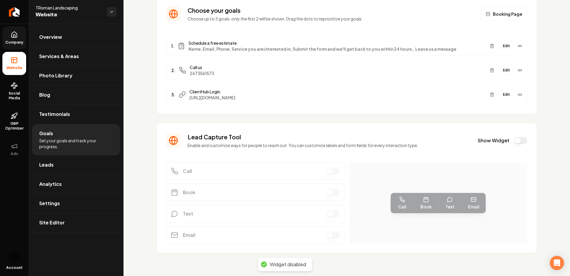
click at [475, 140] on button "Show Widget" at bounding box center [520, 140] width 13 height 7
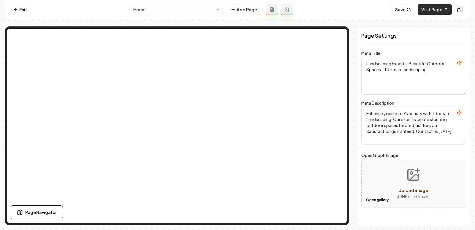
click at [427, 12] on link "Visit Page" at bounding box center [435, 9] width 34 height 11
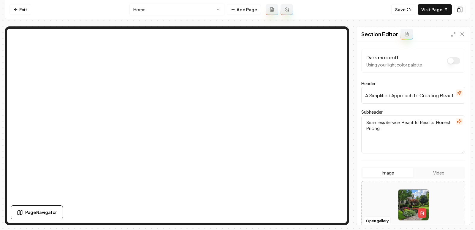
click at [192, 13] on html "Computer Required This feature is only available on a computer. Please switch t…" at bounding box center [237, 115] width 475 height 230
click at [316, 16] on html "Computer Required This feature is only available on a computer. Please switch t…" at bounding box center [237, 115] width 475 height 230
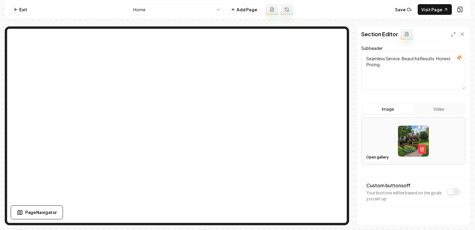
scroll to position [75, 0]
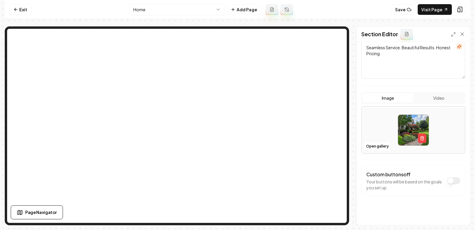
click at [456, 179] on button "Dark mode off" at bounding box center [453, 180] width 13 height 7
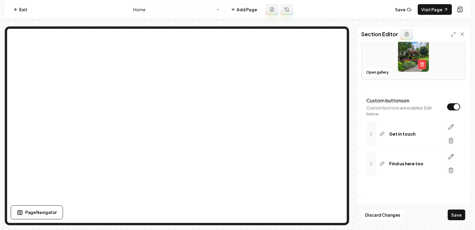
click at [455, 106] on button "Dark mode off" at bounding box center [453, 106] width 13 height 7
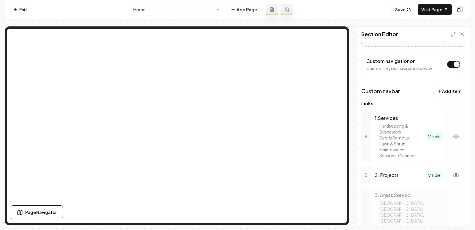
scroll to position [0, 0]
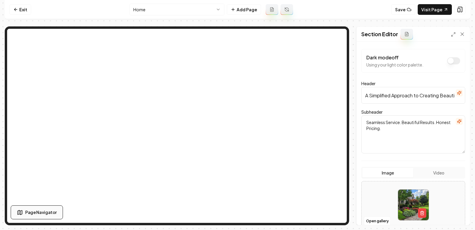
click at [47, 212] on span "Page Navigator" at bounding box center [40, 212] width 31 height 6
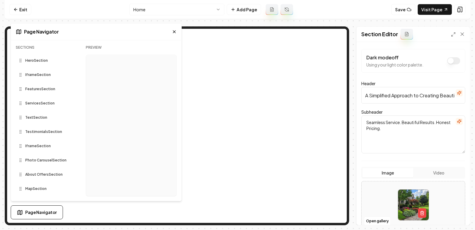
click at [47, 212] on span "Page Navigator" at bounding box center [40, 212] width 31 height 6
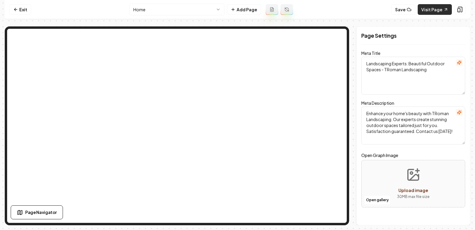
click at [426, 10] on link "Visit Page" at bounding box center [435, 9] width 34 height 11
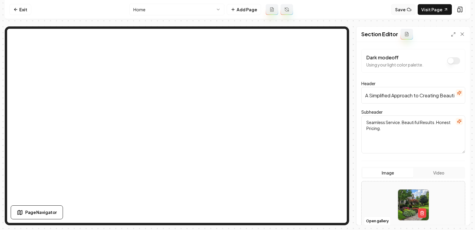
click at [404, 8] on button "Save" at bounding box center [403, 9] width 24 height 11
click at [437, 11] on link "Visit Page" at bounding box center [435, 9] width 34 height 11
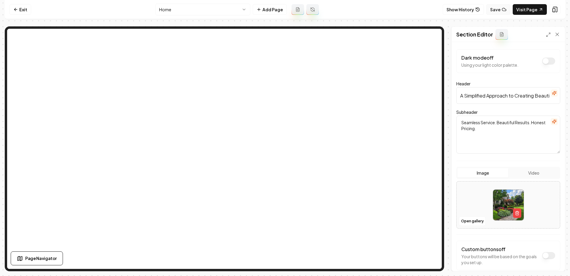
click at [502, 10] on button "Save" at bounding box center [498, 9] width 24 height 11
click at [536, 10] on link "Visit Page" at bounding box center [530, 9] width 34 height 11
click at [528, 9] on link "Visit Page" at bounding box center [530, 9] width 34 height 11
